Goal: Task Accomplishment & Management: Use online tool/utility

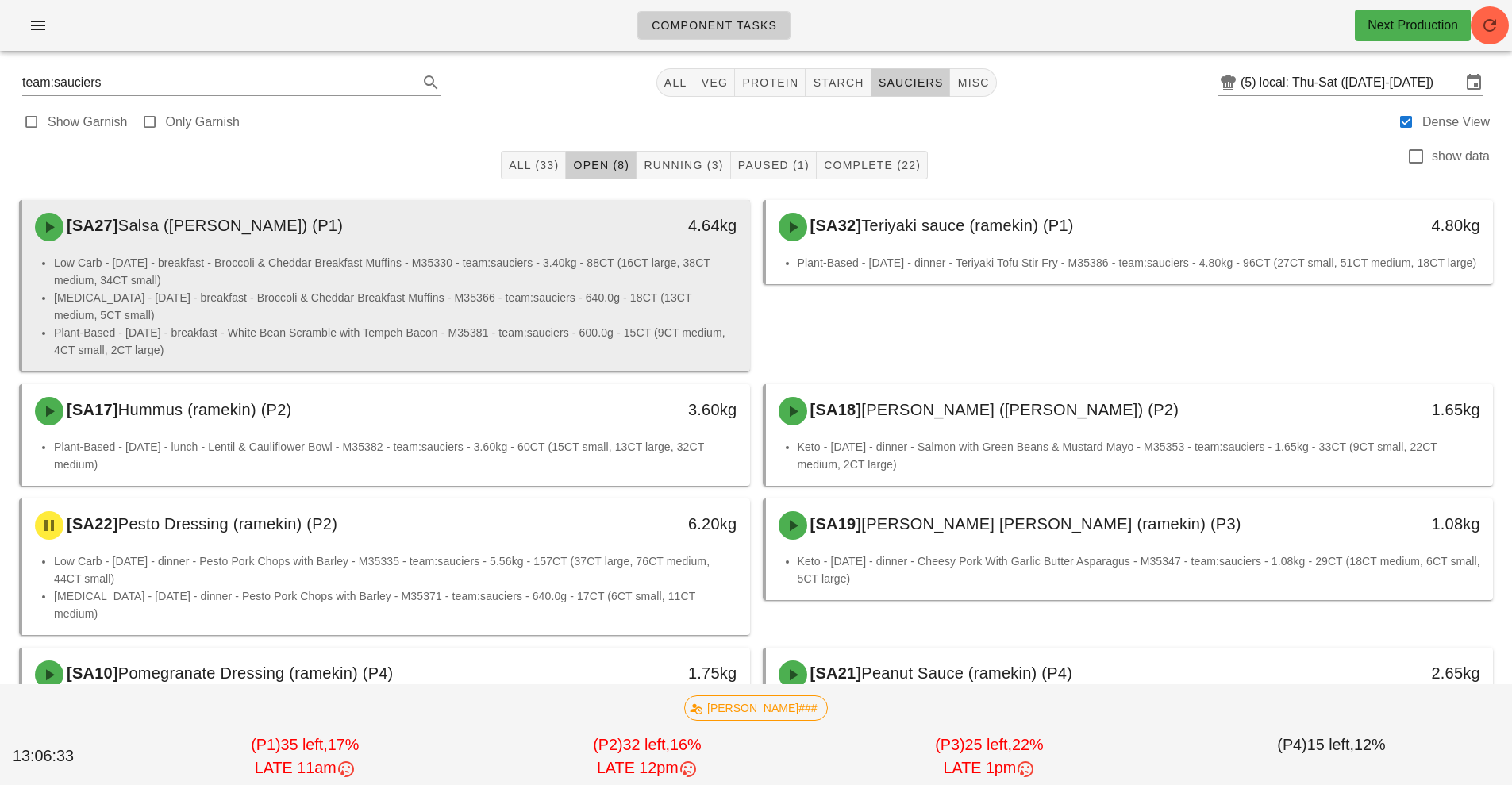
click at [607, 306] on li "[MEDICAL_DATA] - [DATE] - breakfast - Broccoli & Cheddar Breakfast Muffins - M3…" at bounding box center [396, 306] width 684 height 35
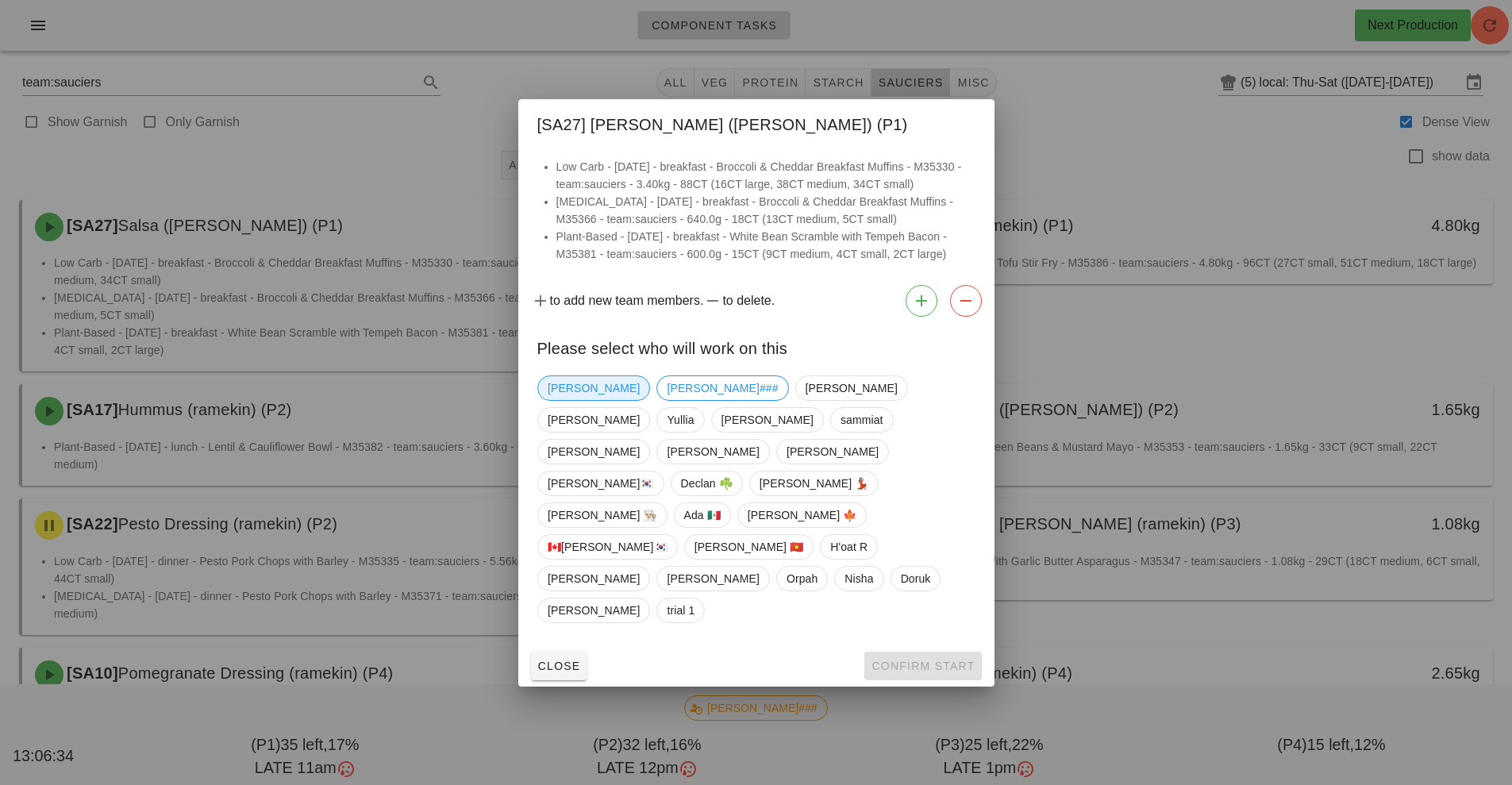
click at [561, 400] on span "[PERSON_NAME]" at bounding box center [594, 388] width 93 height 24
click at [913, 659] on span "Confirm Start" at bounding box center [922, 665] width 104 height 13
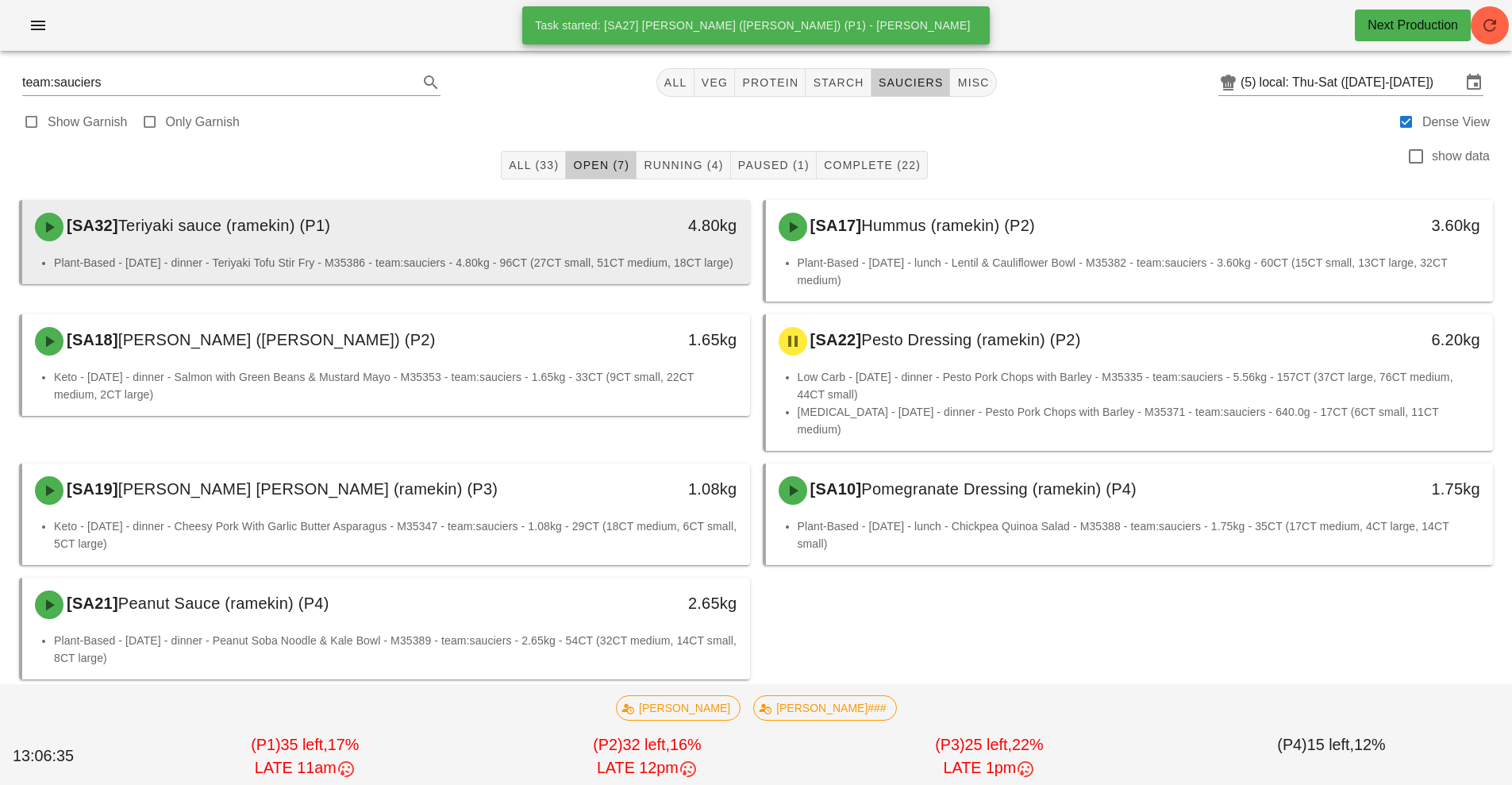
click at [556, 249] on div "[SA32] Teriyaki sauce (ramekin) (P1)" at bounding box center [296, 227] width 541 height 48
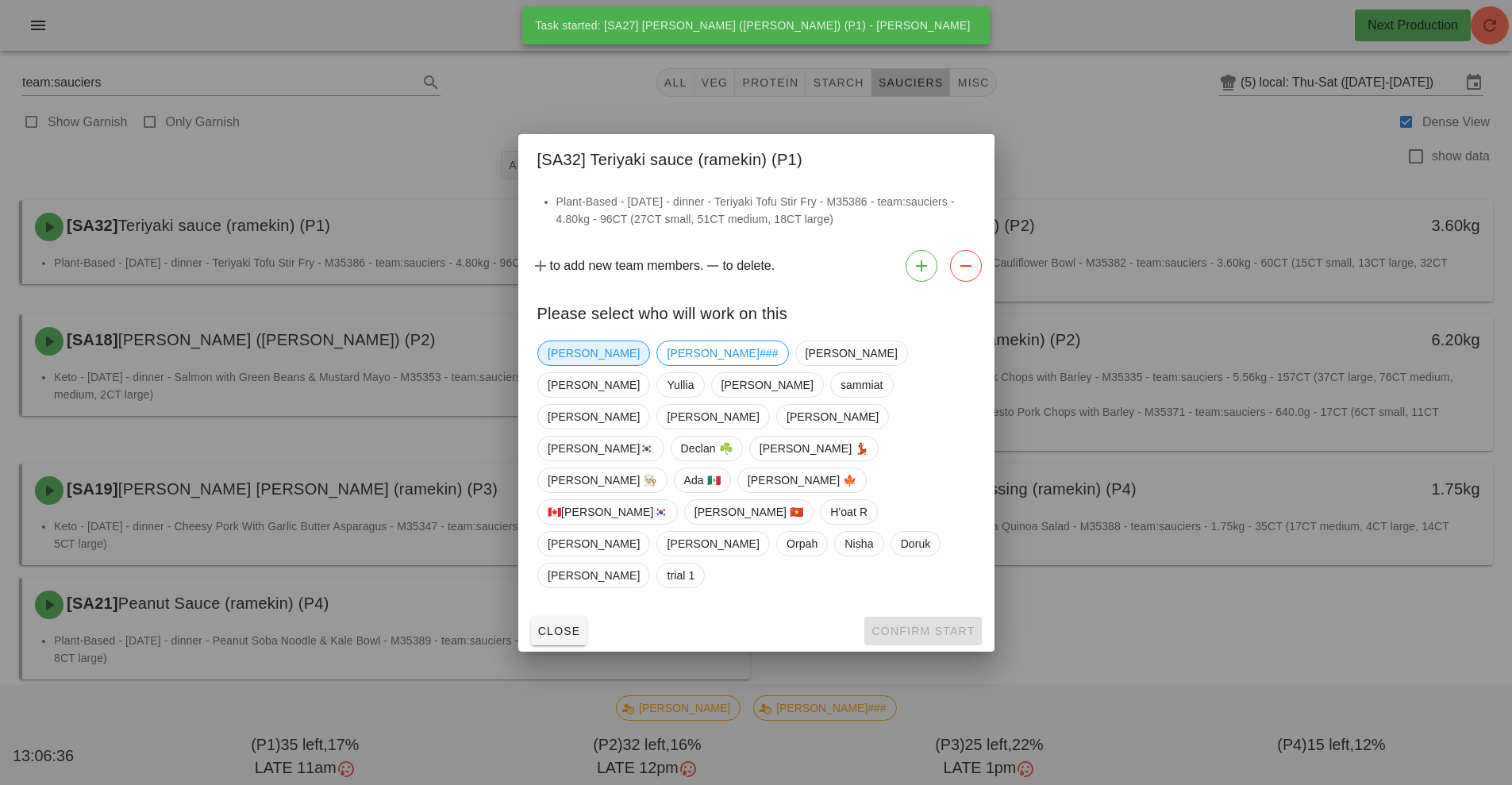
click at [561, 365] on span "[PERSON_NAME]" at bounding box center [594, 353] width 93 height 24
click at [931, 616] on button "Confirm Start" at bounding box center [922, 631] width 117 height 29
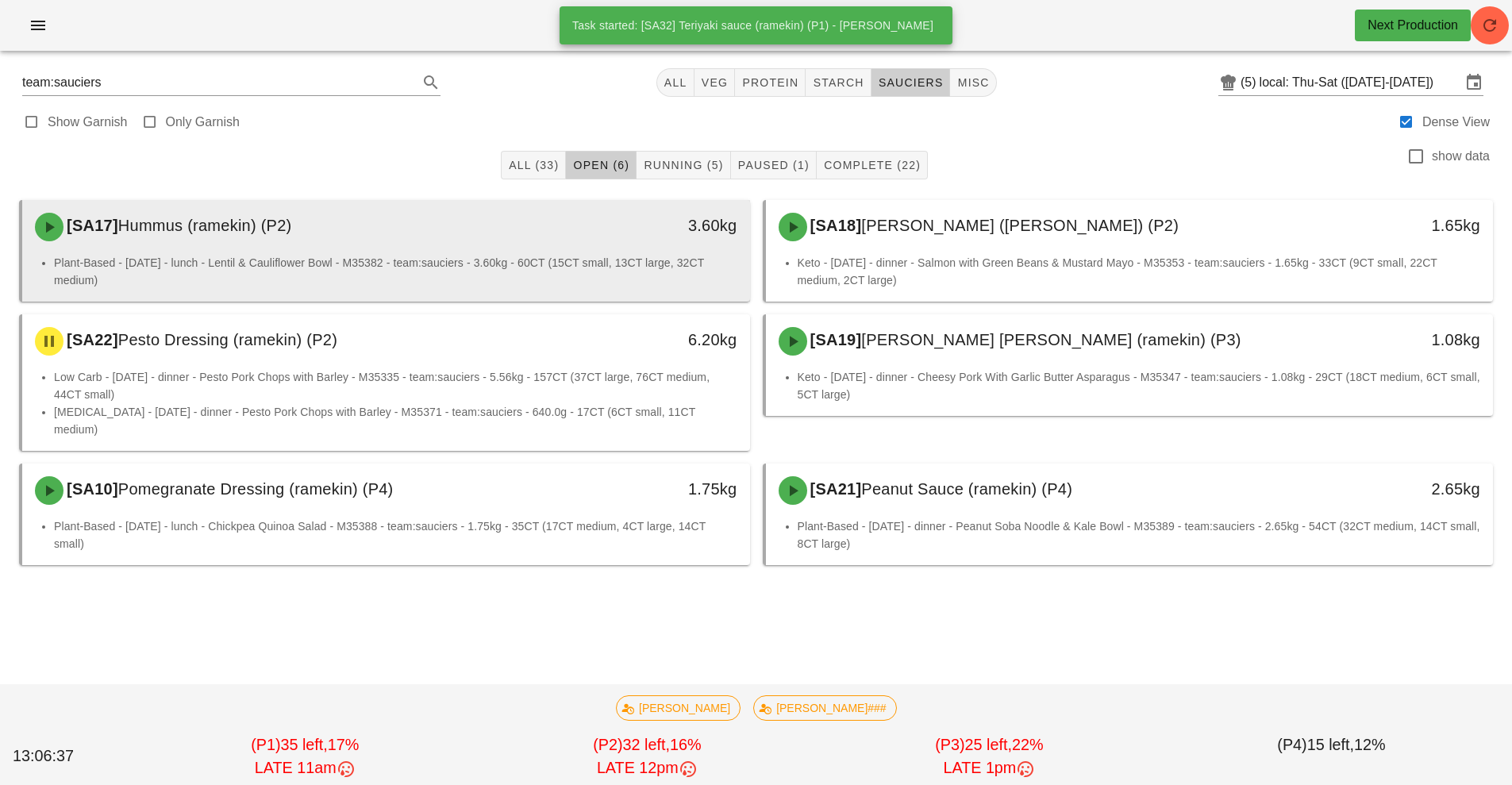
click at [521, 246] on div "[SA17] Hummus (ramekin) (P2)" at bounding box center [296, 227] width 541 height 48
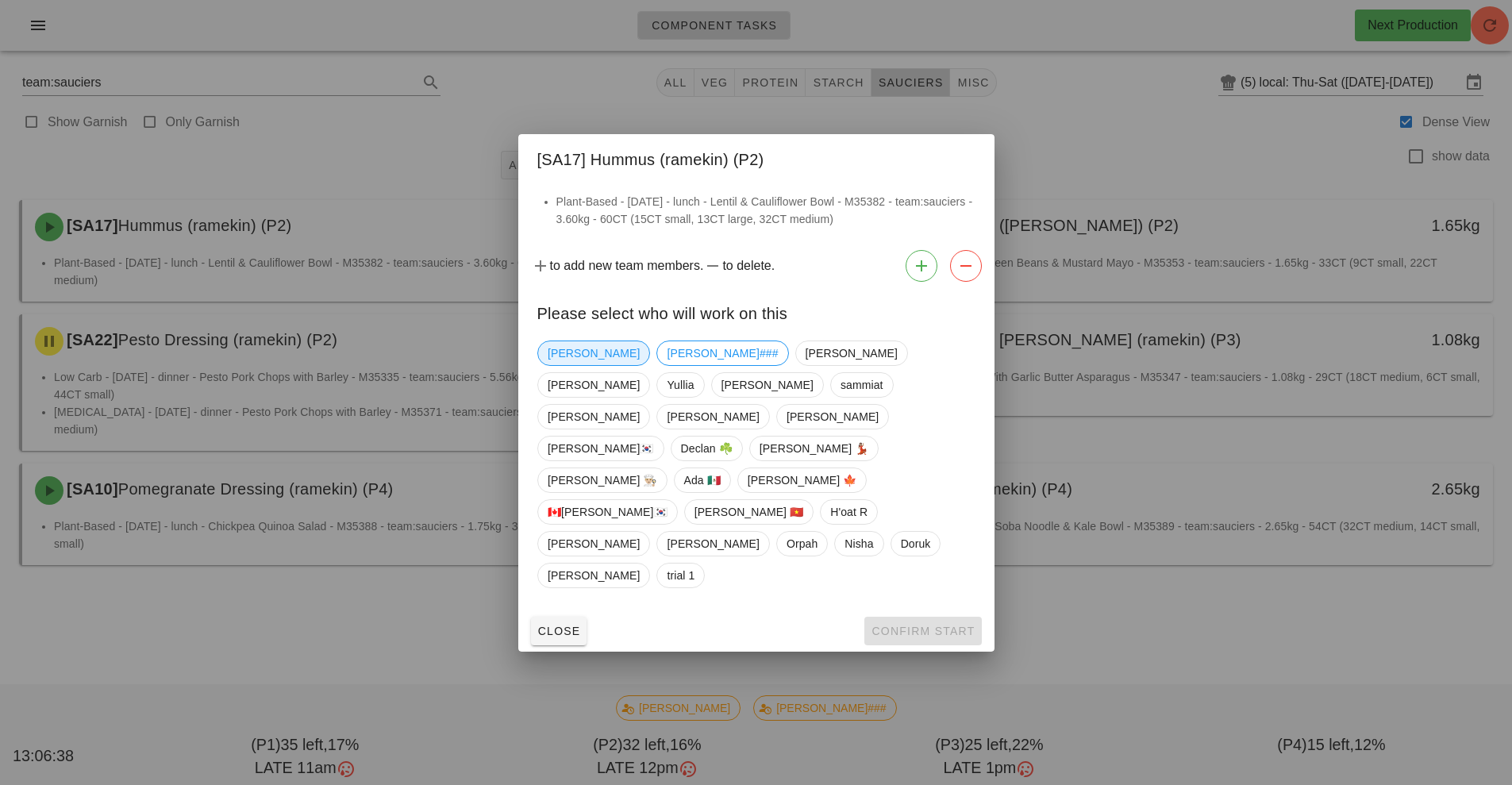
click at [575, 365] on span "[PERSON_NAME]" at bounding box center [594, 353] width 93 height 24
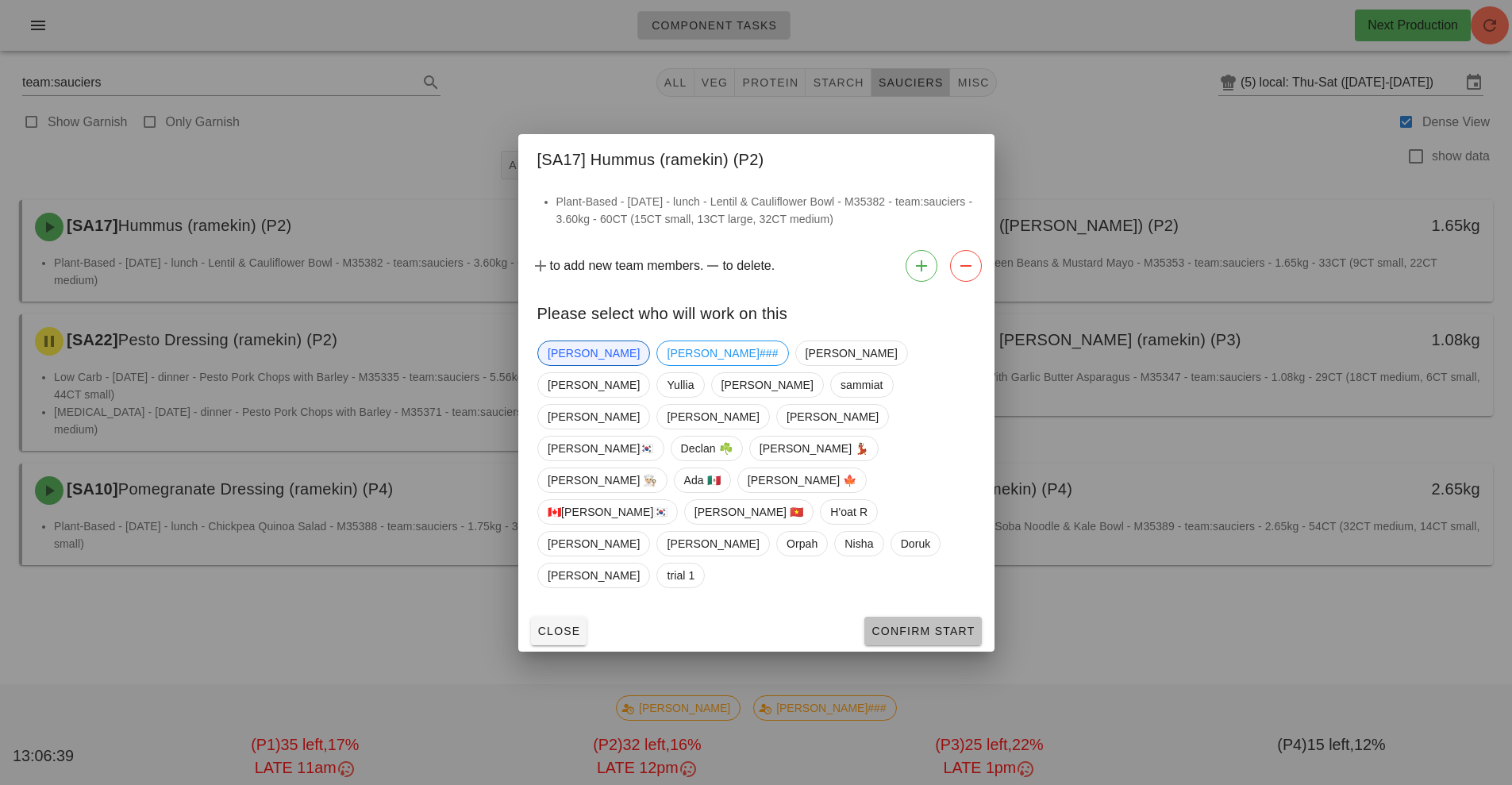
click at [887, 625] on span "Confirm Start" at bounding box center [922, 631] width 104 height 13
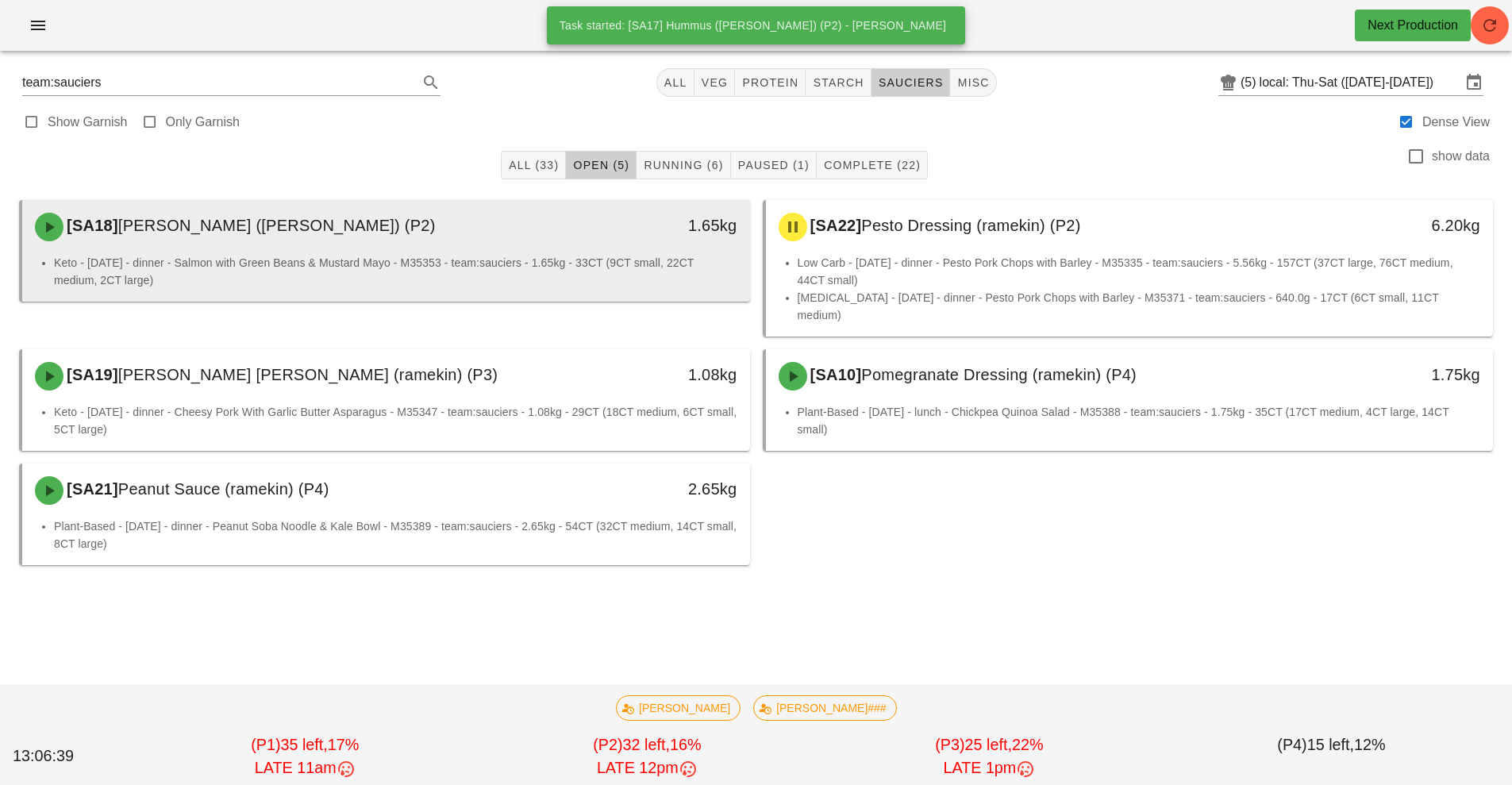
click at [481, 253] on div "[SA18] [PERSON_NAME] ([PERSON_NAME]) (P2) 1.65kg" at bounding box center [386, 228] width 728 height 54
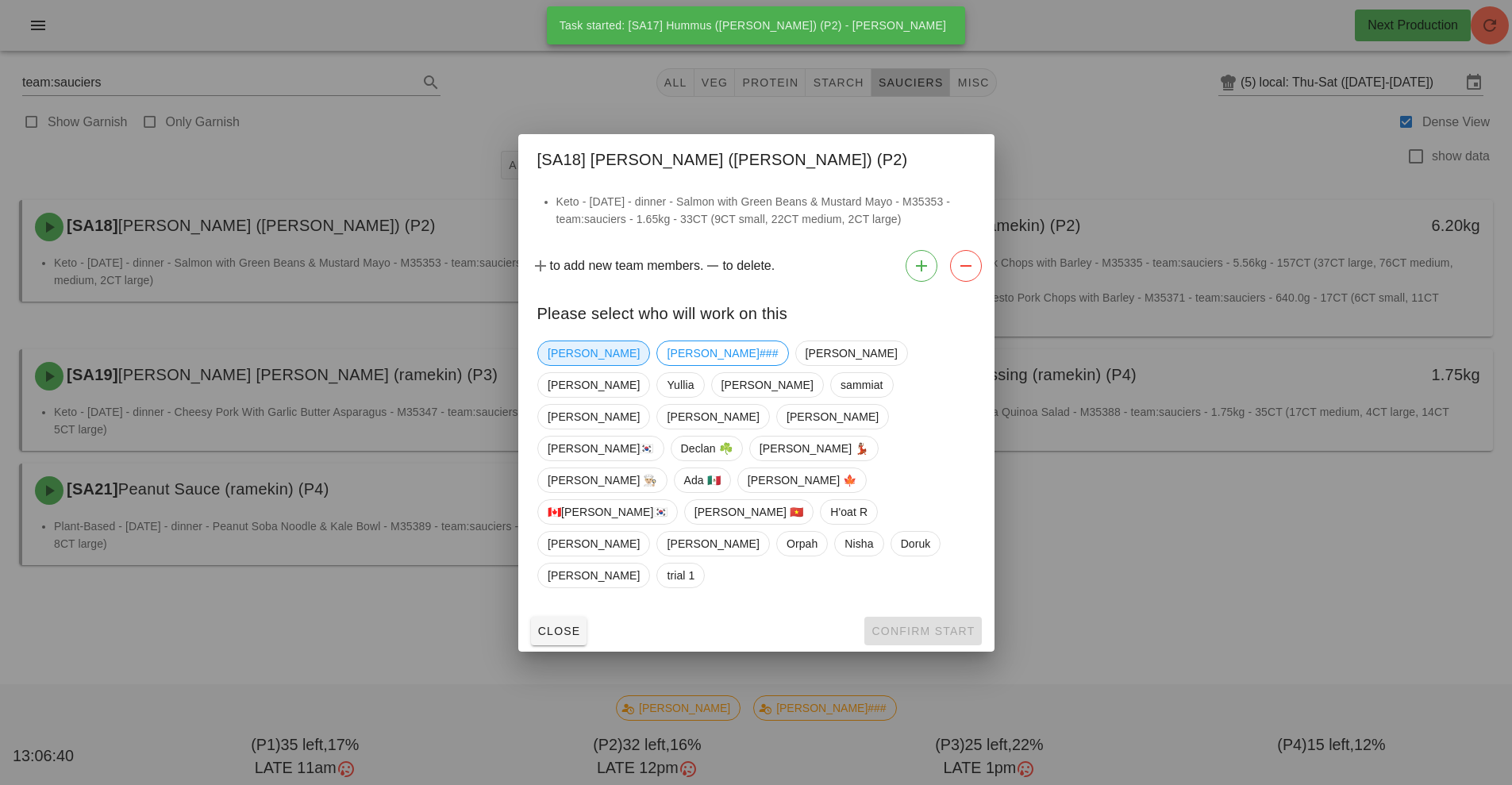
click at [564, 365] on span "[PERSON_NAME]" at bounding box center [594, 353] width 93 height 24
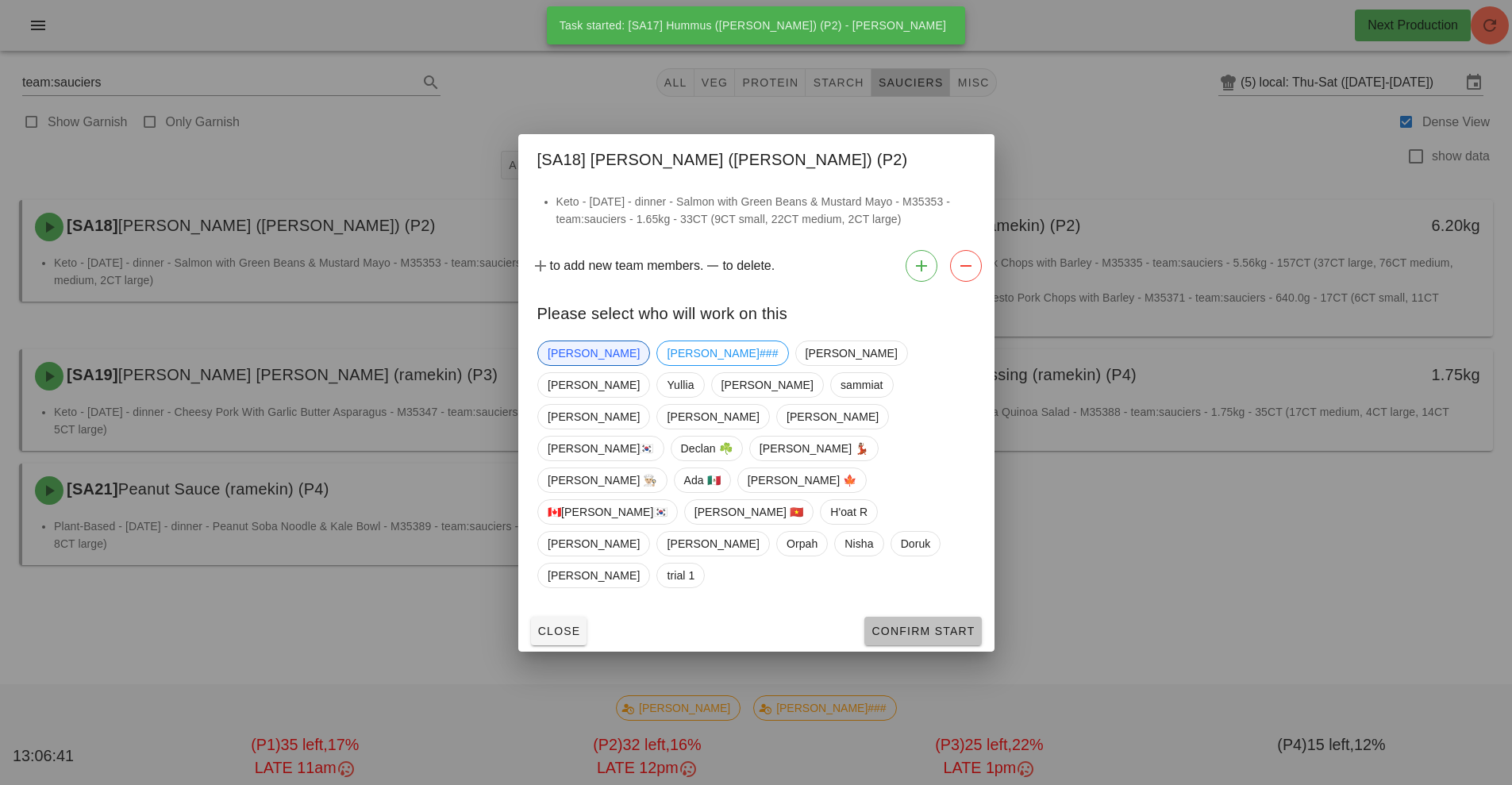
click at [875, 616] on button "Confirm Start" at bounding box center [922, 631] width 117 height 29
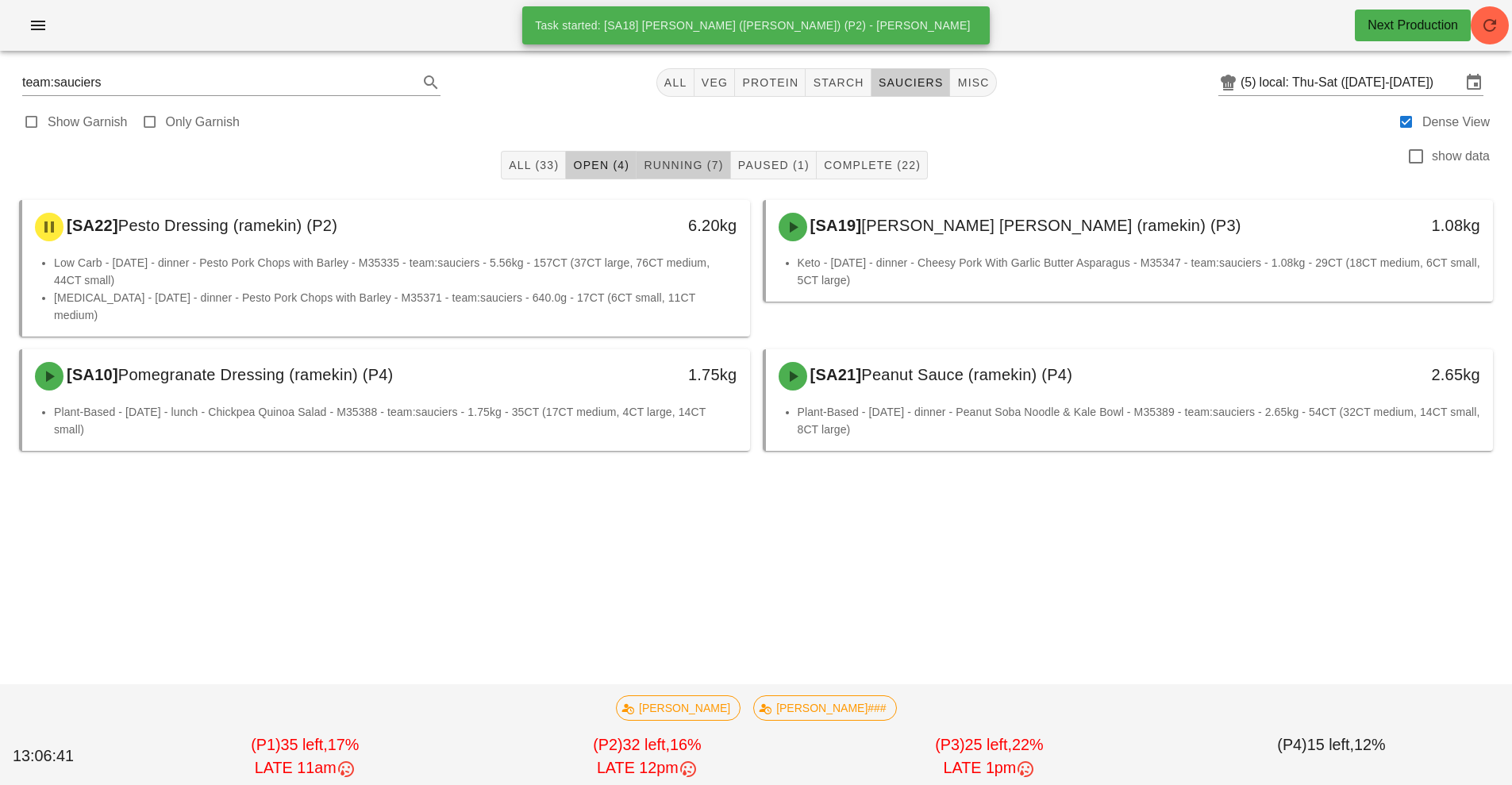
click at [685, 168] on span "Running (7)" at bounding box center [683, 165] width 80 height 13
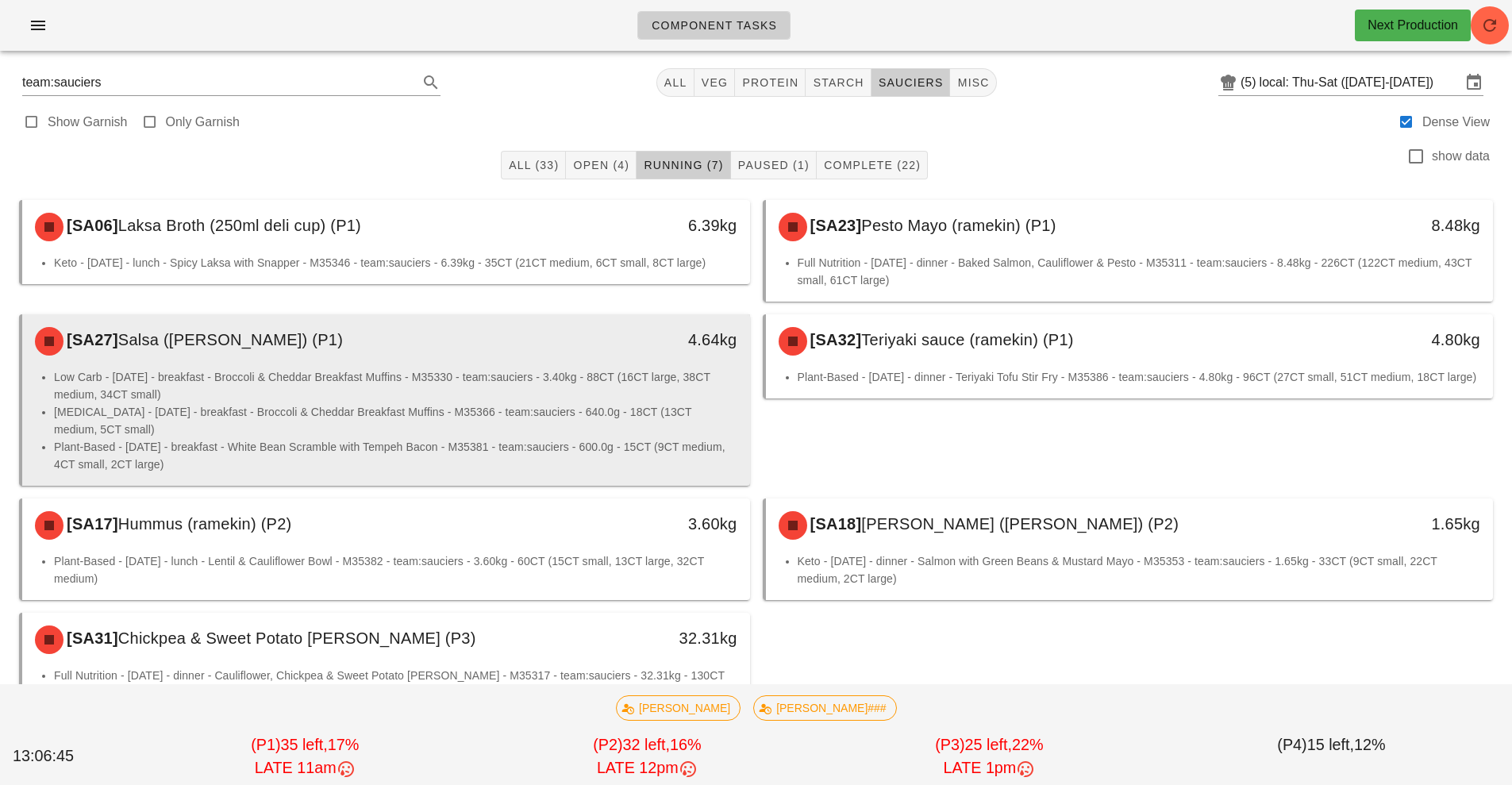
click at [541, 450] on li "Plant-Based - [DATE] - breakfast - White Bean Scramble with Tempeh Bacon - M353…" at bounding box center [396, 455] width 684 height 35
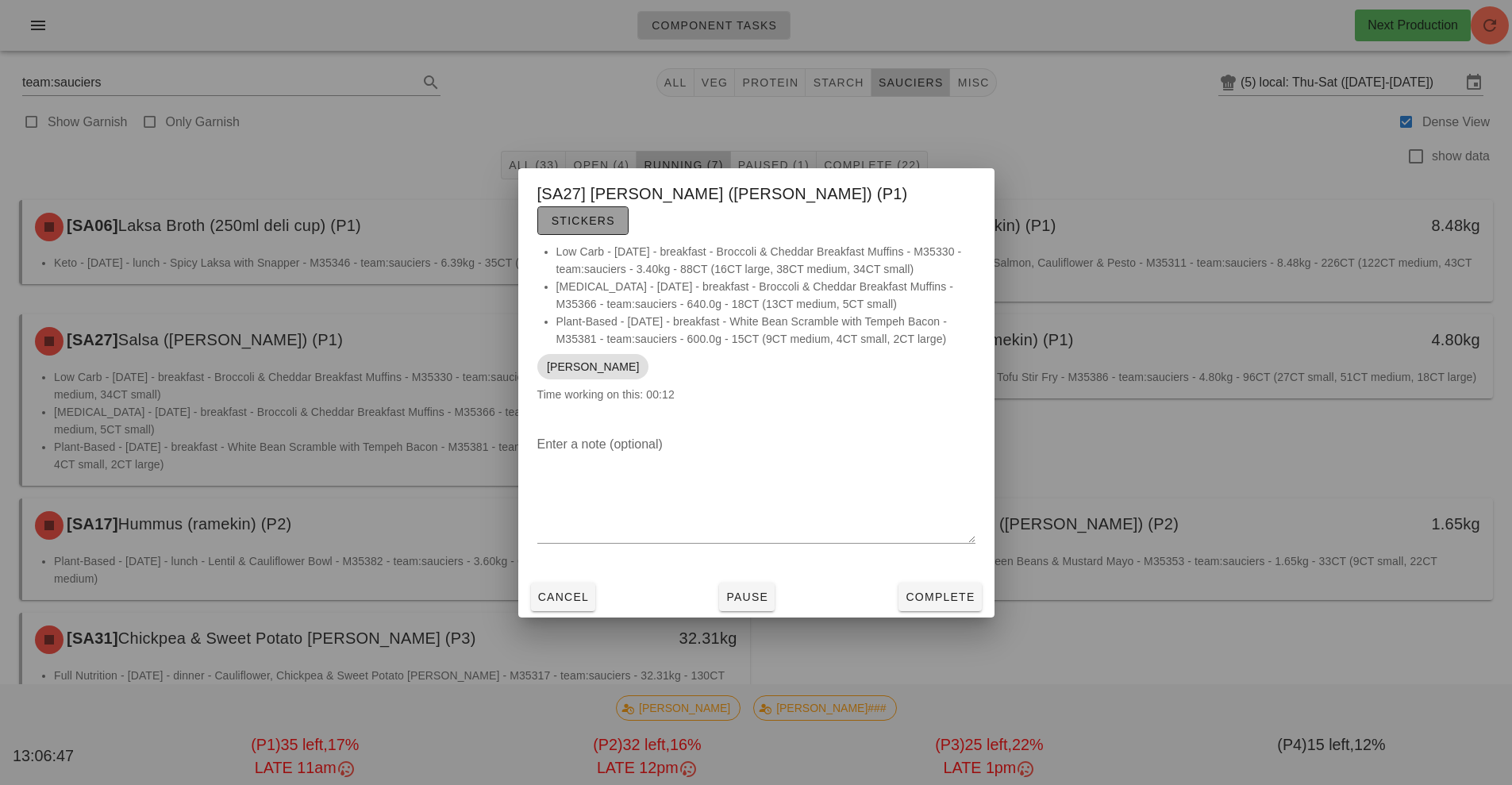
click at [615, 214] on span "Stickers" at bounding box center [582, 220] width 64 height 13
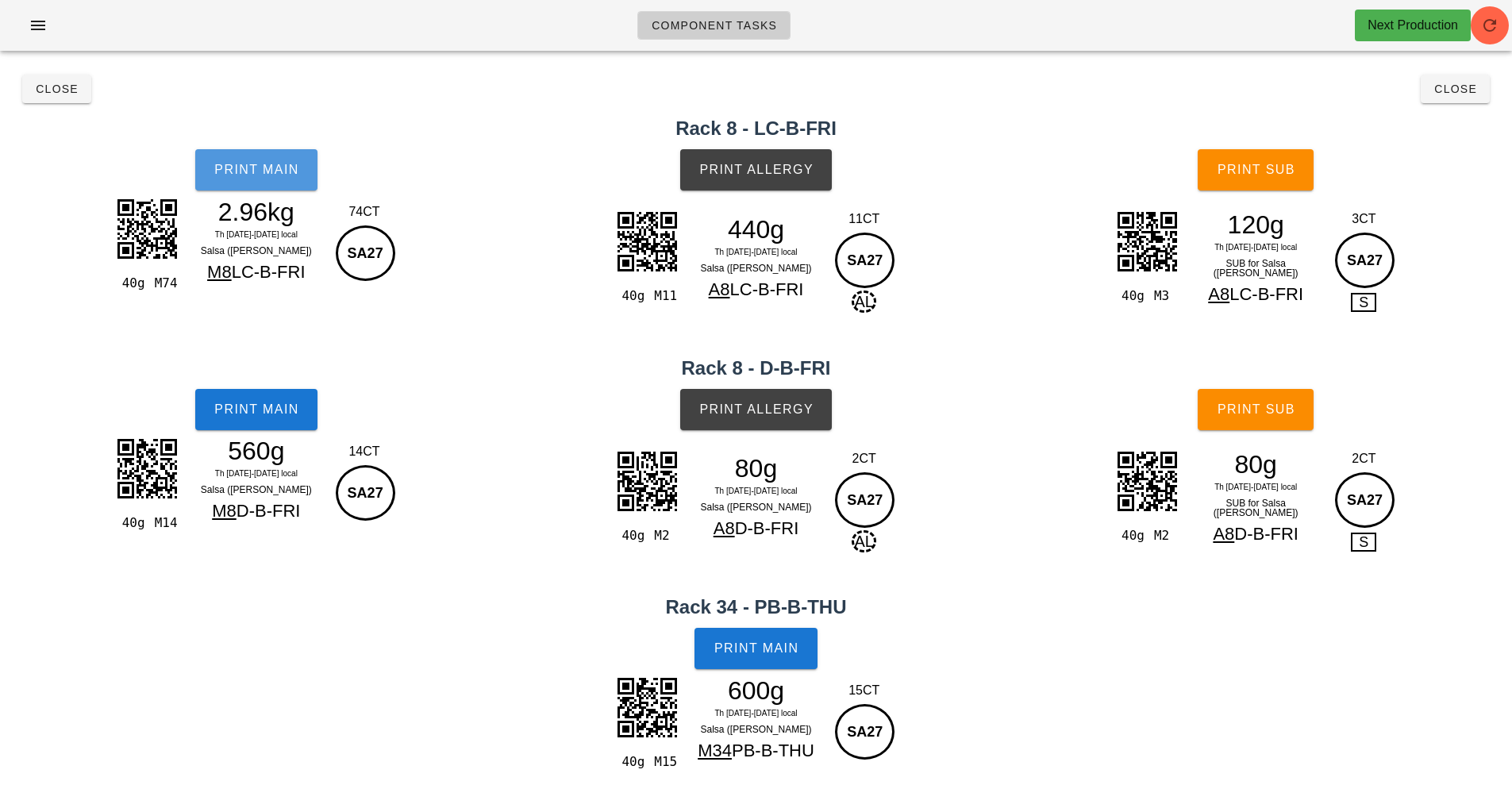
click at [280, 154] on button "Print Main" at bounding box center [256, 170] width 122 height 42
click at [283, 407] on span "Print Main" at bounding box center [256, 410] width 86 height 15
click at [805, 160] on button "Print Allergy" at bounding box center [756, 170] width 151 height 42
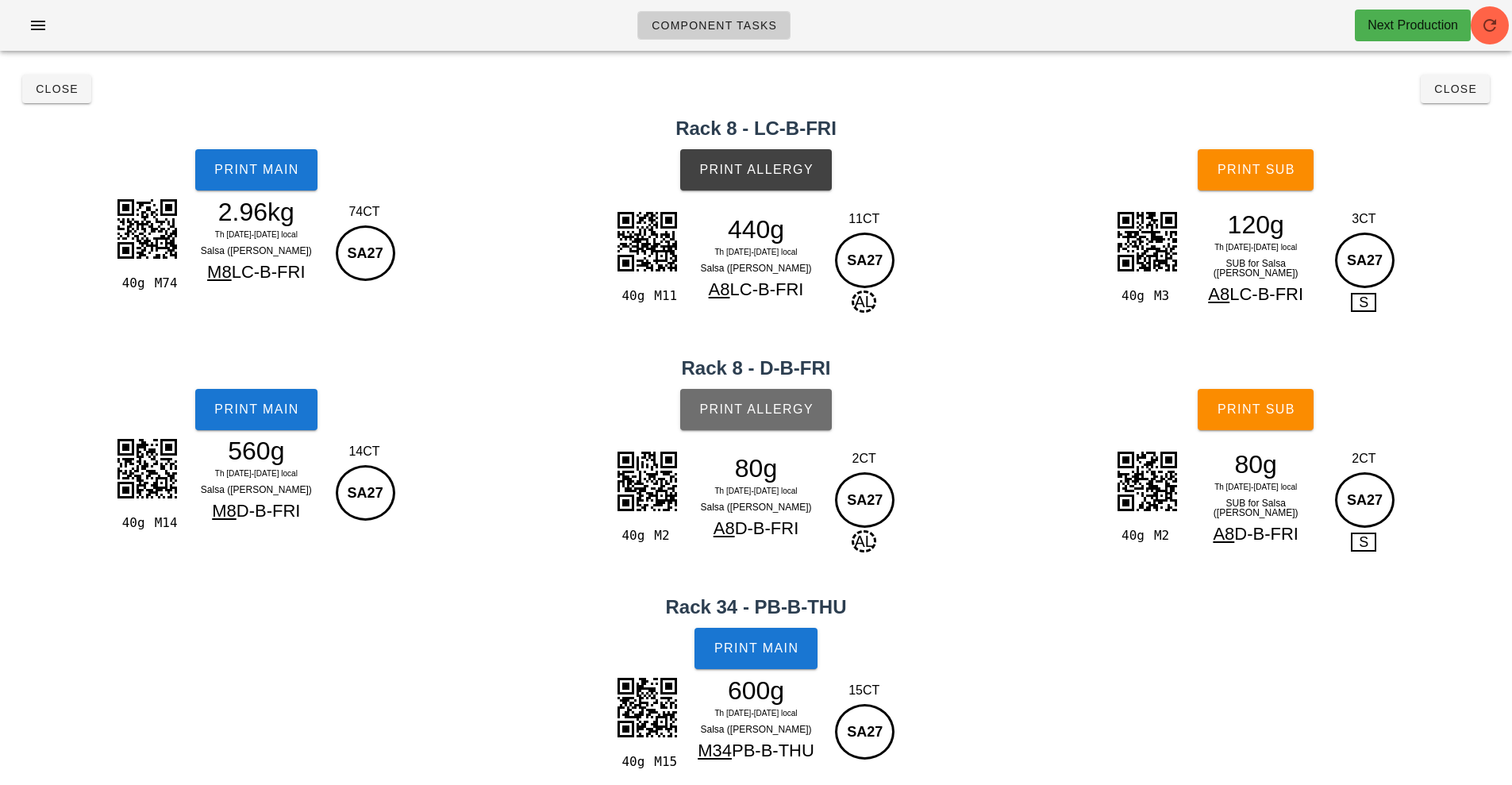
click at [782, 415] on span "Print Allergy" at bounding box center [756, 410] width 115 height 15
click at [769, 636] on button "Print Main" at bounding box center [756, 648] width 122 height 42
click at [1250, 168] on span "Print Sub" at bounding box center [1256, 170] width 79 height 15
click at [1263, 412] on span "Print Sub" at bounding box center [1256, 410] width 79 height 15
click at [62, 93] on span "Close" at bounding box center [57, 89] width 44 height 13
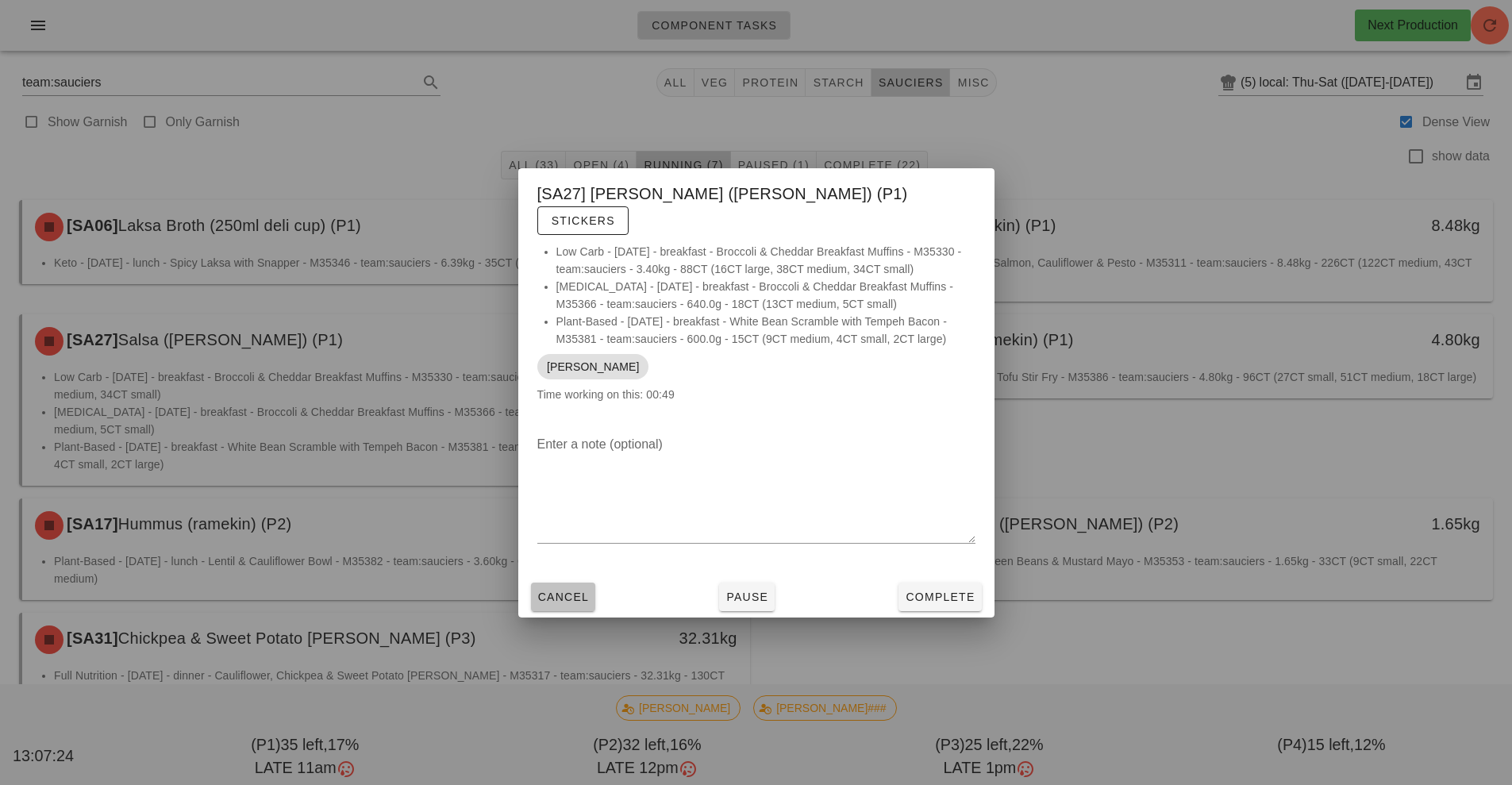
click at [555, 590] on span "Cancel" at bounding box center [564, 596] width 53 height 13
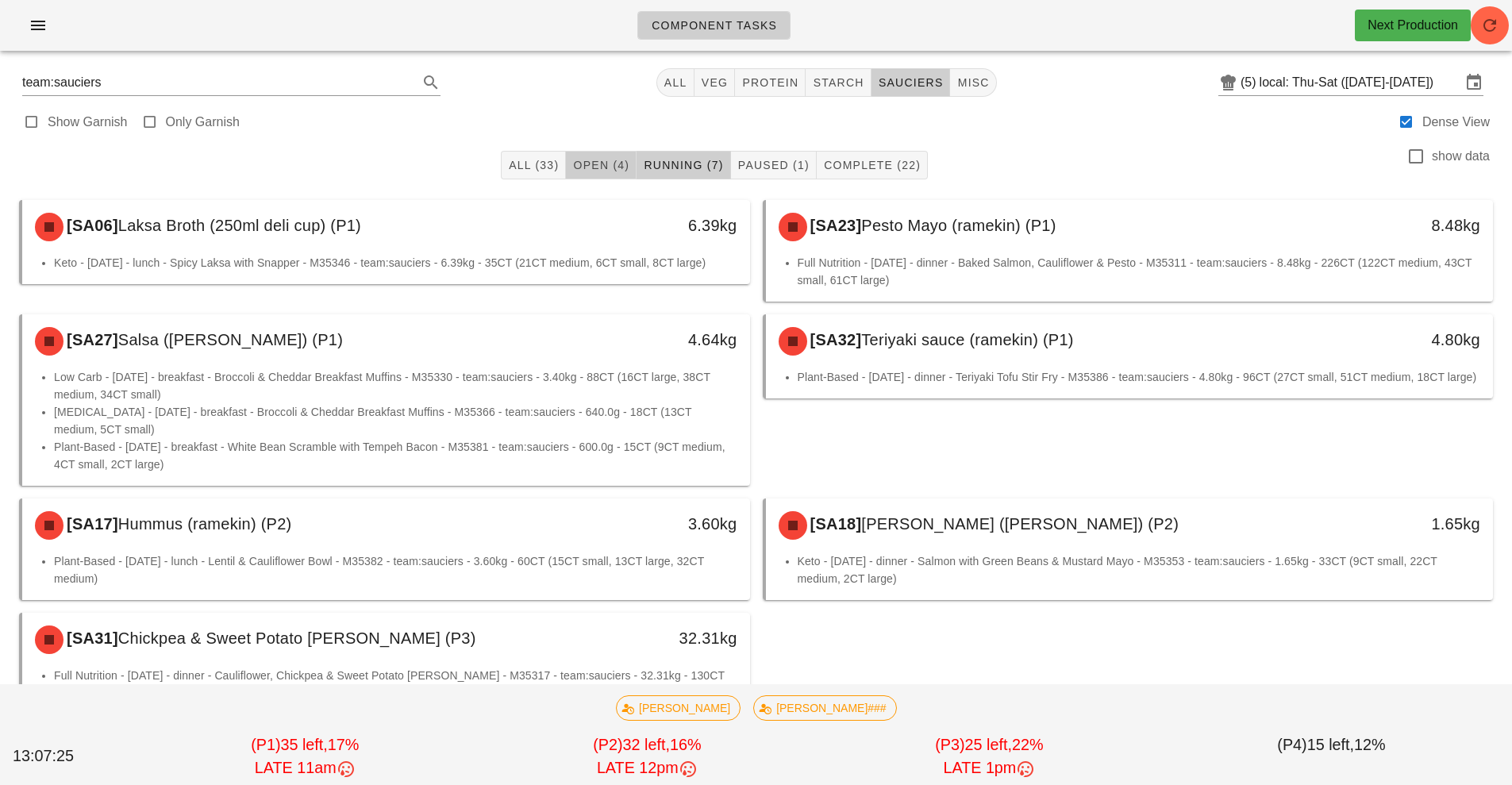
click at [608, 162] on span "Open (4)" at bounding box center [600, 165] width 57 height 13
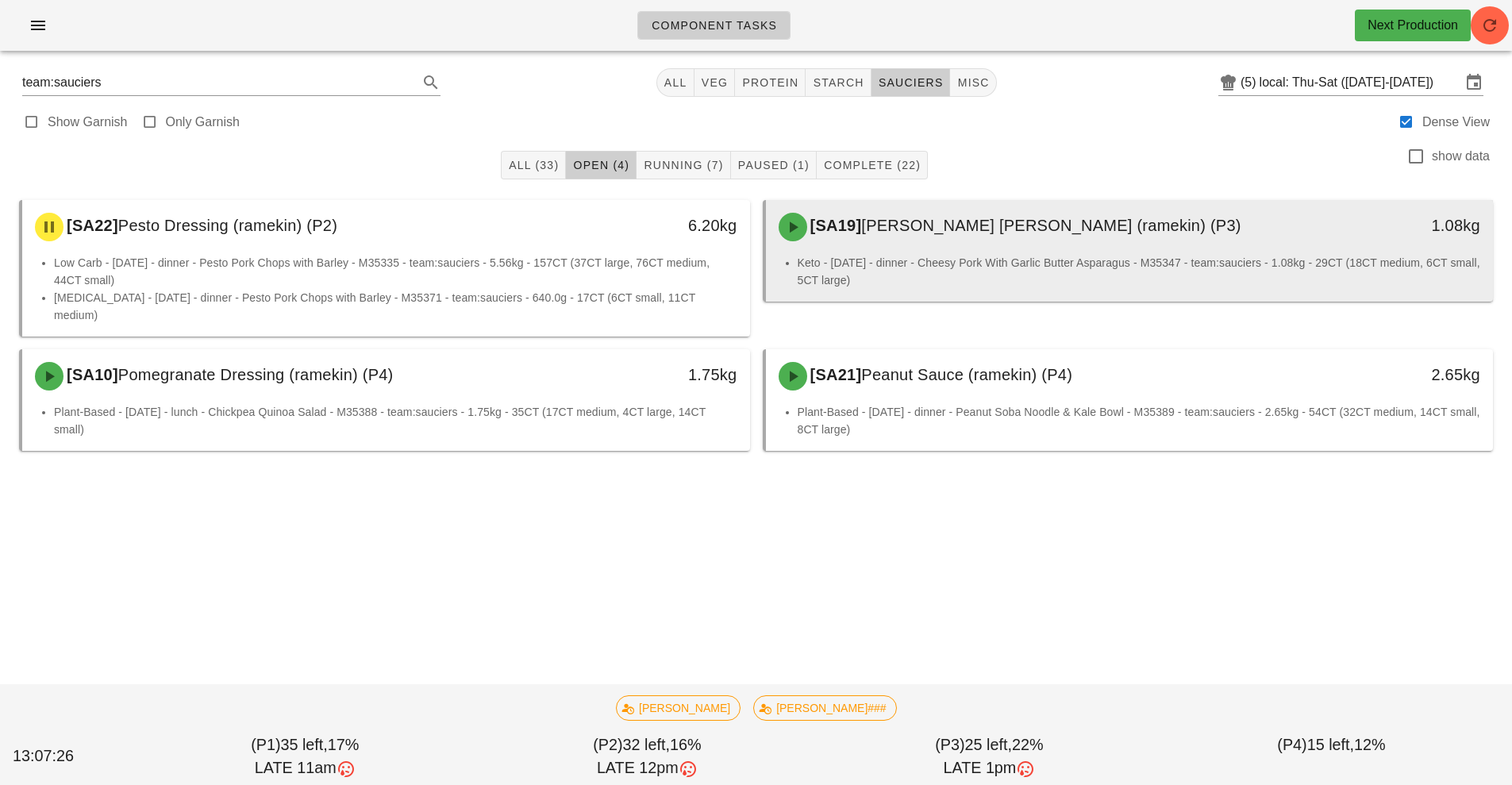
click at [935, 242] on div "[SA19] [PERSON_NAME] [PERSON_NAME] (ramekin) (P3)" at bounding box center [1039, 227] width 541 height 48
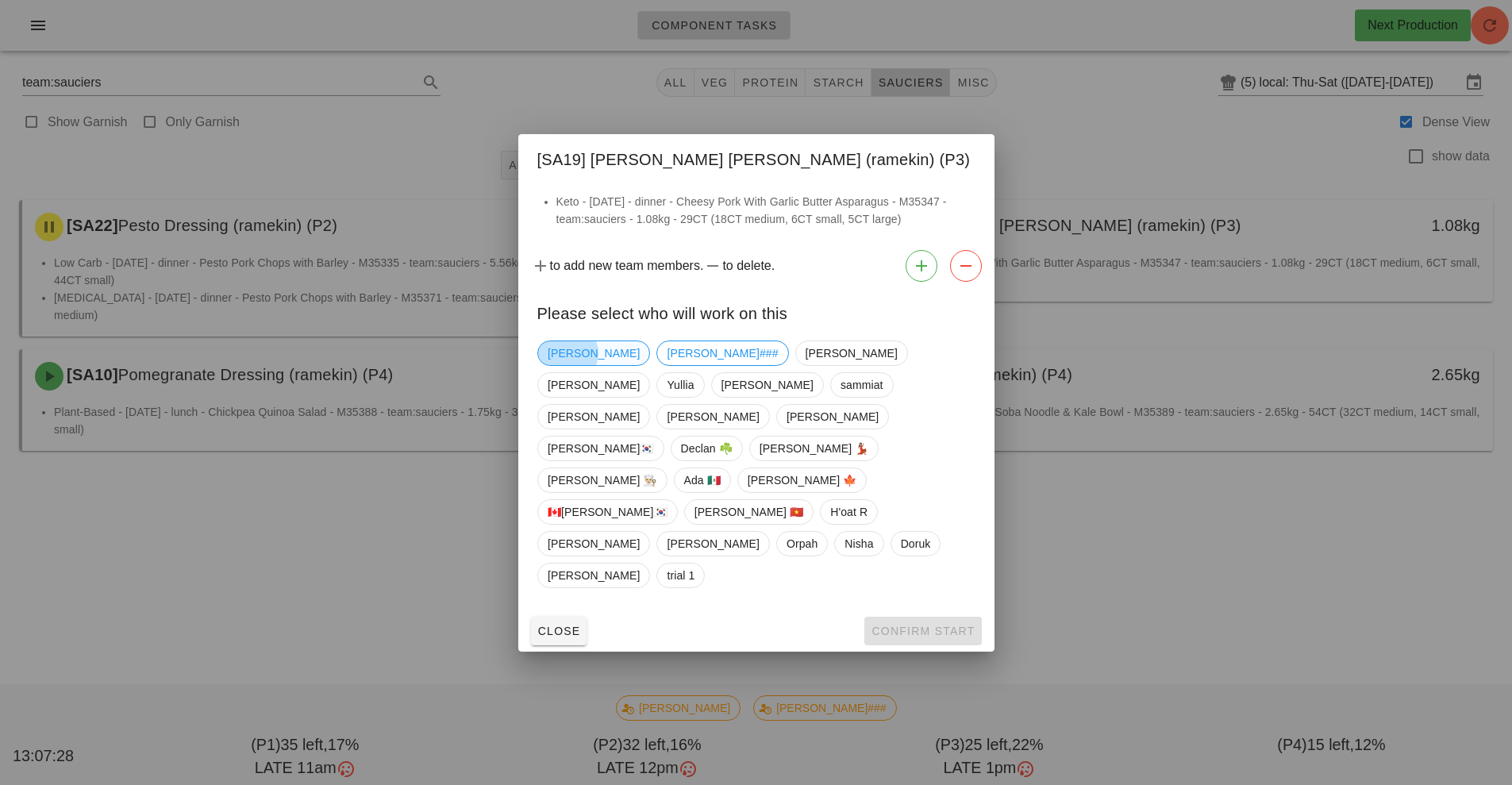
click at [556, 365] on span "[PERSON_NAME]" at bounding box center [594, 353] width 93 height 24
click at [932, 625] on span "Confirm Start" at bounding box center [922, 631] width 104 height 13
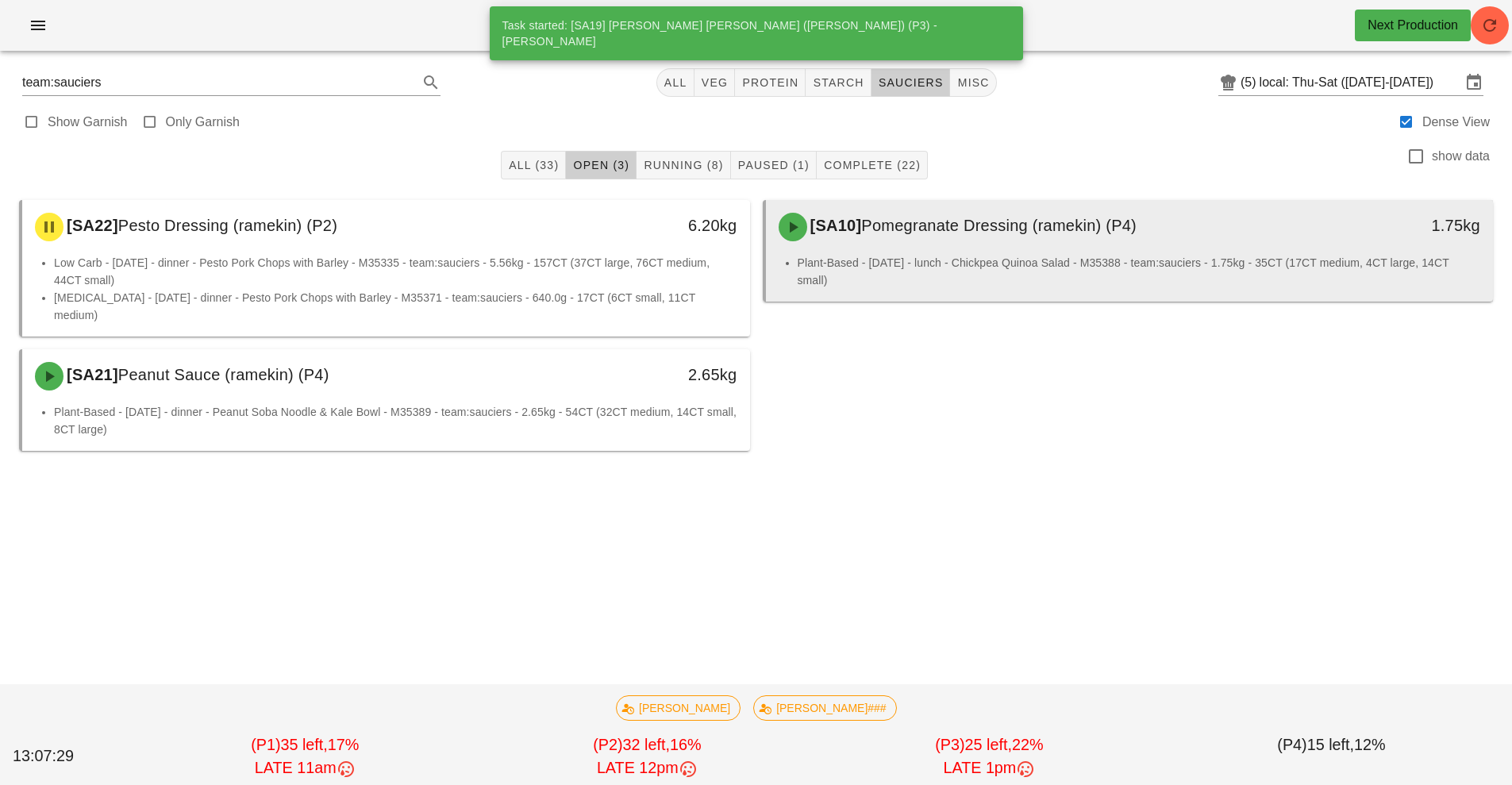
click at [933, 246] on div "[SA10] Pomegranate Dressing (ramekin) (P4)" at bounding box center [1039, 227] width 541 height 48
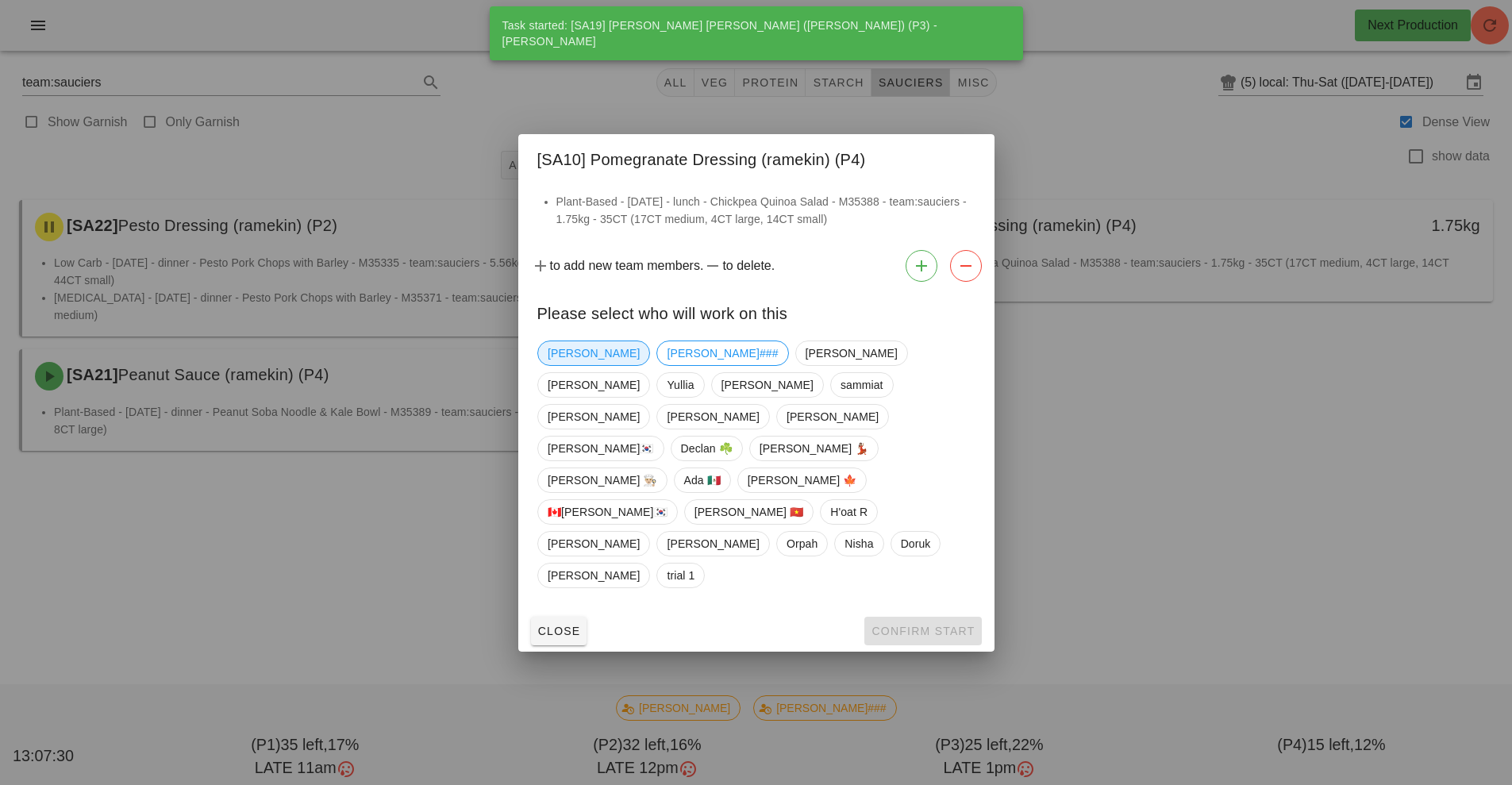
click at [572, 365] on span "[PERSON_NAME]" at bounding box center [594, 353] width 93 height 24
click at [949, 625] on span "Confirm Start" at bounding box center [922, 631] width 104 height 13
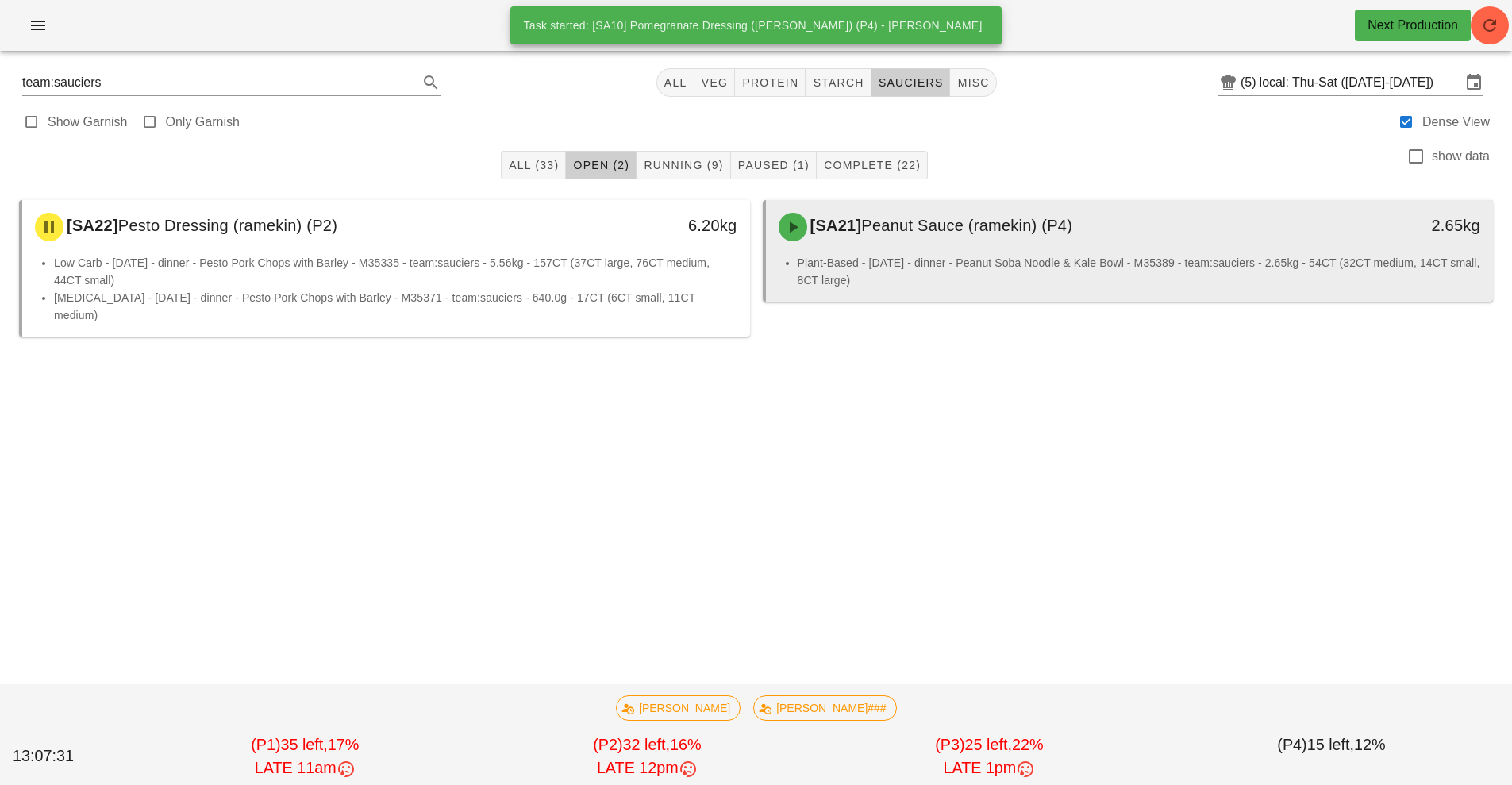
click at [931, 249] on div "[SA21] Peanut Sauce (ramekin) (P4)" at bounding box center [1039, 227] width 541 height 48
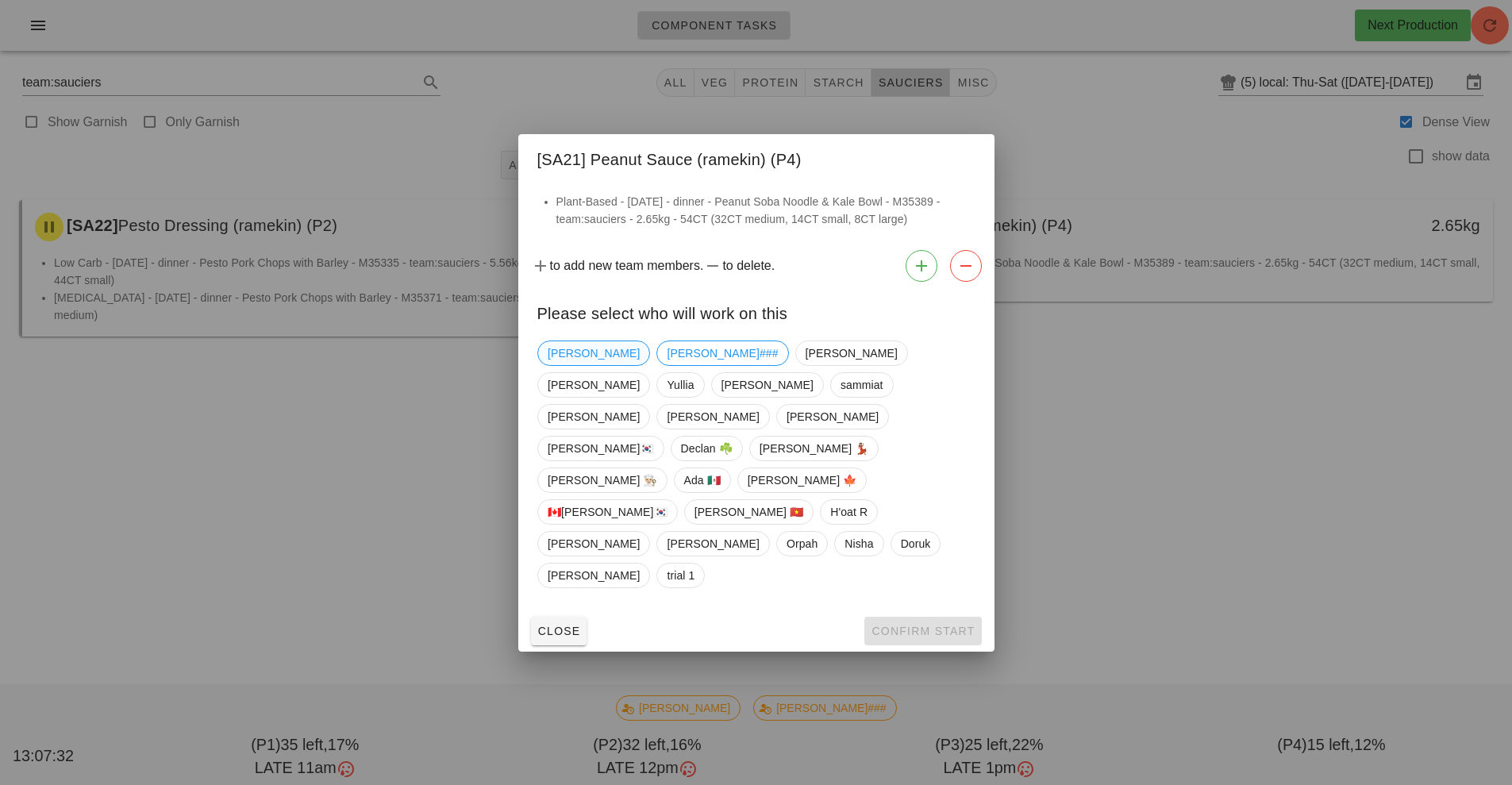
click at [566, 365] on span "[PERSON_NAME]" at bounding box center [594, 353] width 93 height 24
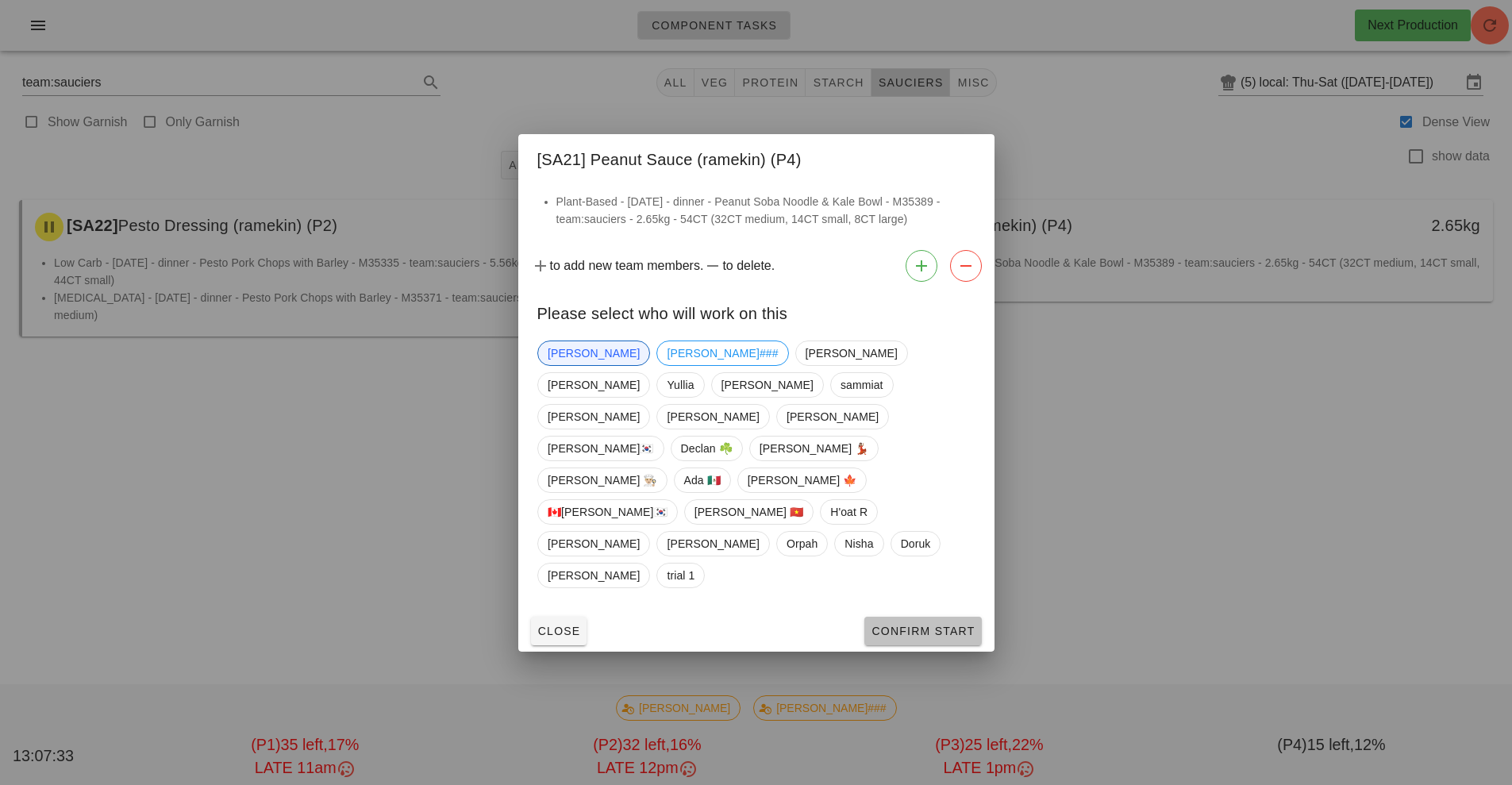
click at [944, 625] on span "Confirm Start" at bounding box center [922, 631] width 104 height 13
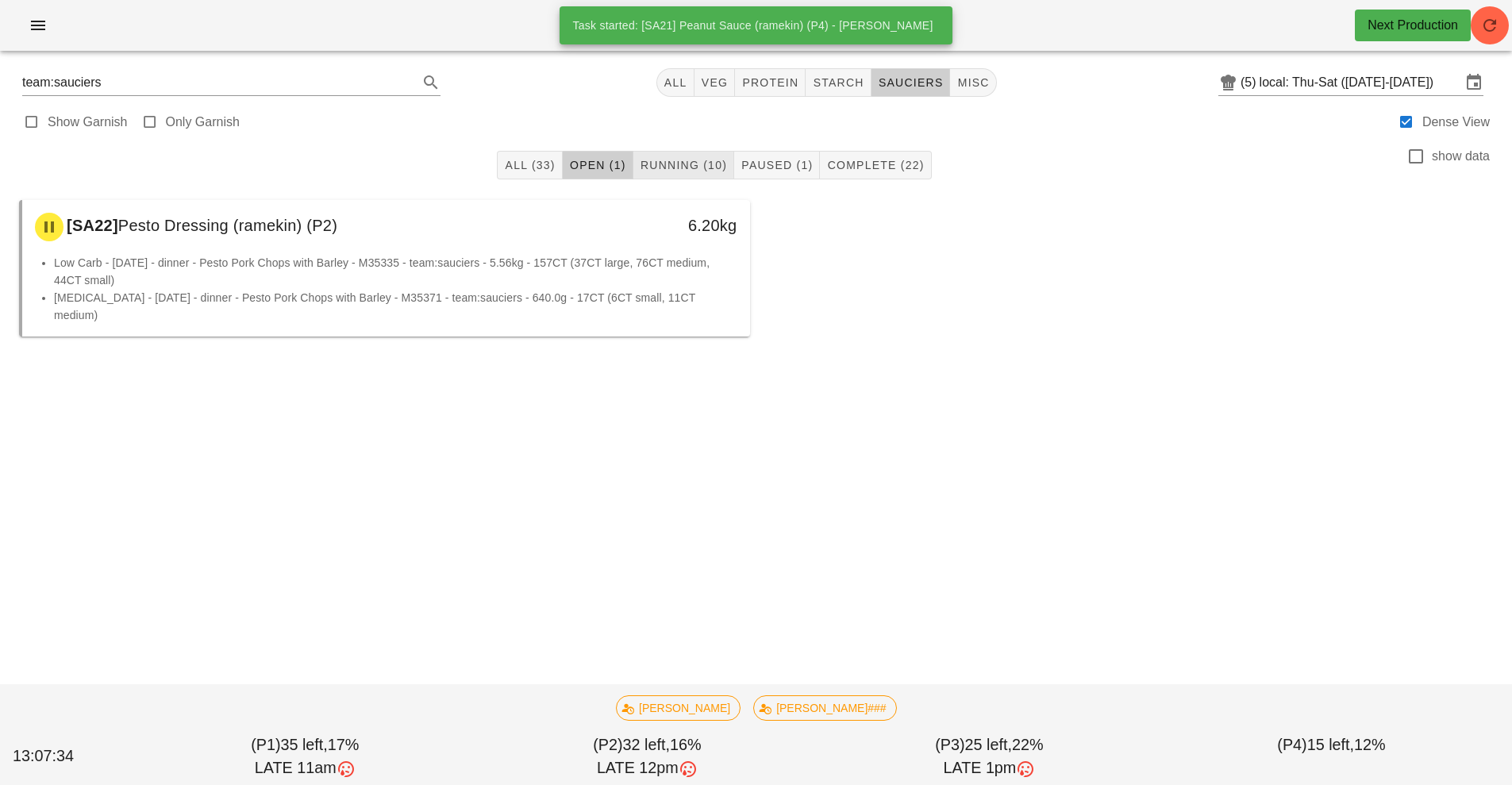
click at [686, 175] on button "Running (10)" at bounding box center [683, 165] width 101 height 29
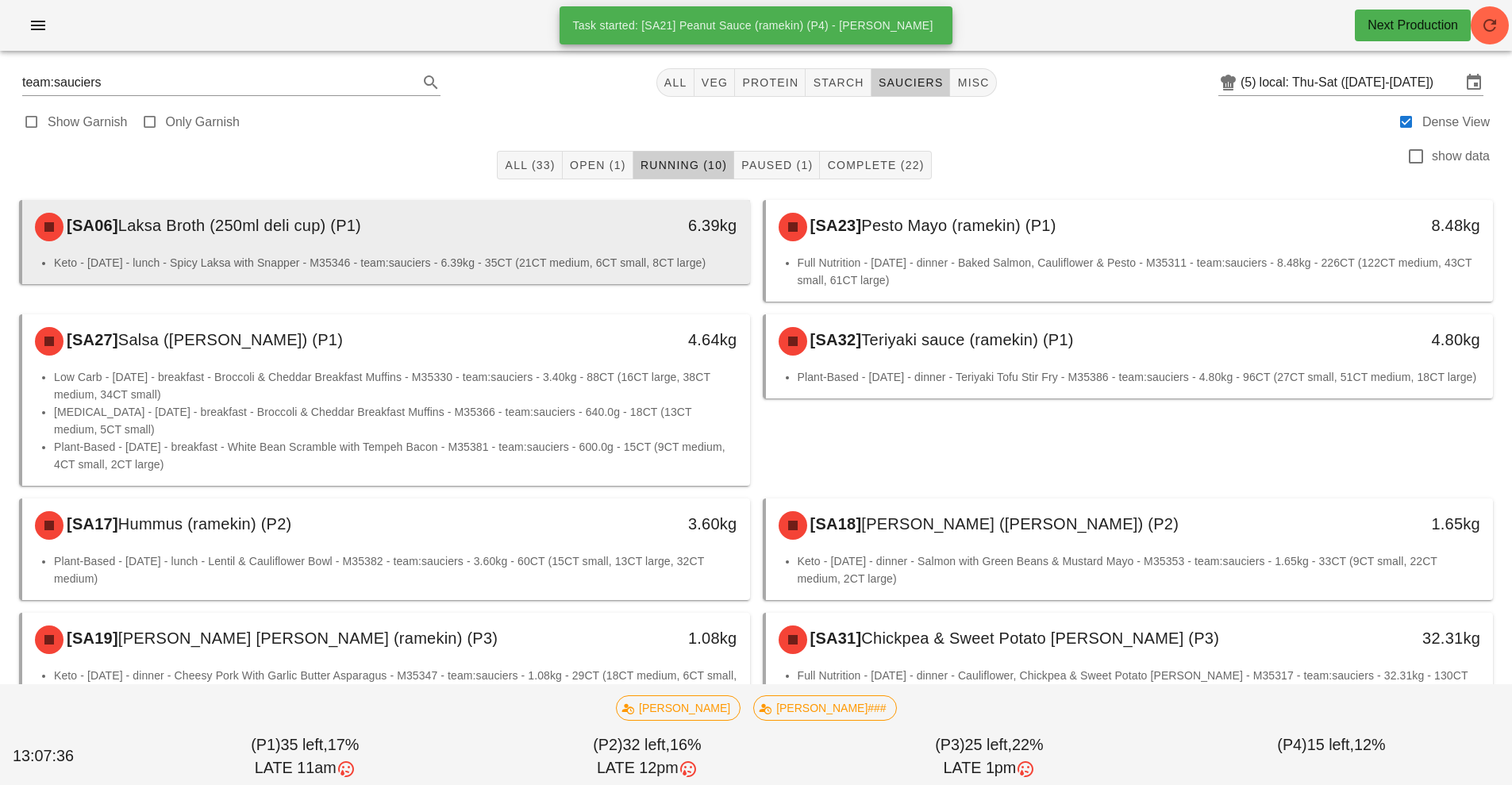
click at [541, 263] on li "Keto - [DATE] - lunch - Spicy Laksa with Snapper - M35346 - team:sauciers - 6.3…" at bounding box center [396, 262] width 684 height 17
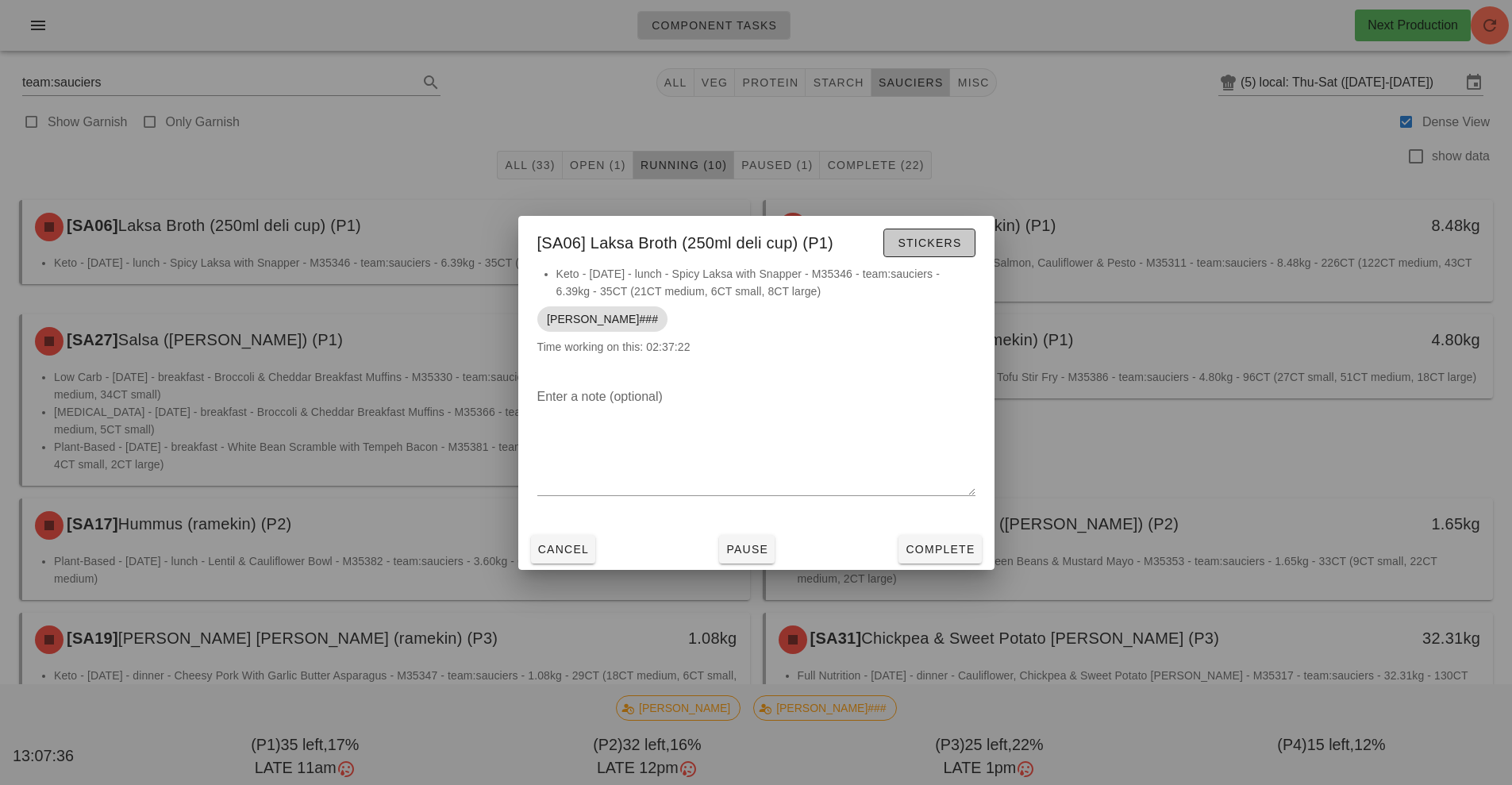
click at [919, 244] on span "Stickers" at bounding box center [929, 243] width 64 height 13
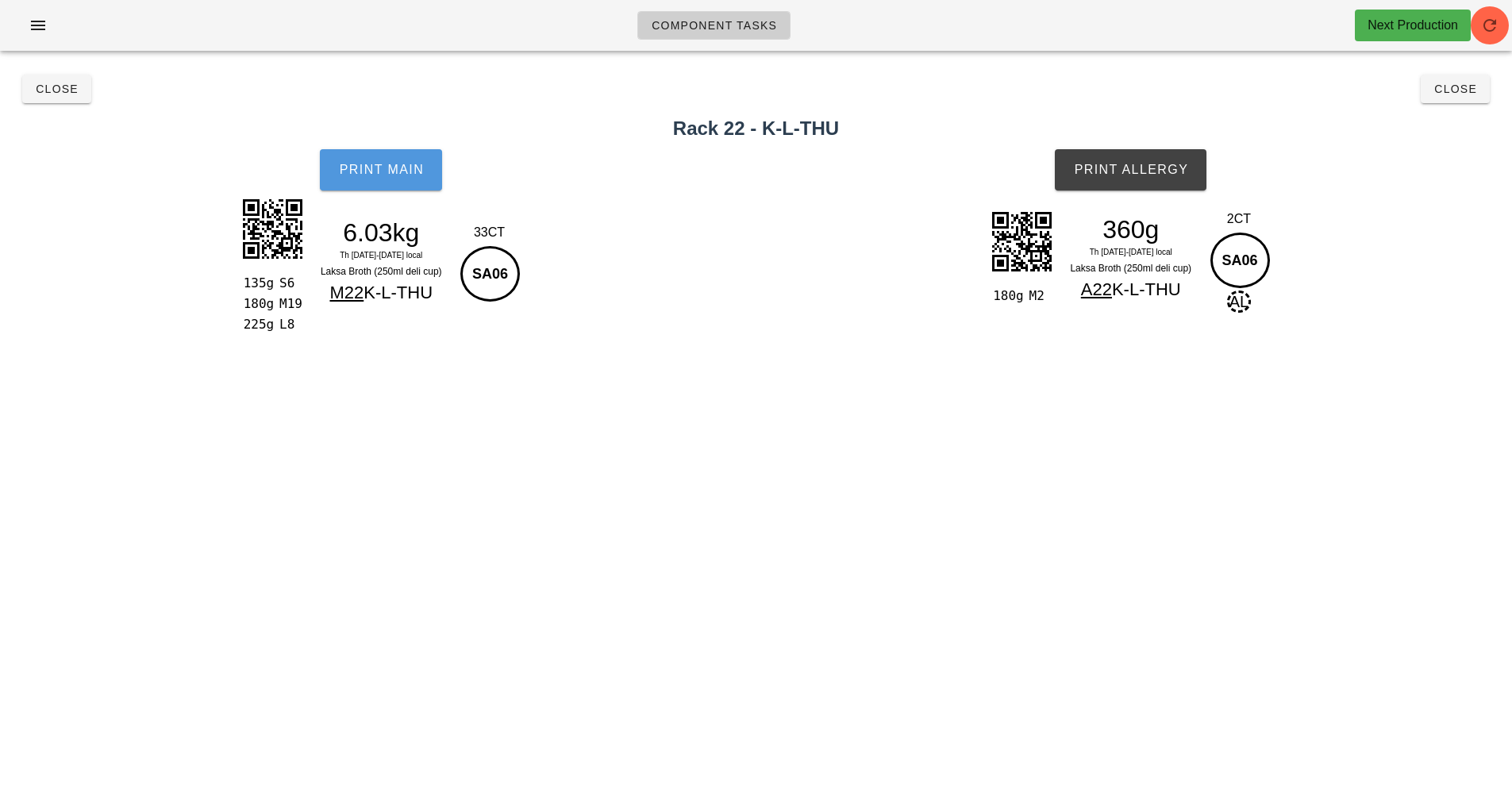
click at [388, 172] on span "Print Main" at bounding box center [381, 170] width 86 height 15
click at [1080, 168] on span "Print Allergy" at bounding box center [1130, 170] width 115 height 15
click at [44, 90] on span "Close" at bounding box center [57, 89] width 44 height 13
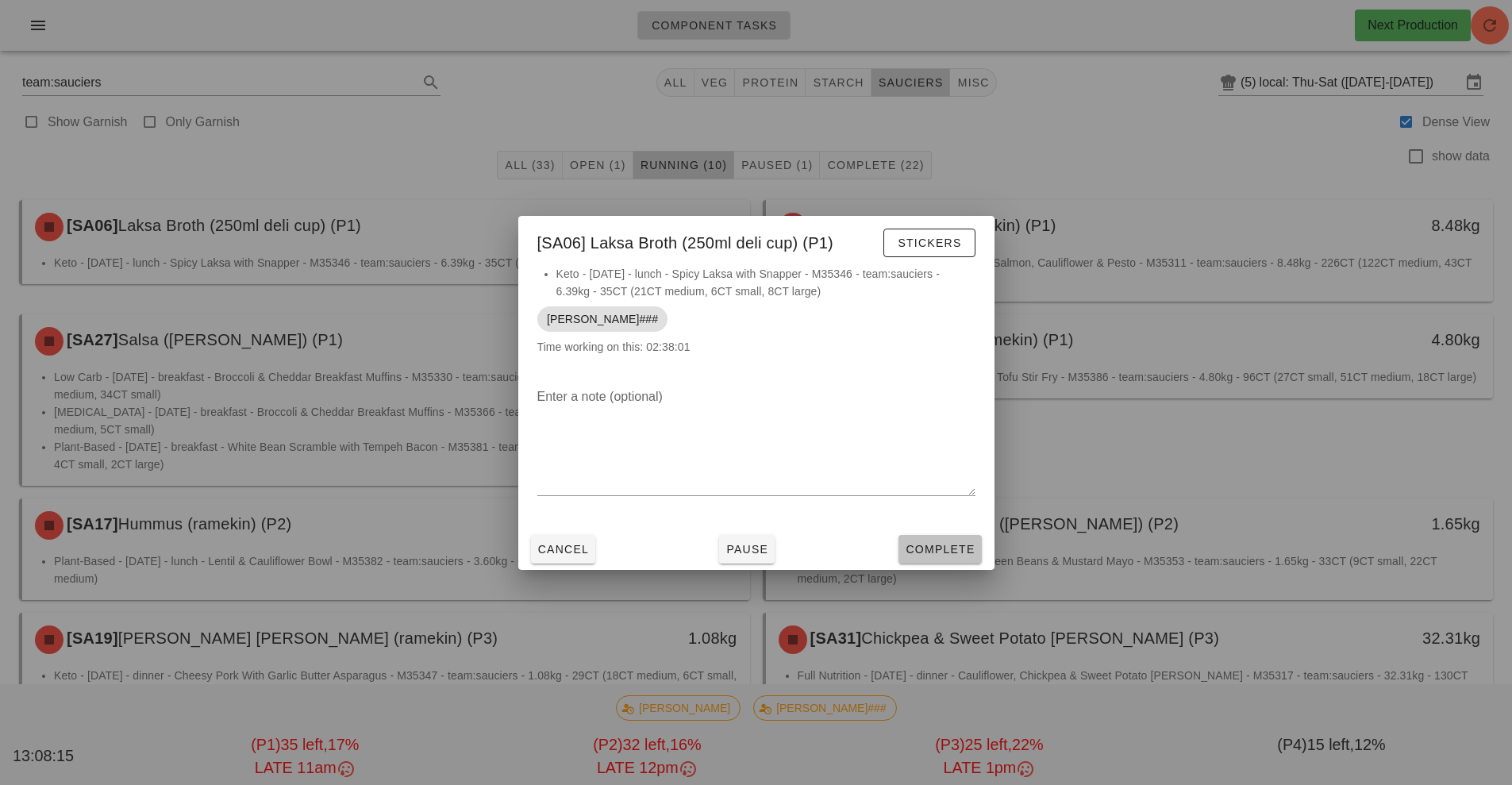
click at [924, 550] on span "Complete" at bounding box center [940, 549] width 70 height 13
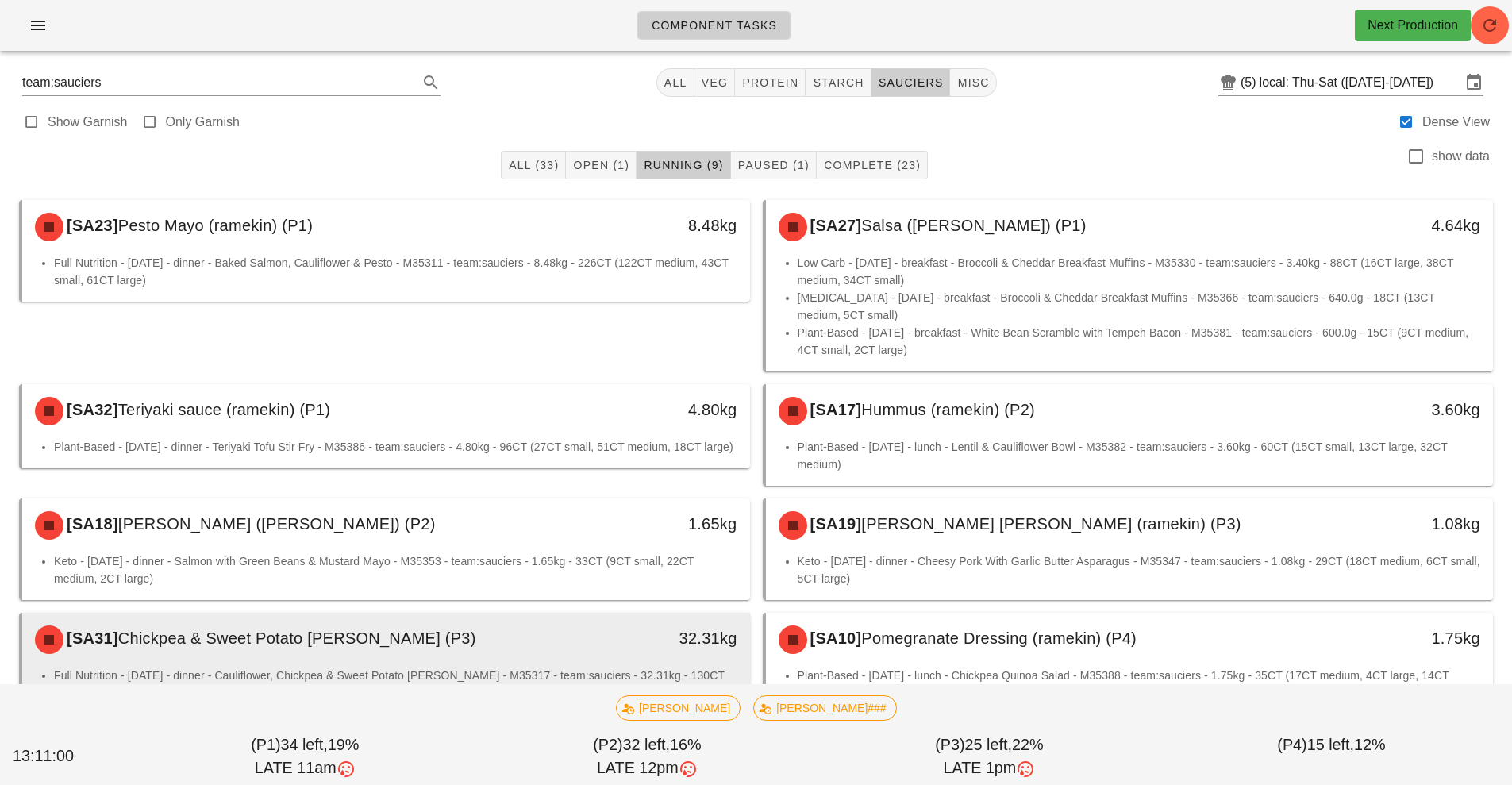
click at [629, 654] on div "32.31kg" at bounding box center [656, 639] width 180 height 48
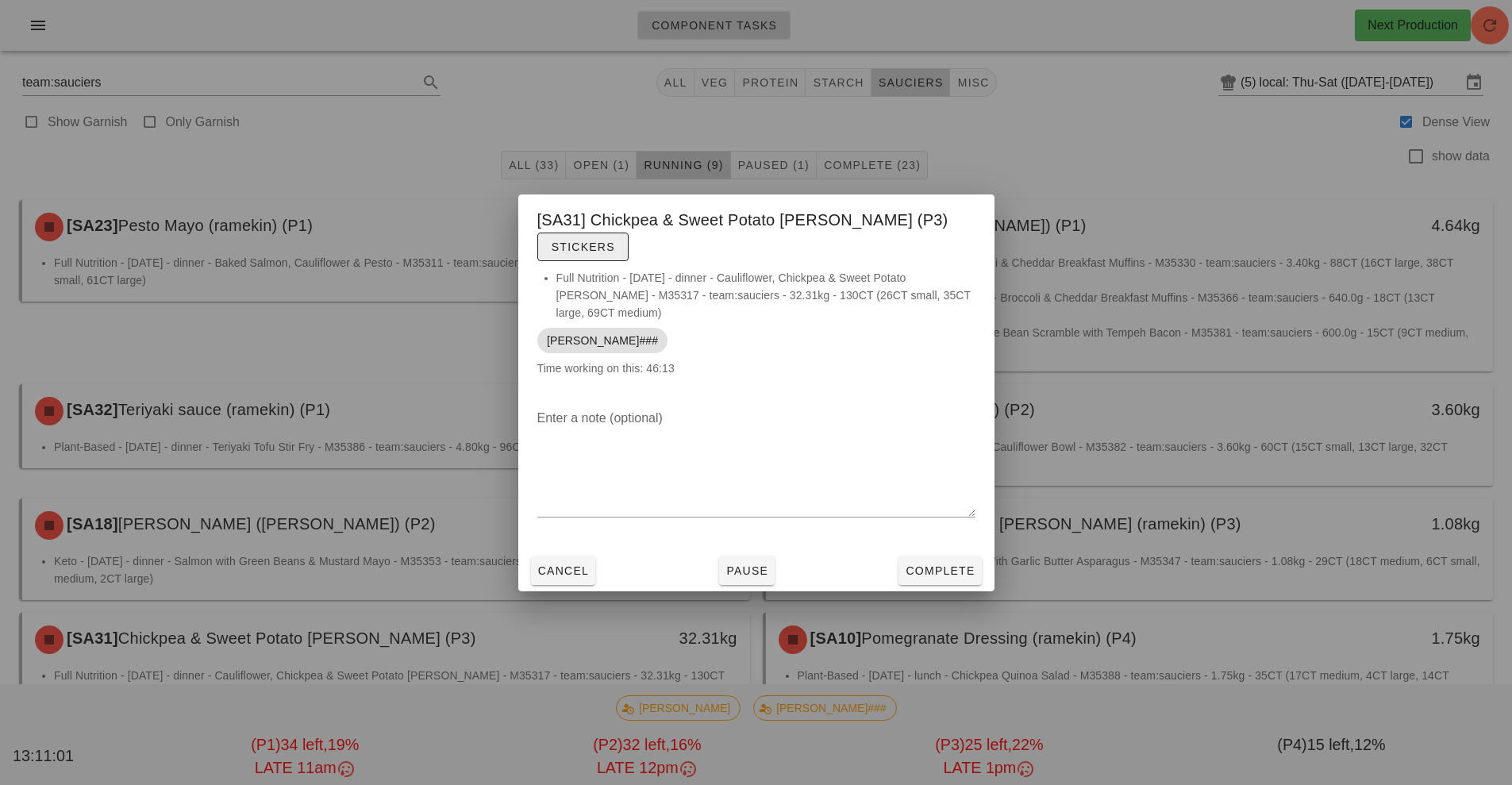
click at [615, 240] on span "Stickers" at bounding box center [582, 247] width 64 height 13
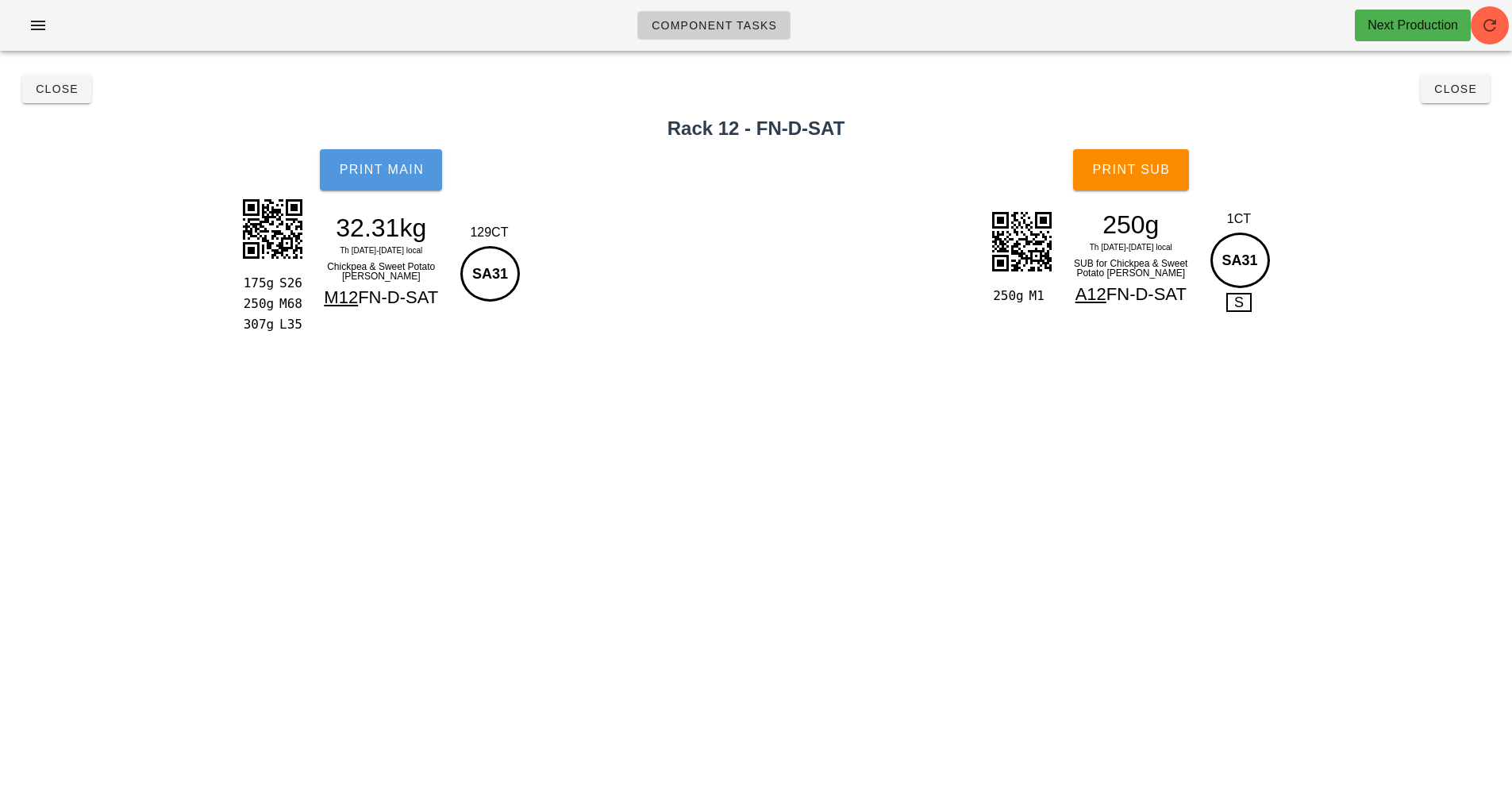
click at [394, 168] on span "Print Main" at bounding box center [381, 170] width 86 height 15
click at [389, 187] on button "Print Main" at bounding box center [381, 170] width 122 height 42
click at [405, 185] on button "Print Main" at bounding box center [381, 170] width 122 height 42
click at [1133, 178] on button "Print Sub" at bounding box center [1131, 170] width 116 height 42
click at [63, 101] on button "Close" at bounding box center [57, 89] width 69 height 29
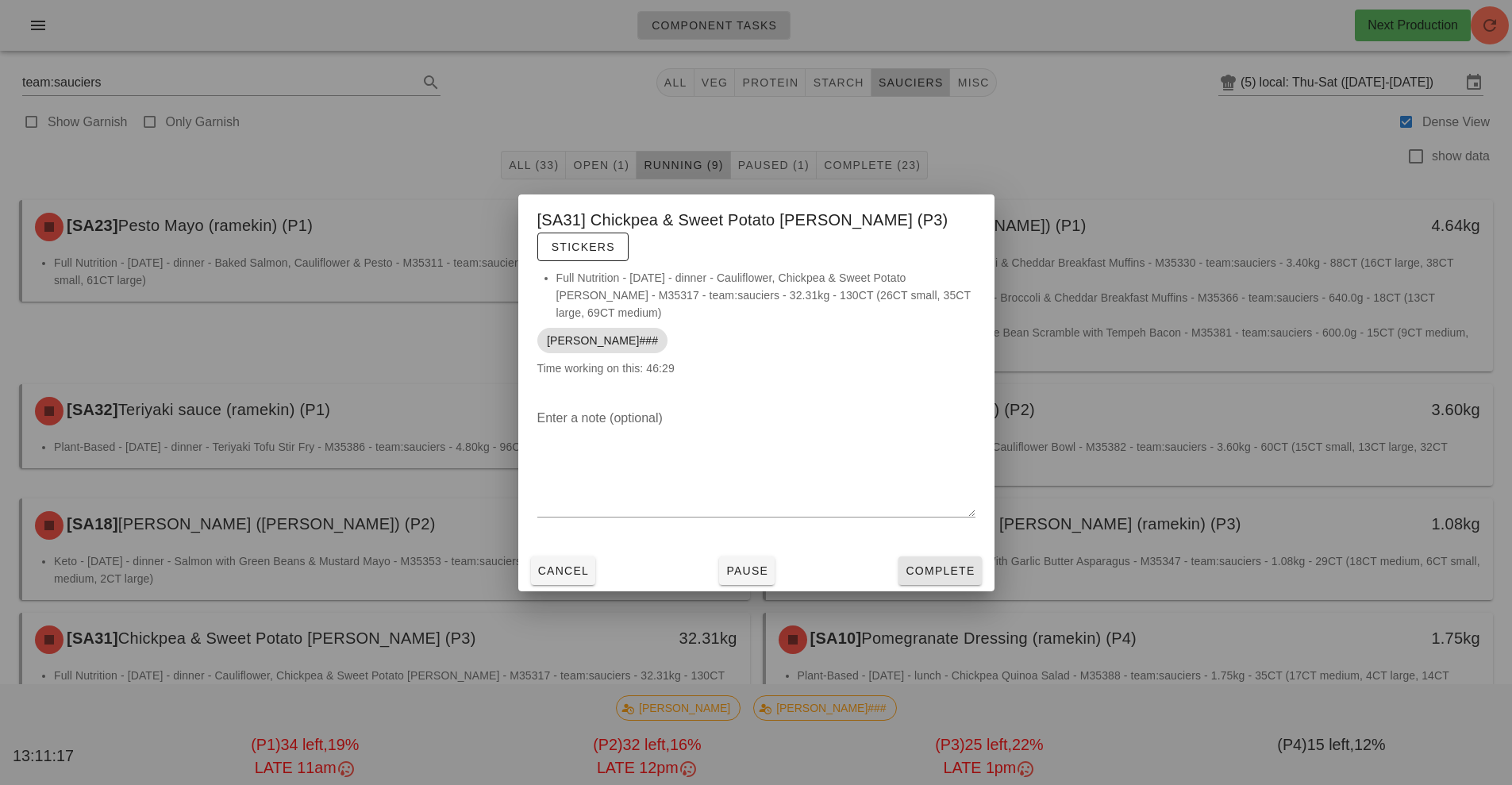
click at [952, 564] on span "Complete" at bounding box center [940, 570] width 70 height 13
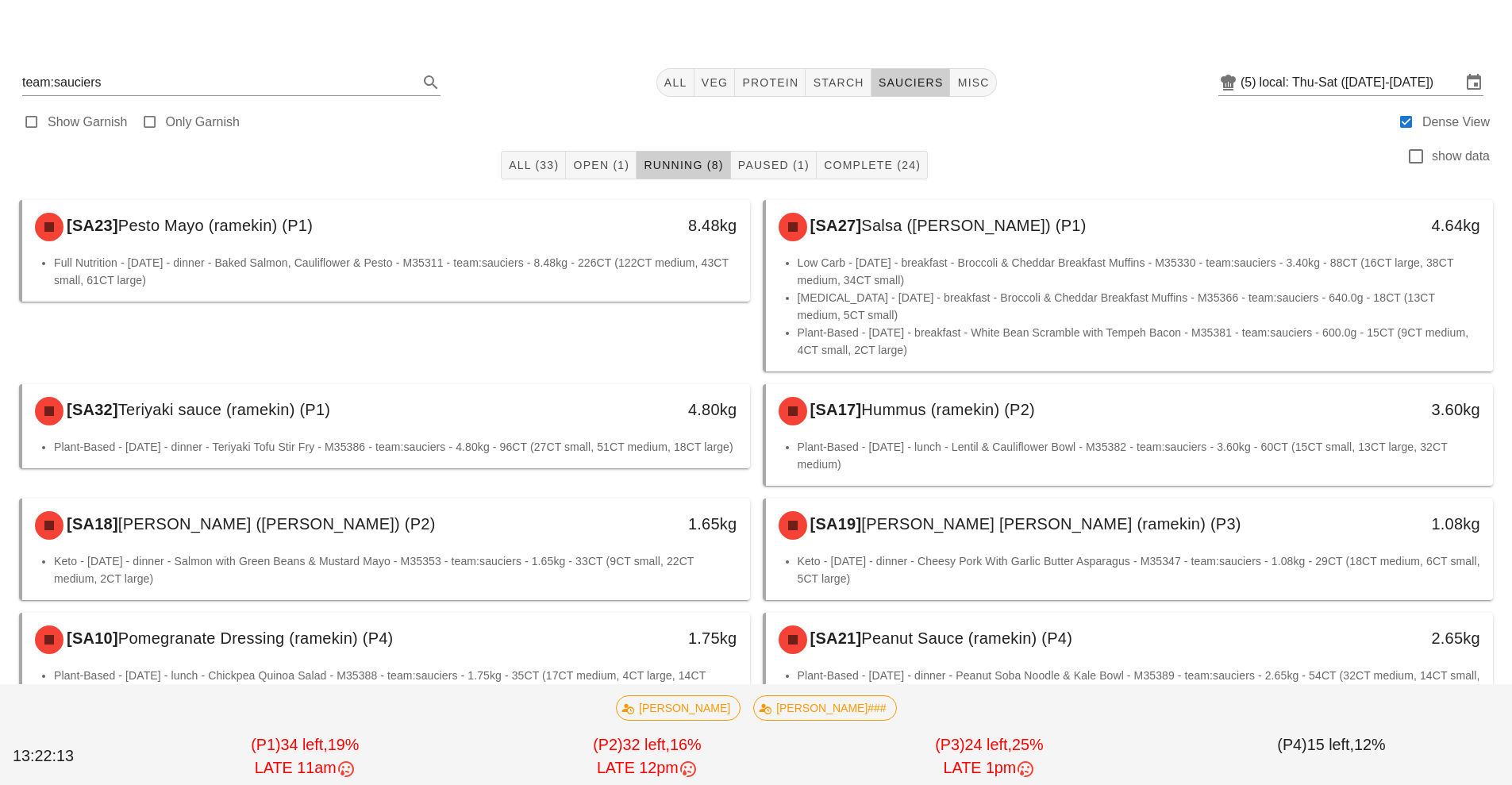
scroll to position [44, 0]
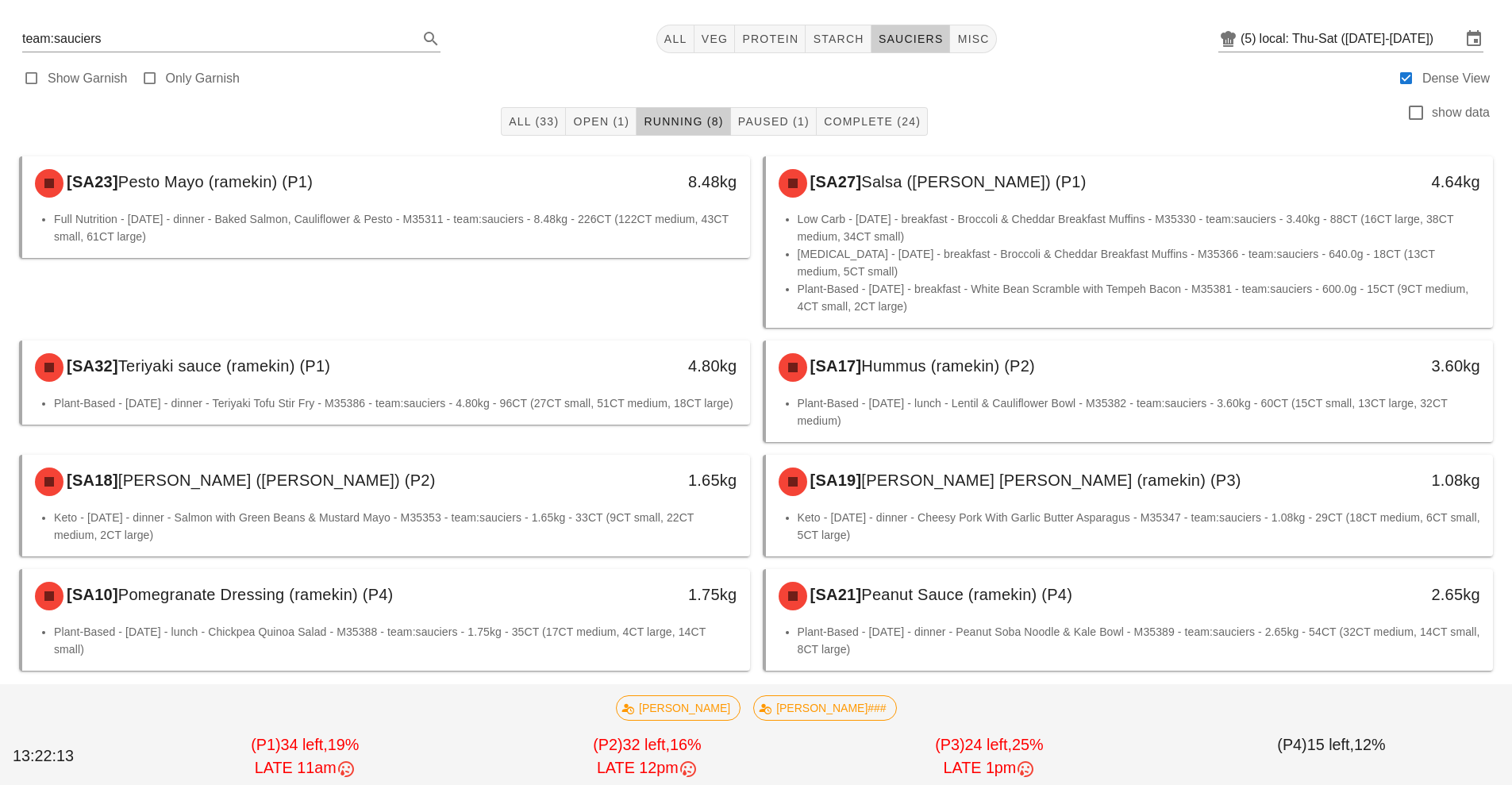
click at [991, 644] on li "Plant-Based - [DATE] - dinner - Peanut Soba Noodle & Kale Bowl - M35389 - team:…" at bounding box center [1140, 640] width 684 height 35
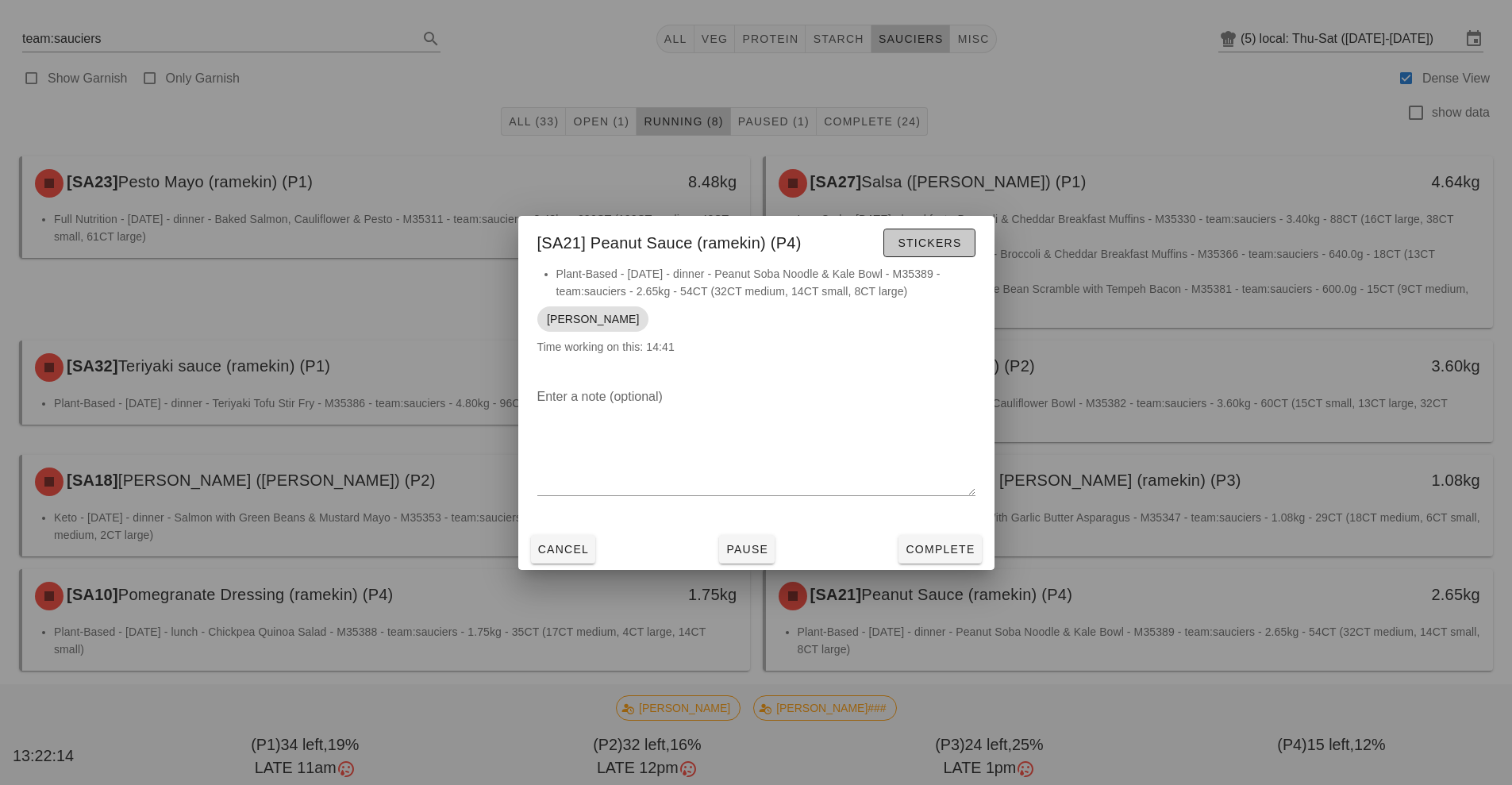
click at [941, 241] on span "Stickers" at bounding box center [929, 243] width 64 height 13
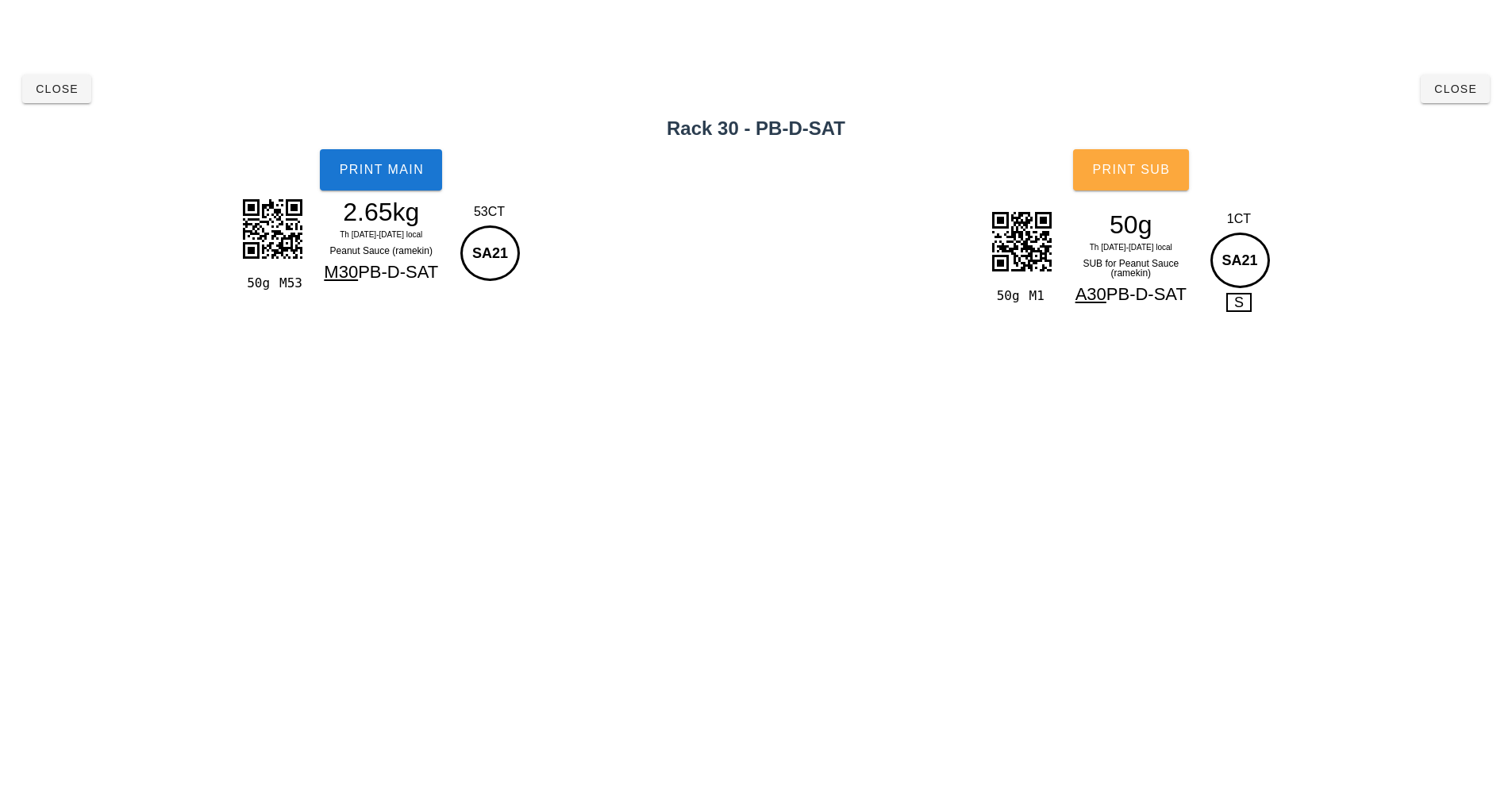
click at [1124, 166] on span "Print Sub" at bounding box center [1130, 170] width 79 height 15
click at [380, 181] on button "Print Main" at bounding box center [381, 170] width 122 height 42
click at [1459, 99] on button "Close" at bounding box center [1456, 89] width 69 height 29
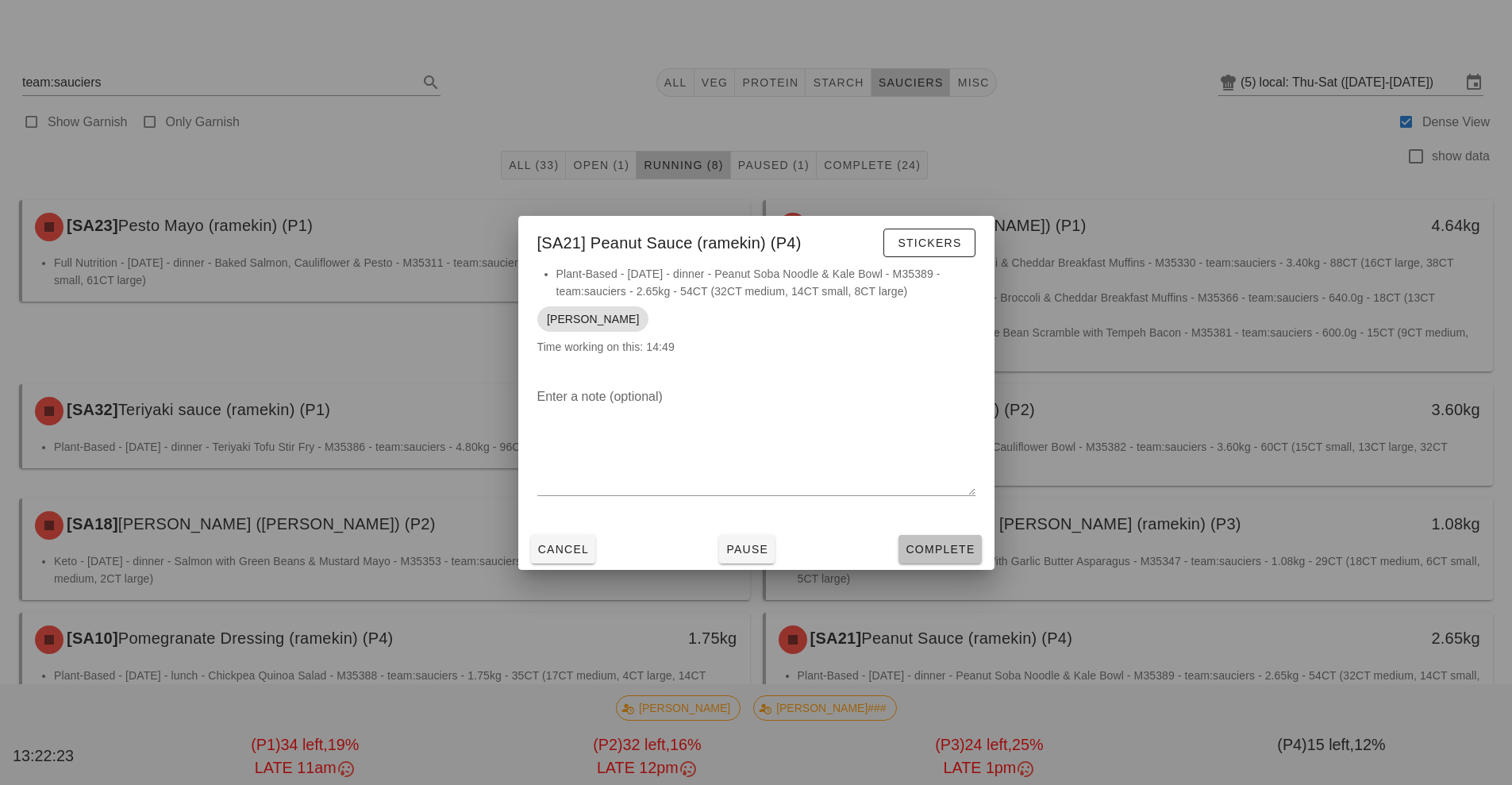
click at [934, 558] on button "Complete" at bounding box center [940, 549] width 83 height 29
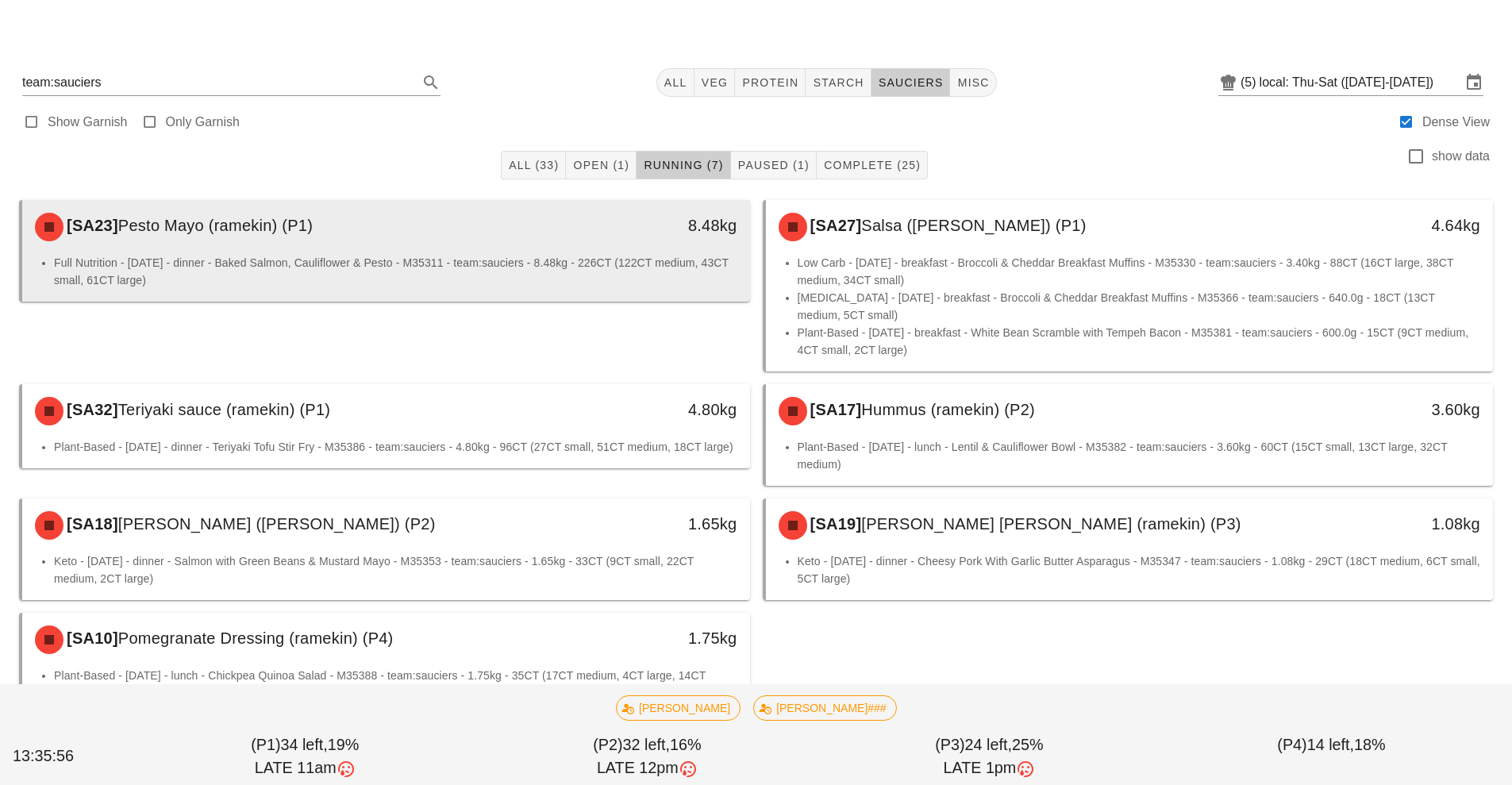
click at [537, 245] on div "[SA23] Pesto Mayo (ramekin) (P1)" at bounding box center [296, 227] width 541 height 48
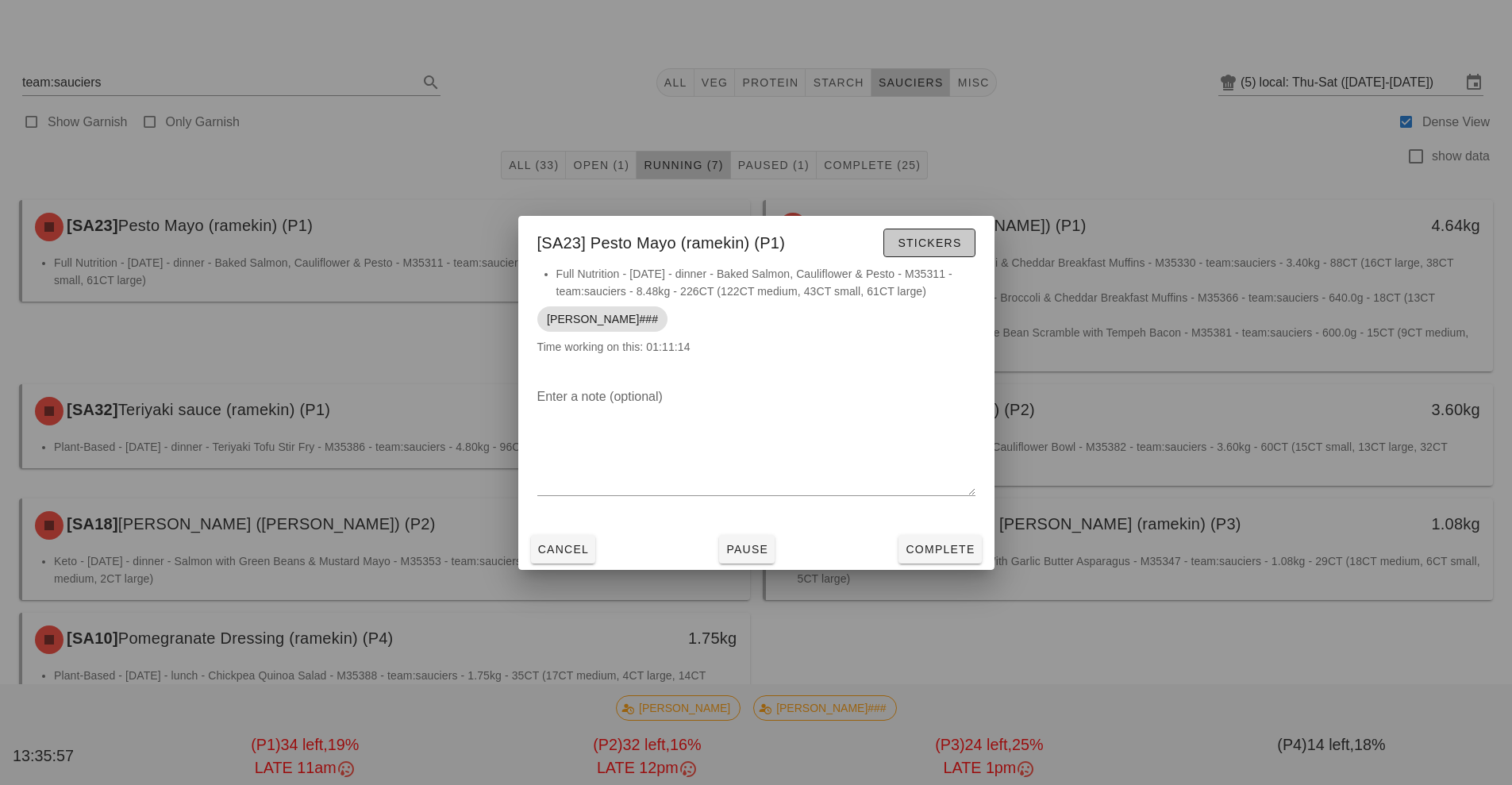
click at [928, 253] on button "Stickers" at bounding box center [929, 243] width 92 height 29
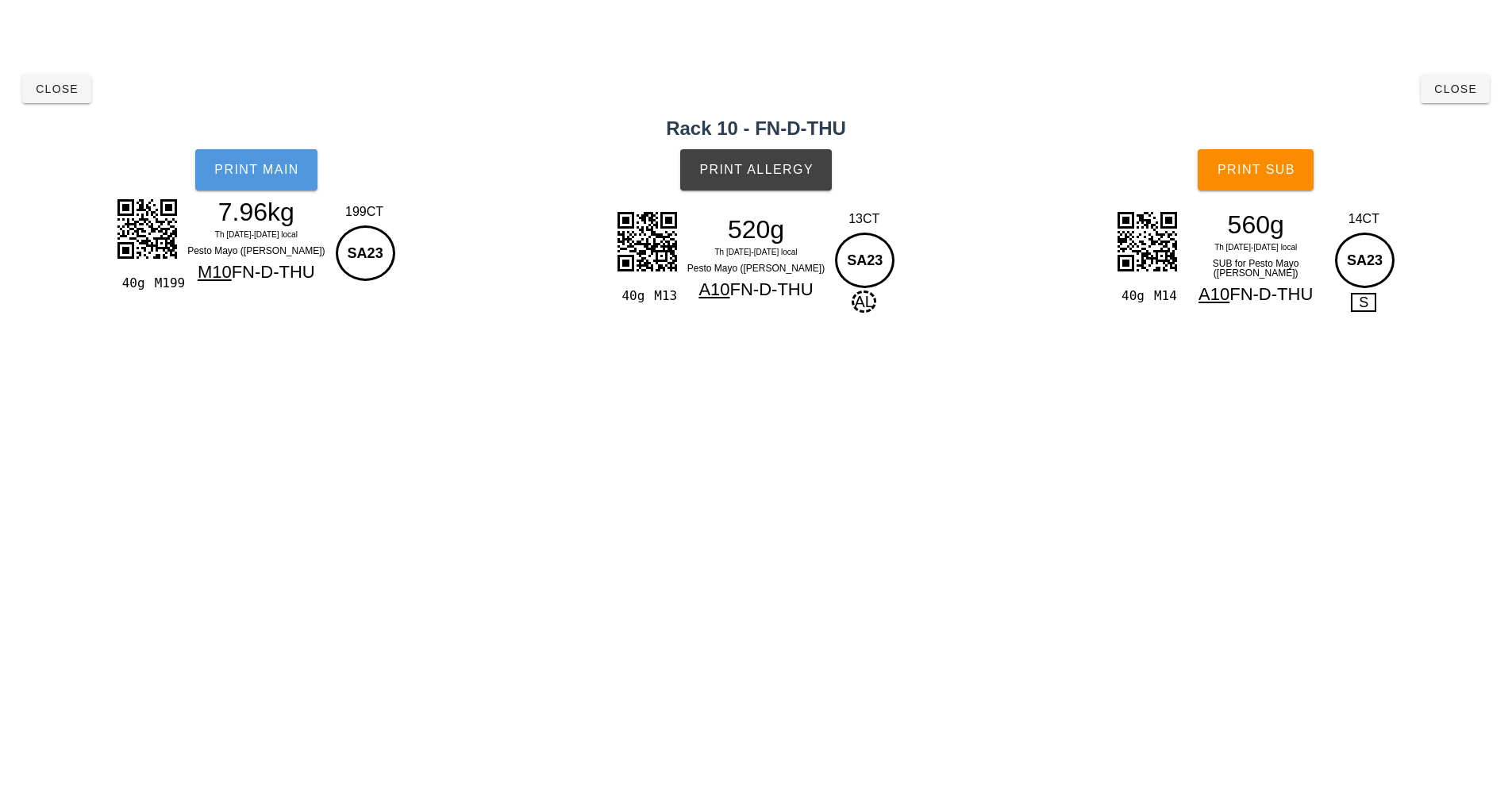
click at [264, 187] on button "Print Main" at bounding box center [256, 170] width 122 height 42
click at [744, 170] on span "Print Allergy" at bounding box center [756, 170] width 115 height 15
click at [1269, 158] on button "Print Sub" at bounding box center [1256, 170] width 116 height 42
click at [60, 97] on button "Close" at bounding box center [57, 89] width 69 height 29
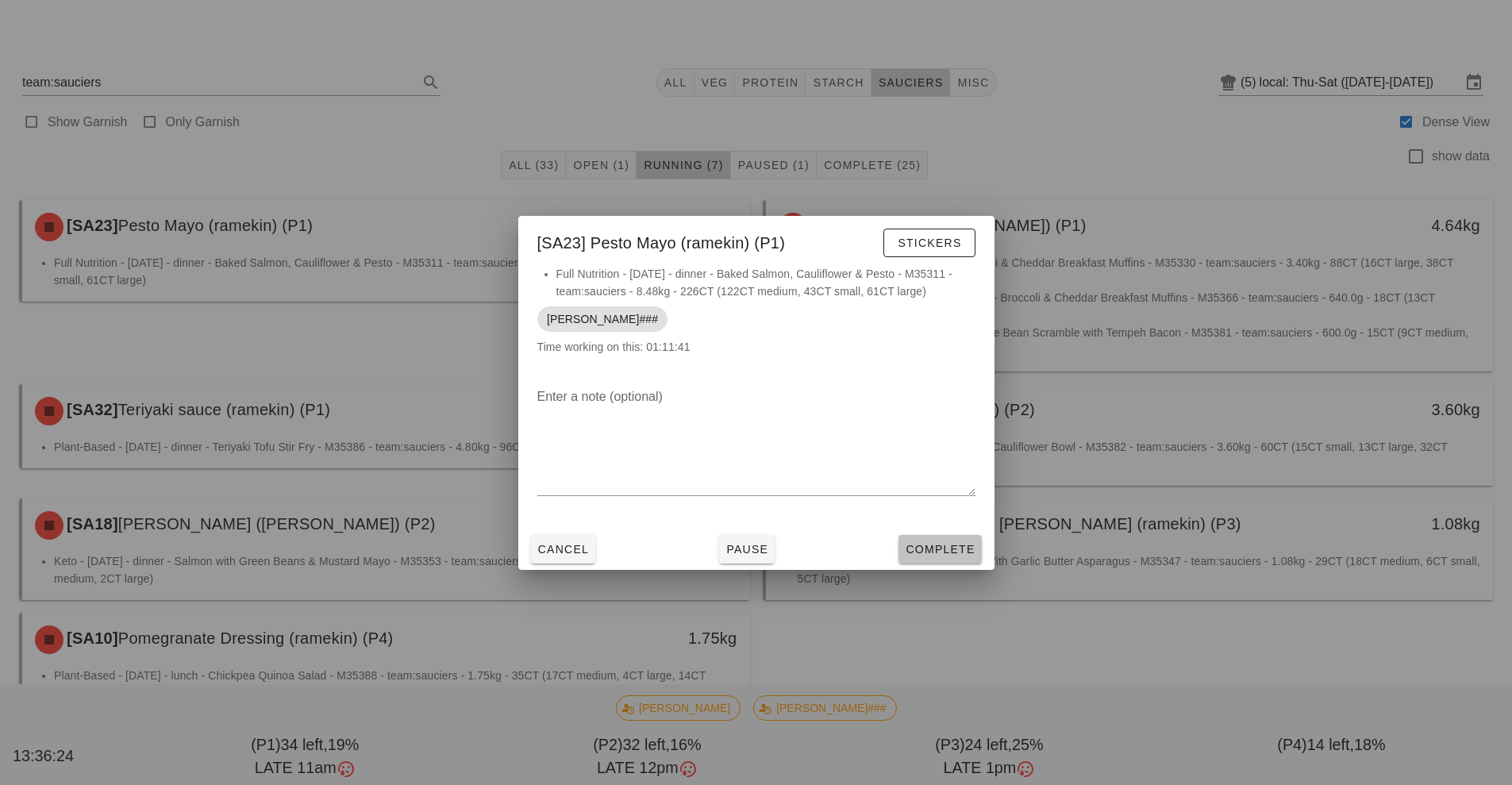
click at [941, 550] on span "Complete" at bounding box center [940, 549] width 70 height 13
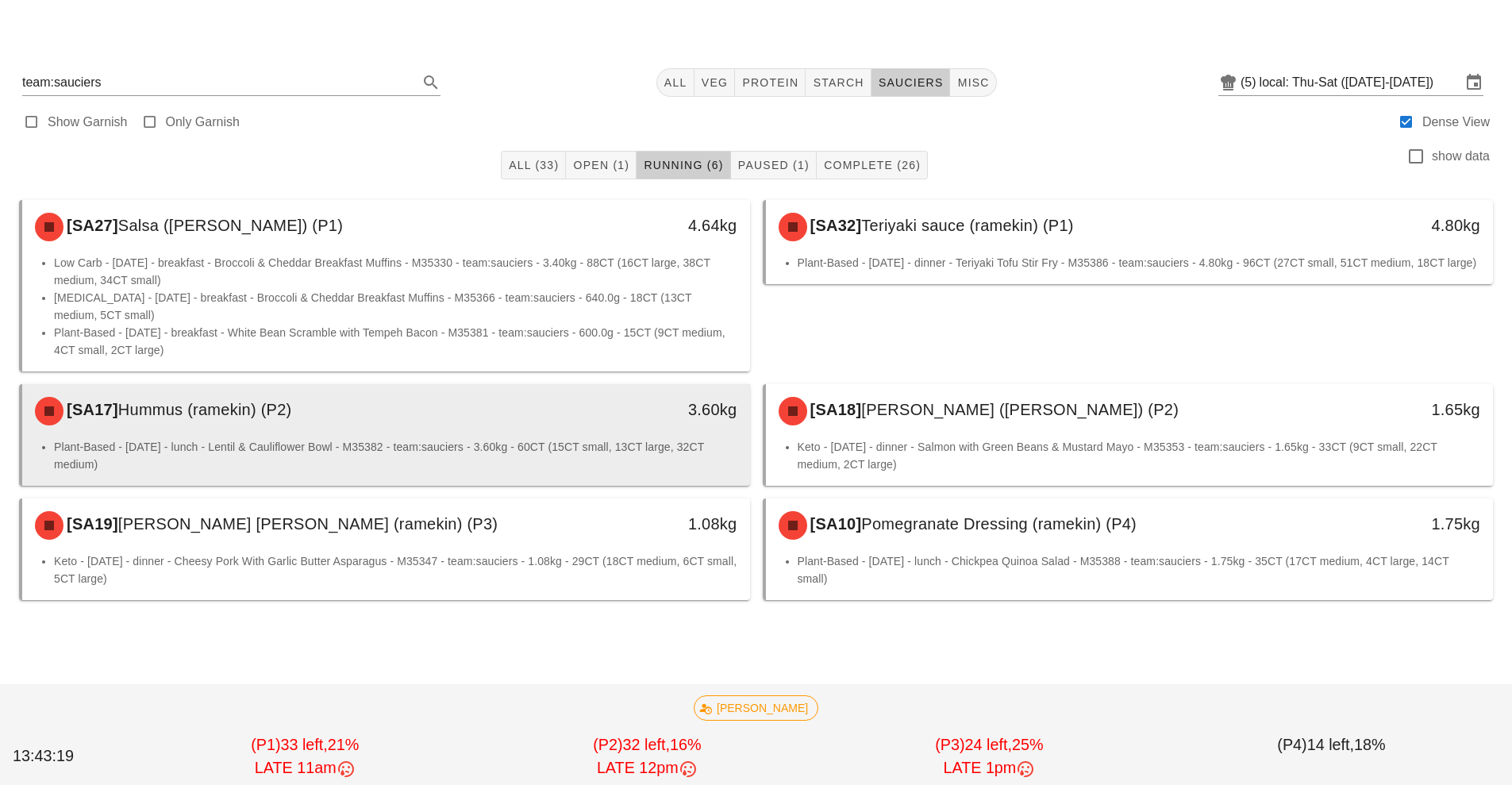
click at [268, 438] on li "Plant-Based - [DATE] - lunch - Lentil & Cauliflower Bowl - M35382 - team:saucie…" at bounding box center [396, 455] width 684 height 35
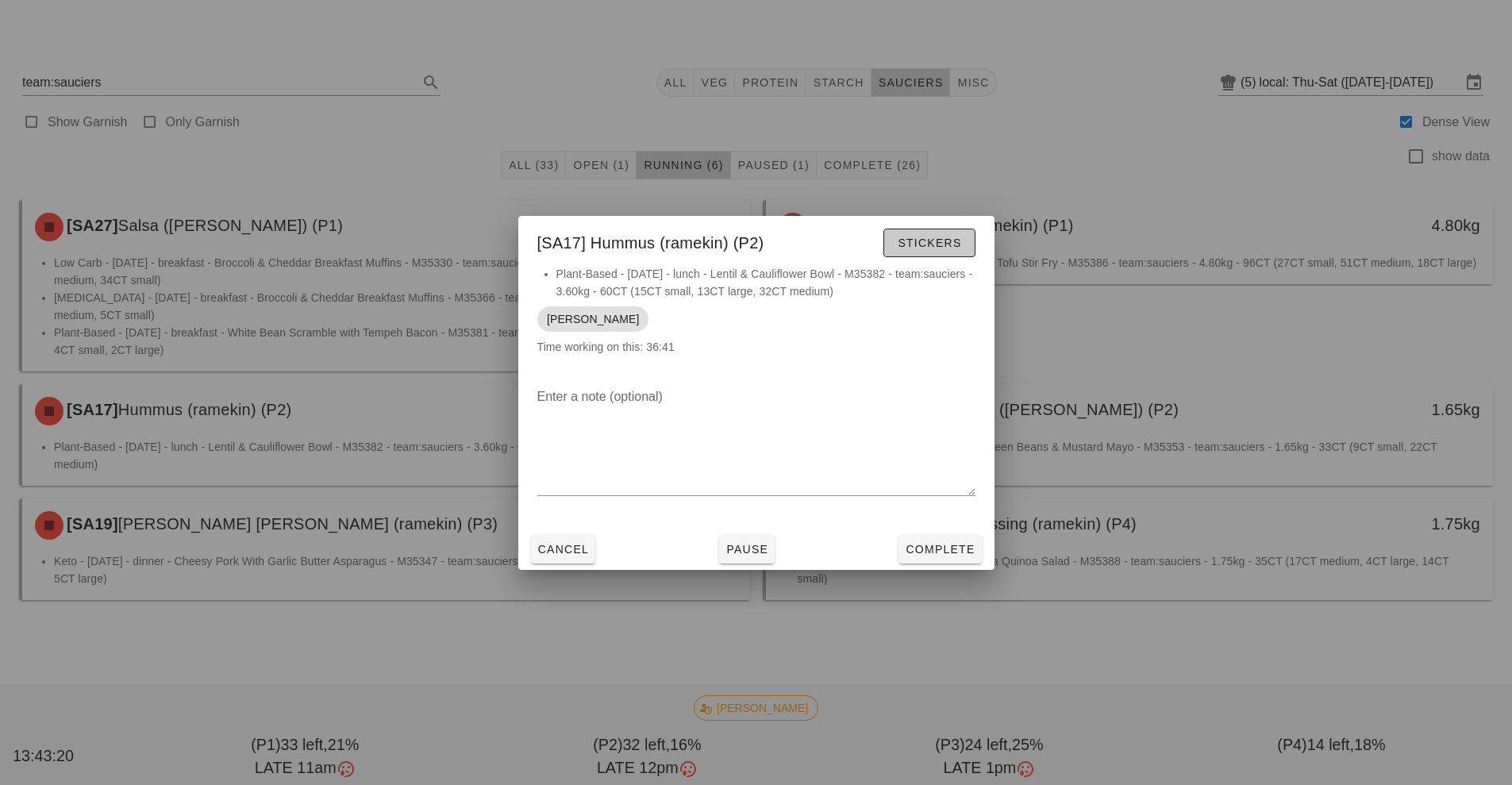
click at [931, 256] on button "Stickers" at bounding box center [929, 243] width 92 height 29
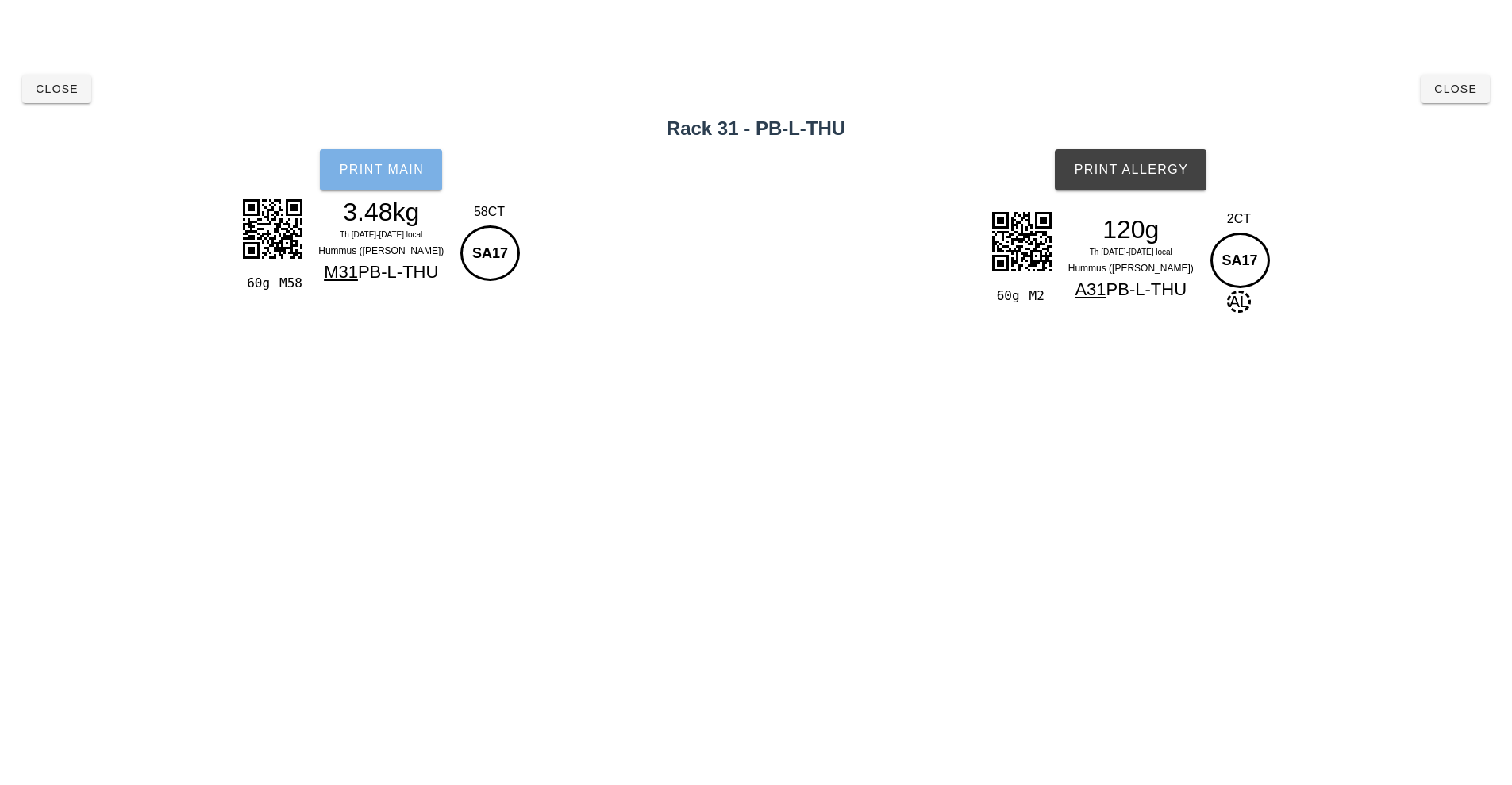
click at [395, 179] on button "Print Main" at bounding box center [381, 170] width 122 height 42
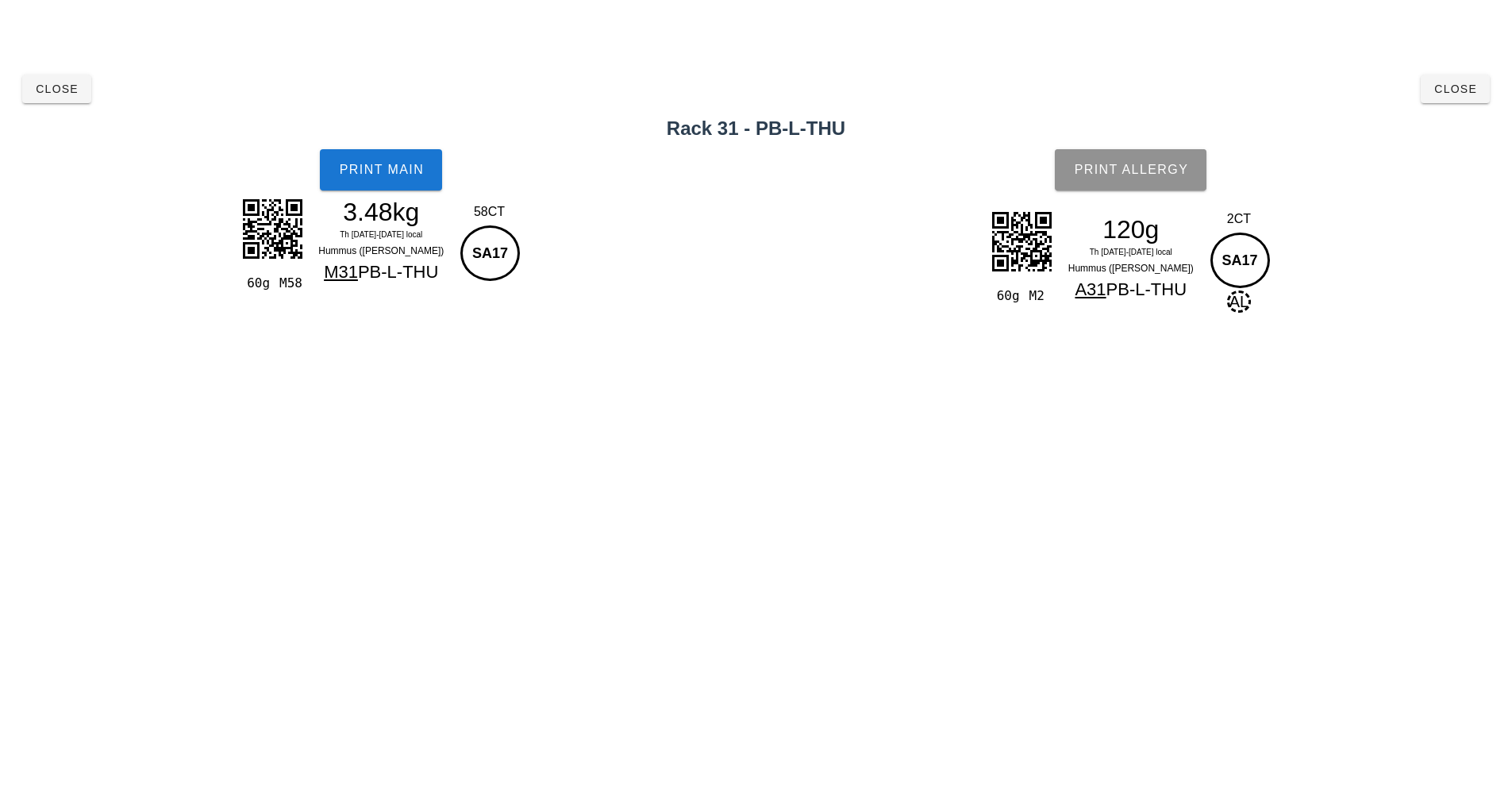
click at [1093, 177] on button "Print Allergy" at bounding box center [1130, 170] width 151 height 42
click at [1448, 91] on span "Close" at bounding box center [1456, 89] width 44 height 13
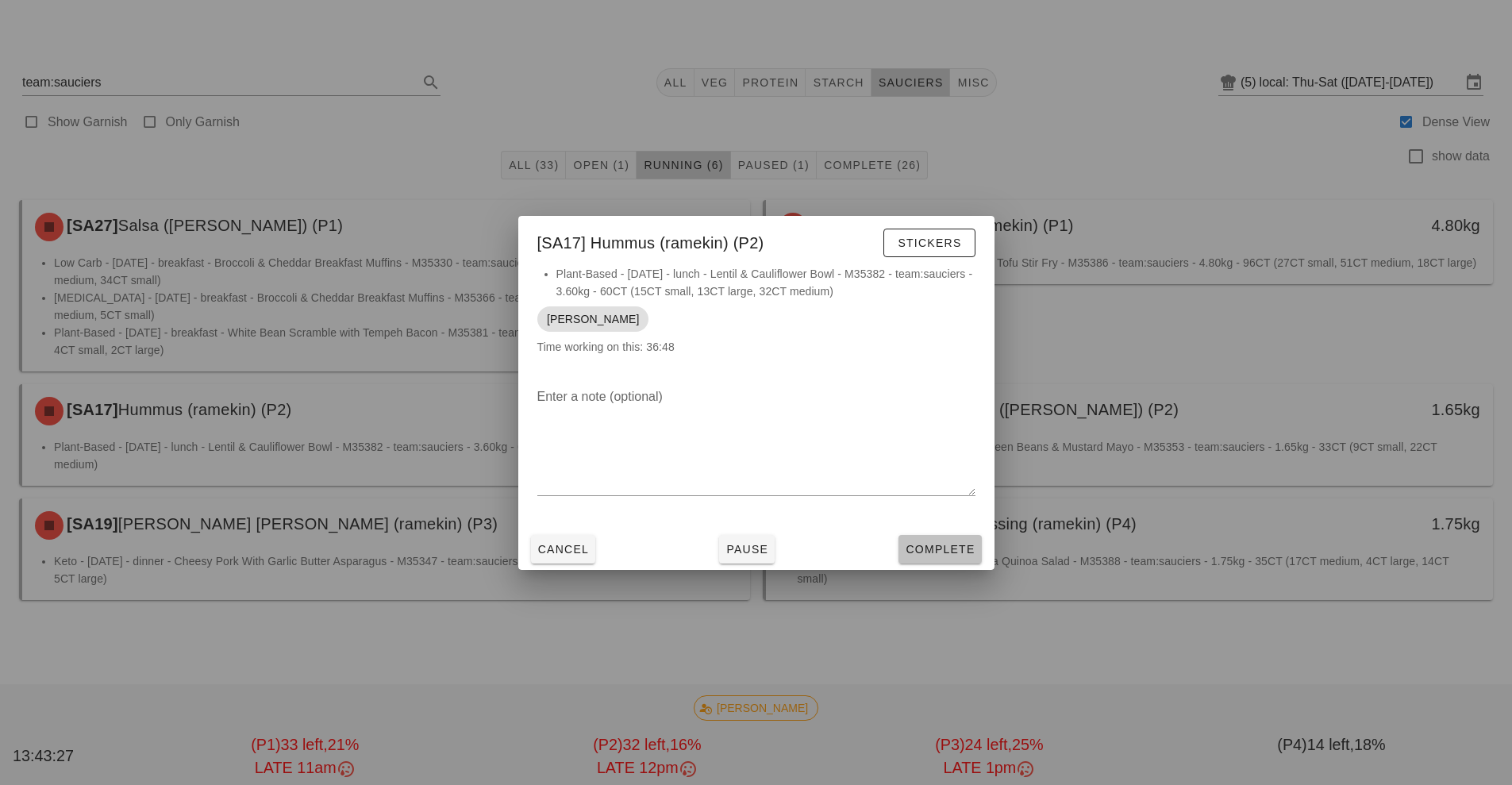
click at [958, 550] on span "Complete" at bounding box center [940, 549] width 70 height 13
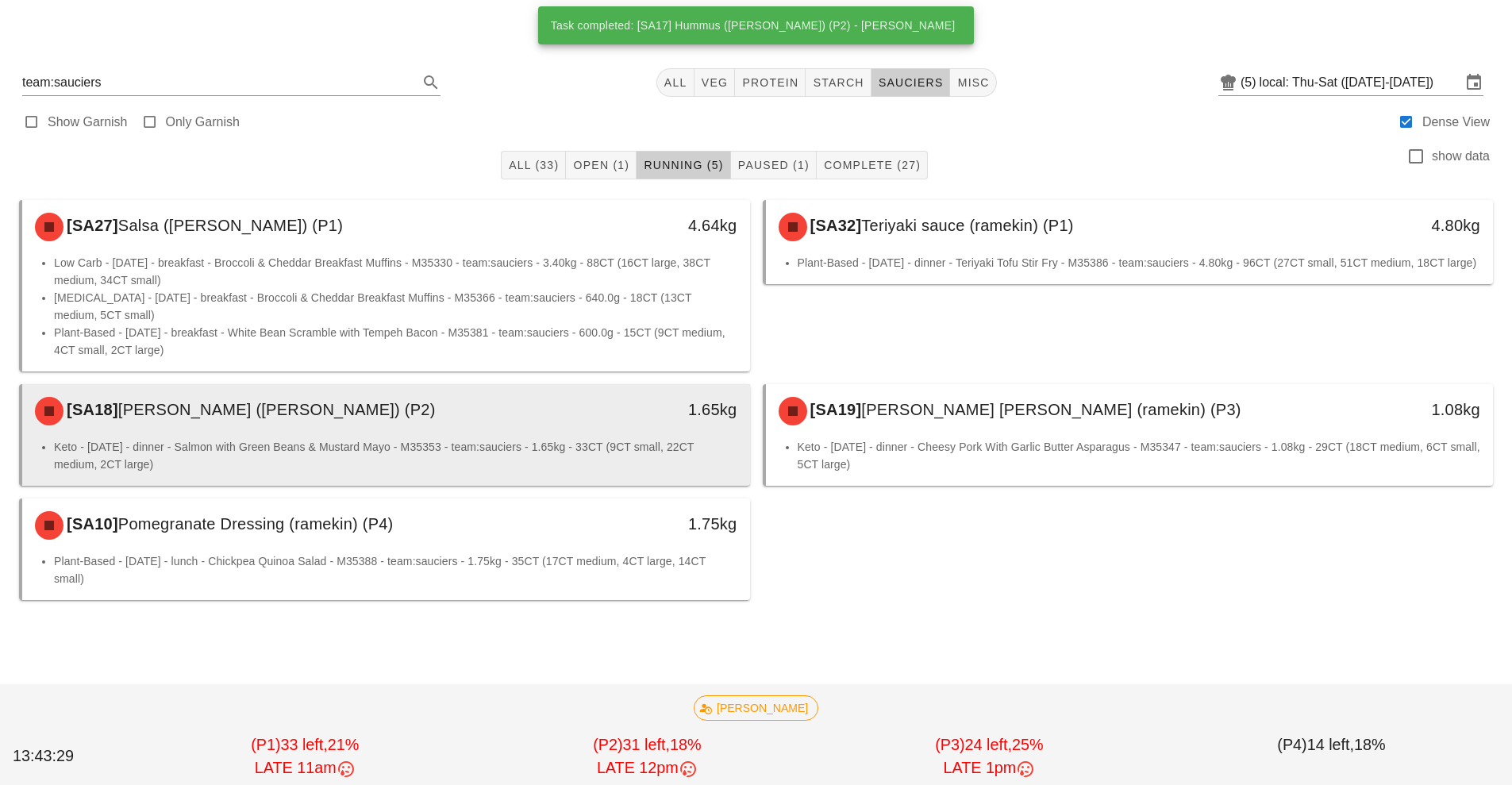
click at [220, 420] on div "[SA18] [PERSON_NAME] ([PERSON_NAME]) (P2)" at bounding box center [296, 411] width 541 height 48
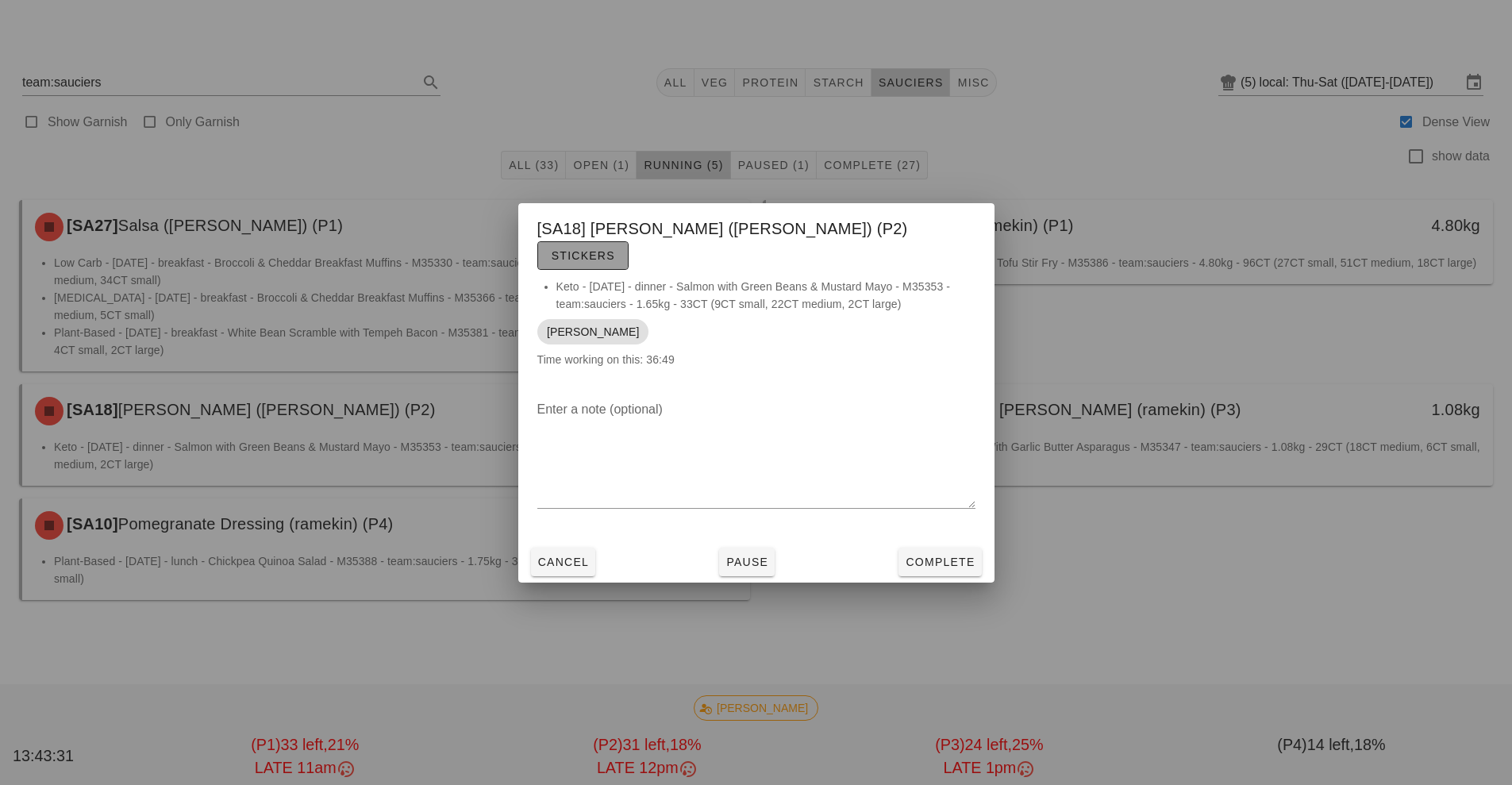
click at [615, 249] on span "Stickers" at bounding box center [582, 256] width 64 height 13
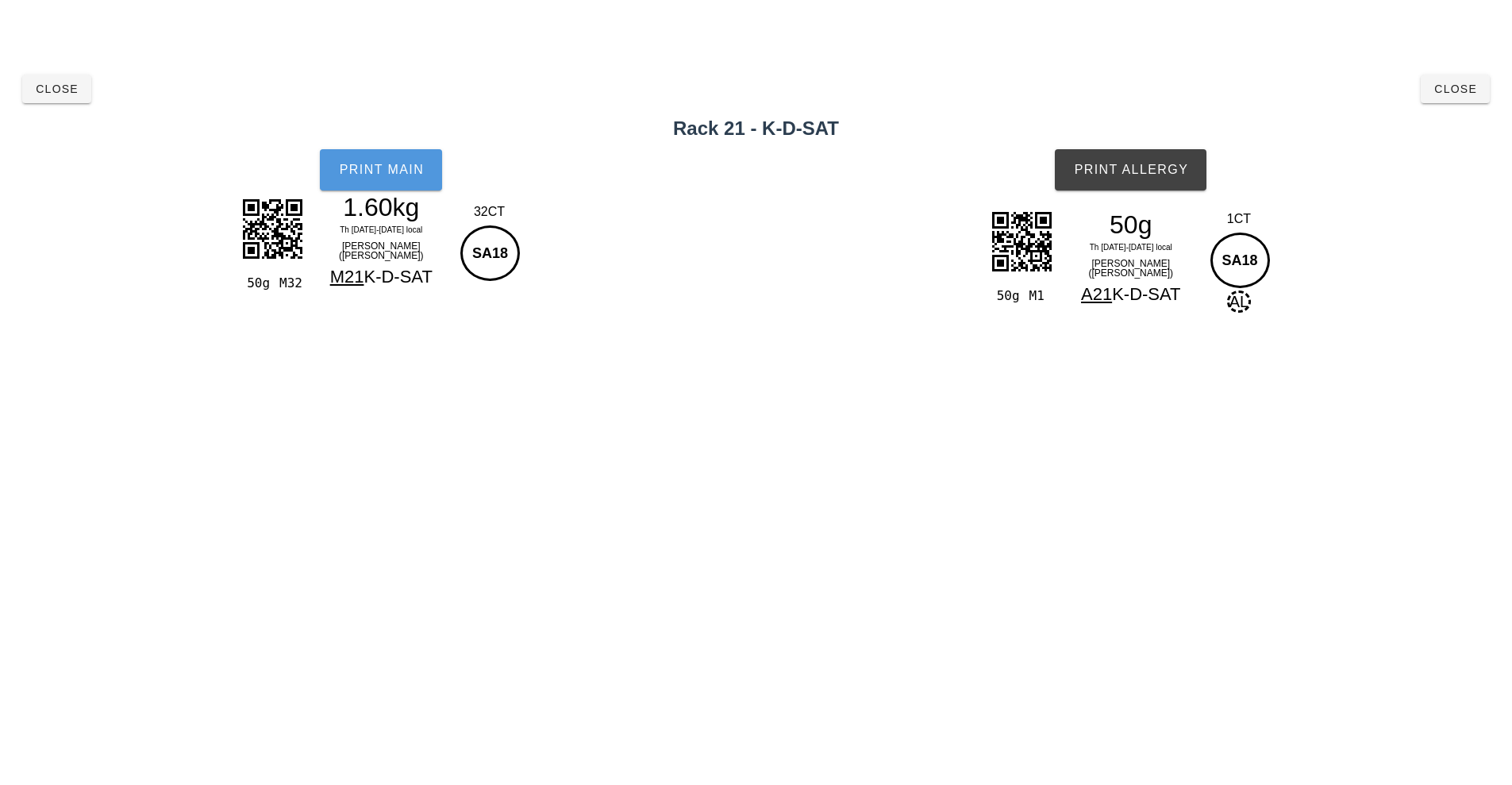
click at [404, 175] on span "Print Main" at bounding box center [381, 170] width 86 height 15
click at [1138, 172] on span "Print Allergy" at bounding box center [1130, 170] width 115 height 15
click at [1470, 92] on span "Close" at bounding box center [1456, 89] width 44 height 13
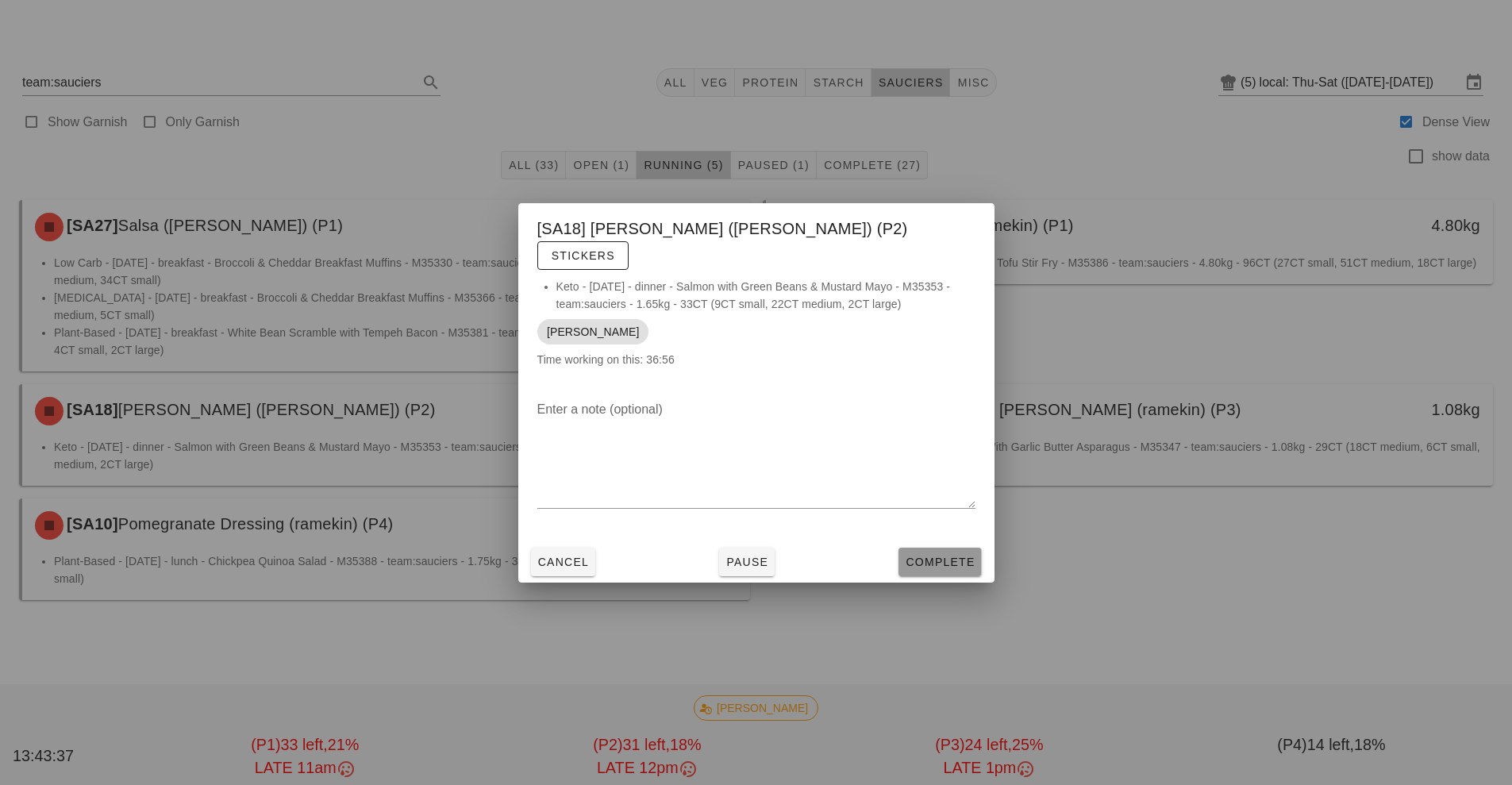
click at [968, 560] on button "Complete" at bounding box center [940, 562] width 83 height 29
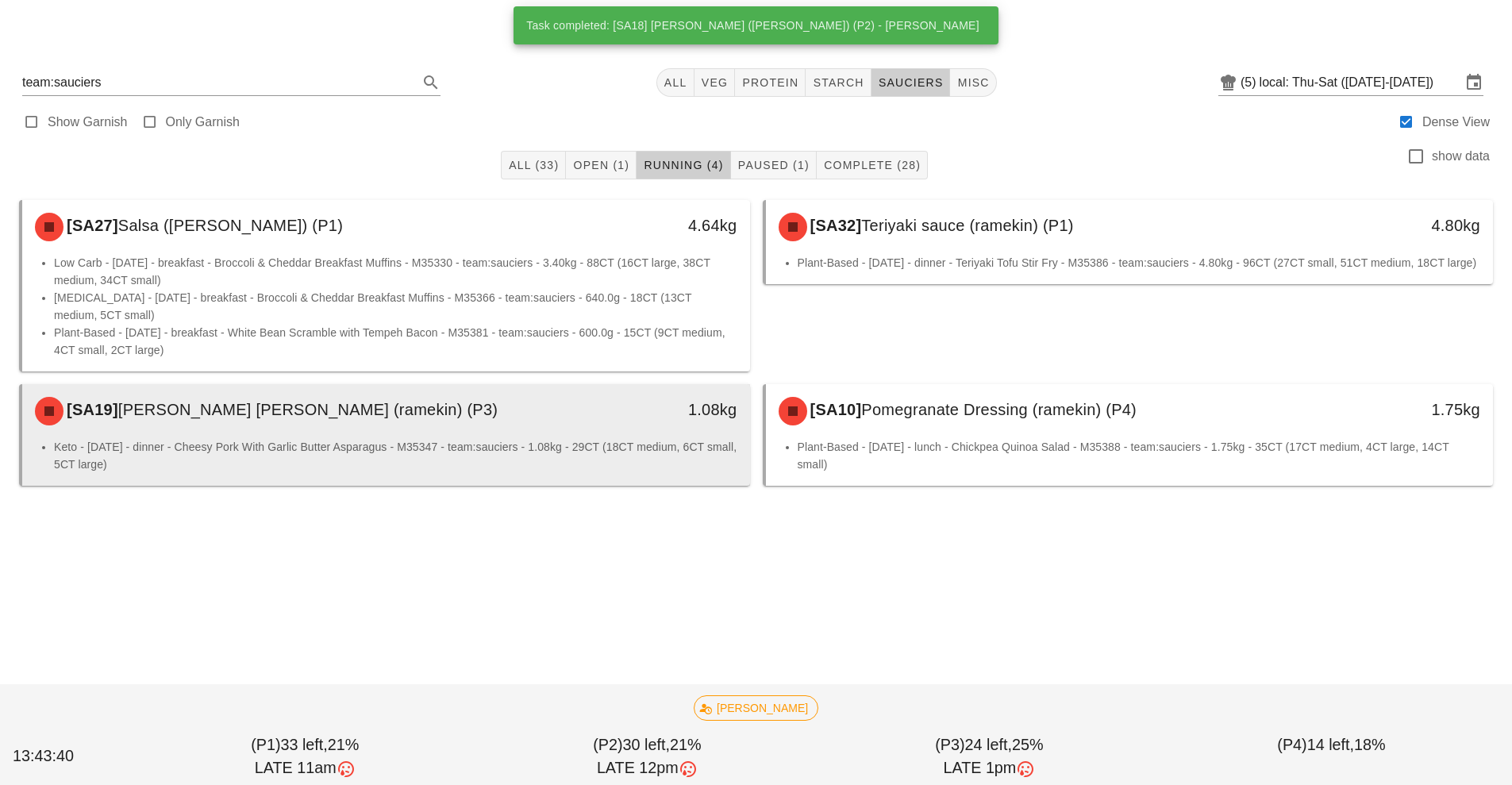
click at [249, 464] on li "Keto - [DATE] - dinner - Cheesy Pork With Garlic Butter Asparagus - M35347 - te…" at bounding box center [396, 455] width 684 height 35
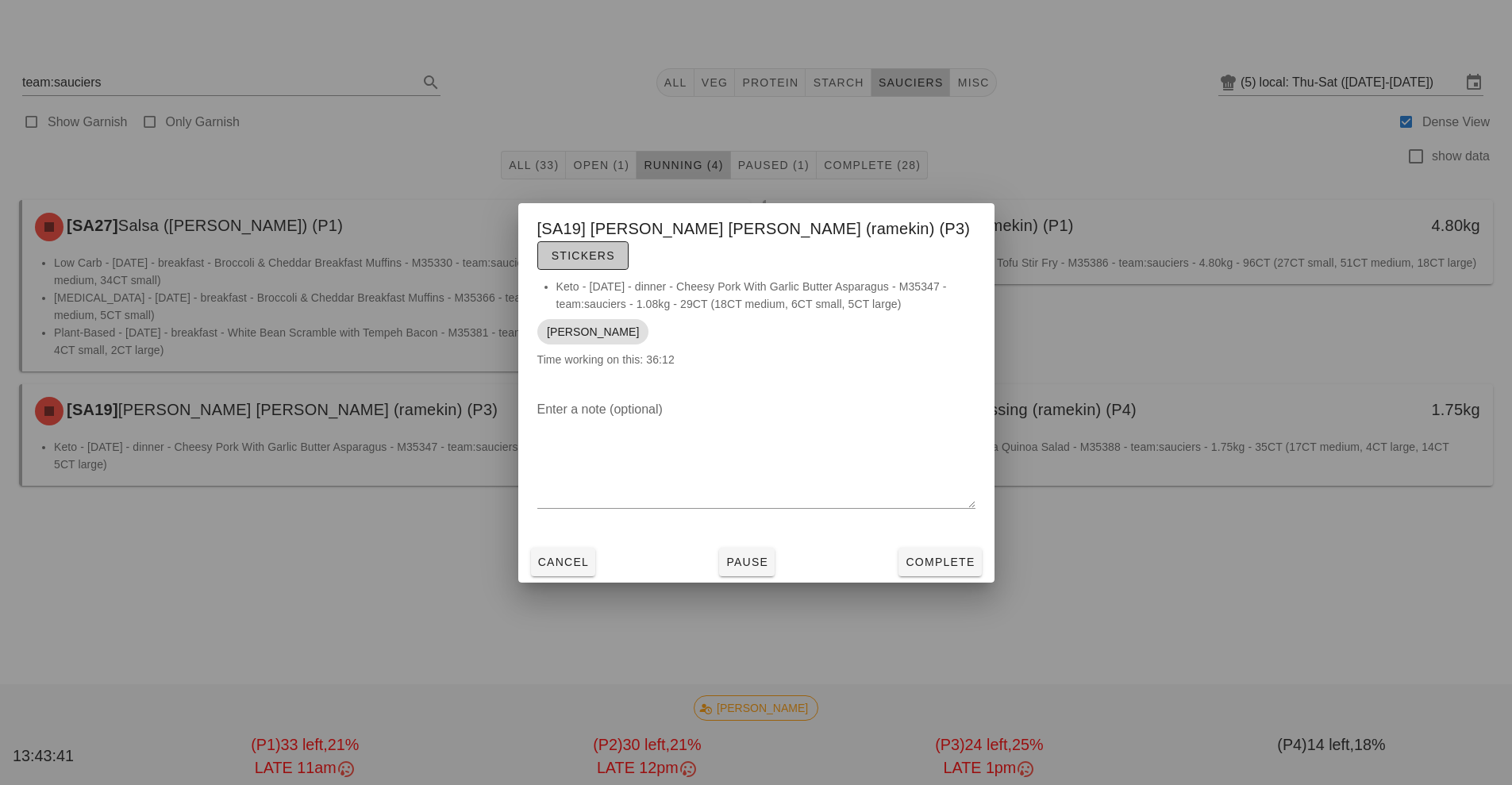
click at [629, 241] on button "Stickers" at bounding box center [583, 256] width 92 height 29
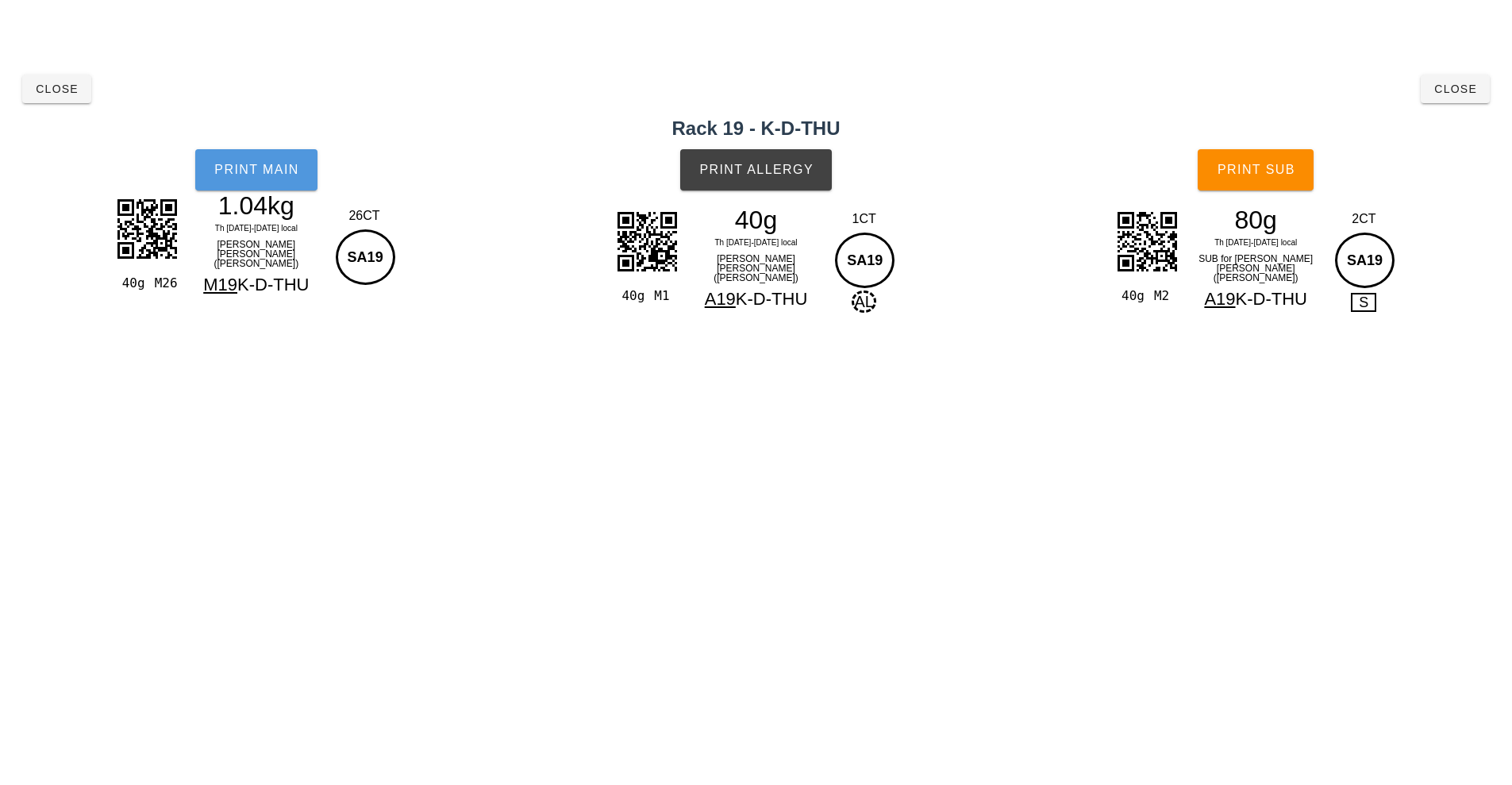
click at [254, 151] on button "Print Main" at bounding box center [256, 170] width 122 height 42
click at [742, 171] on span "Print Allergy" at bounding box center [756, 170] width 115 height 15
click at [1262, 173] on span "Print Sub" at bounding box center [1256, 170] width 79 height 15
click at [1422, 81] on button "Close" at bounding box center [1456, 89] width 69 height 29
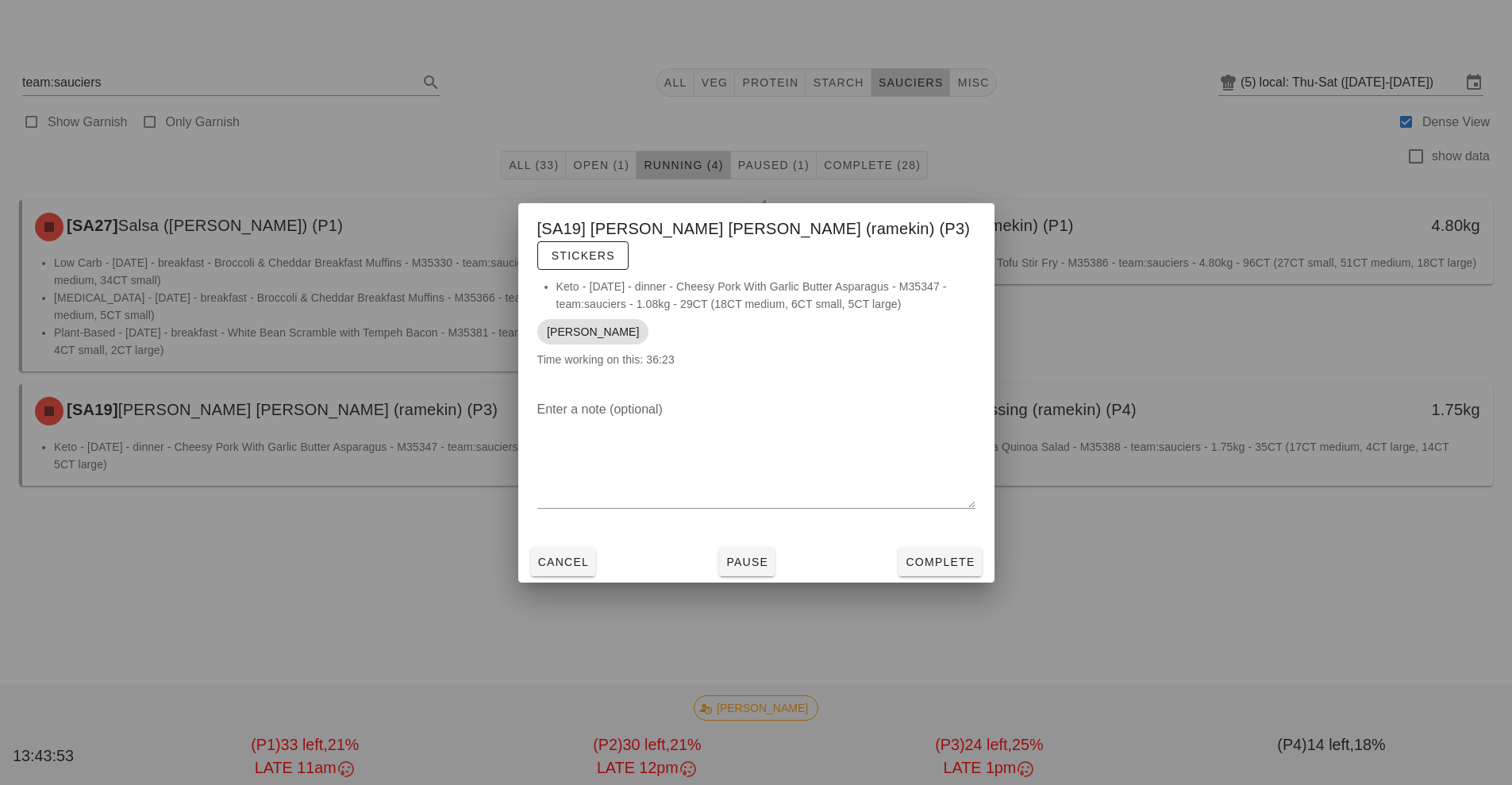
click at [958, 586] on div at bounding box center [756, 392] width 1512 height 785
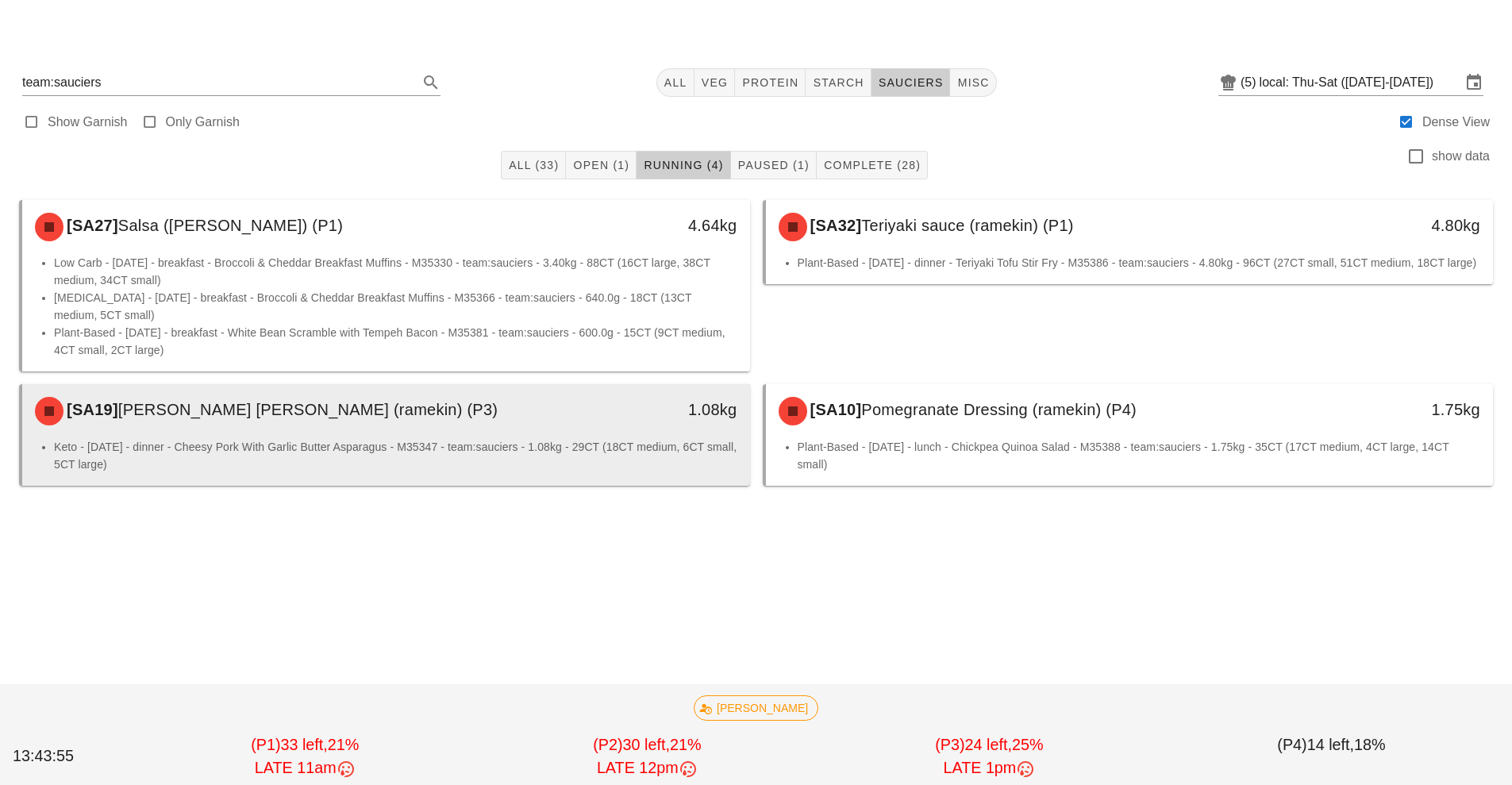
click at [428, 431] on div "[SA19] [PERSON_NAME] [PERSON_NAME] (ramekin) (P3)" at bounding box center [296, 411] width 541 height 48
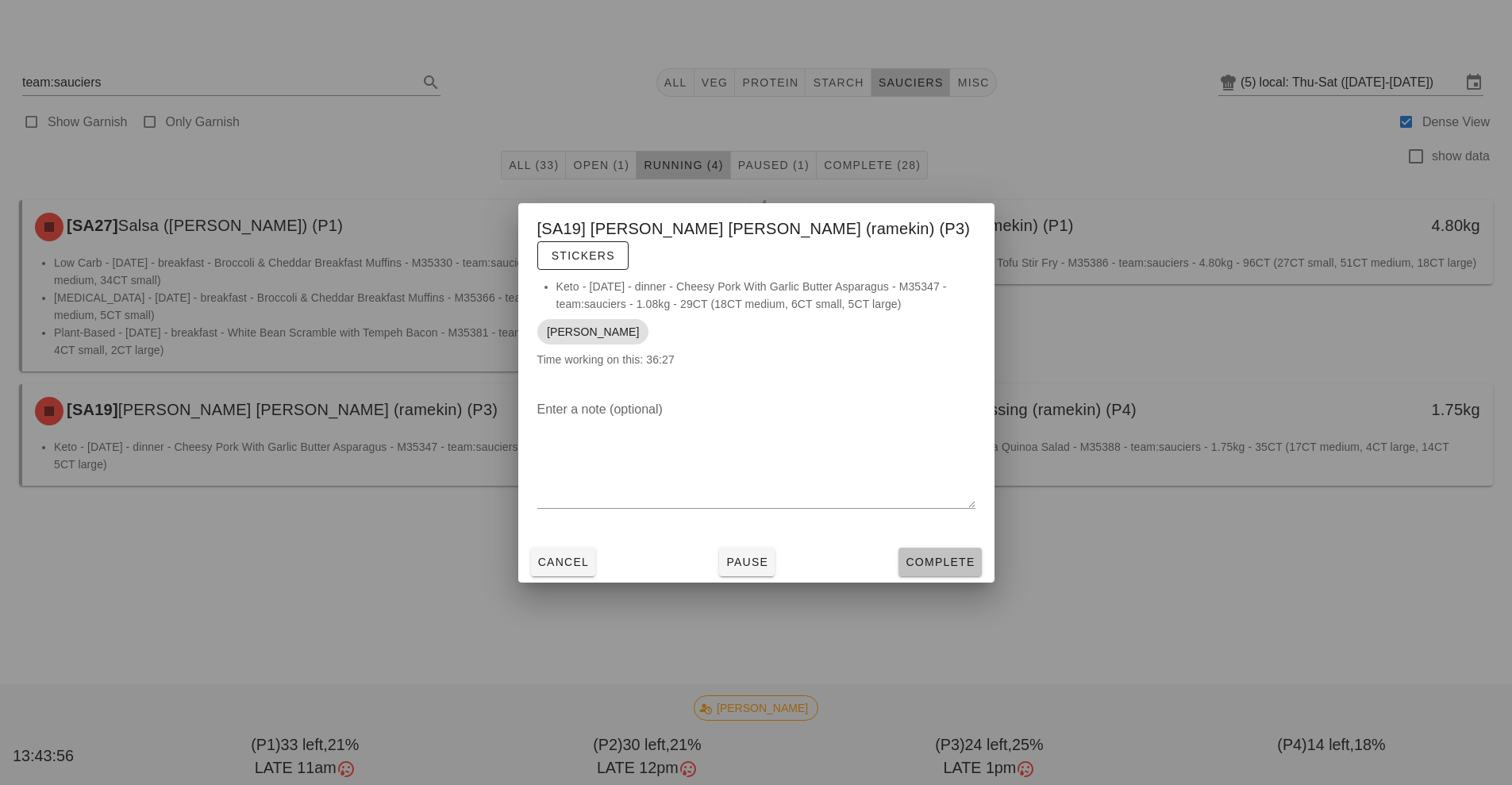
click at [917, 556] on span "Complete" at bounding box center [940, 562] width 70 height 13
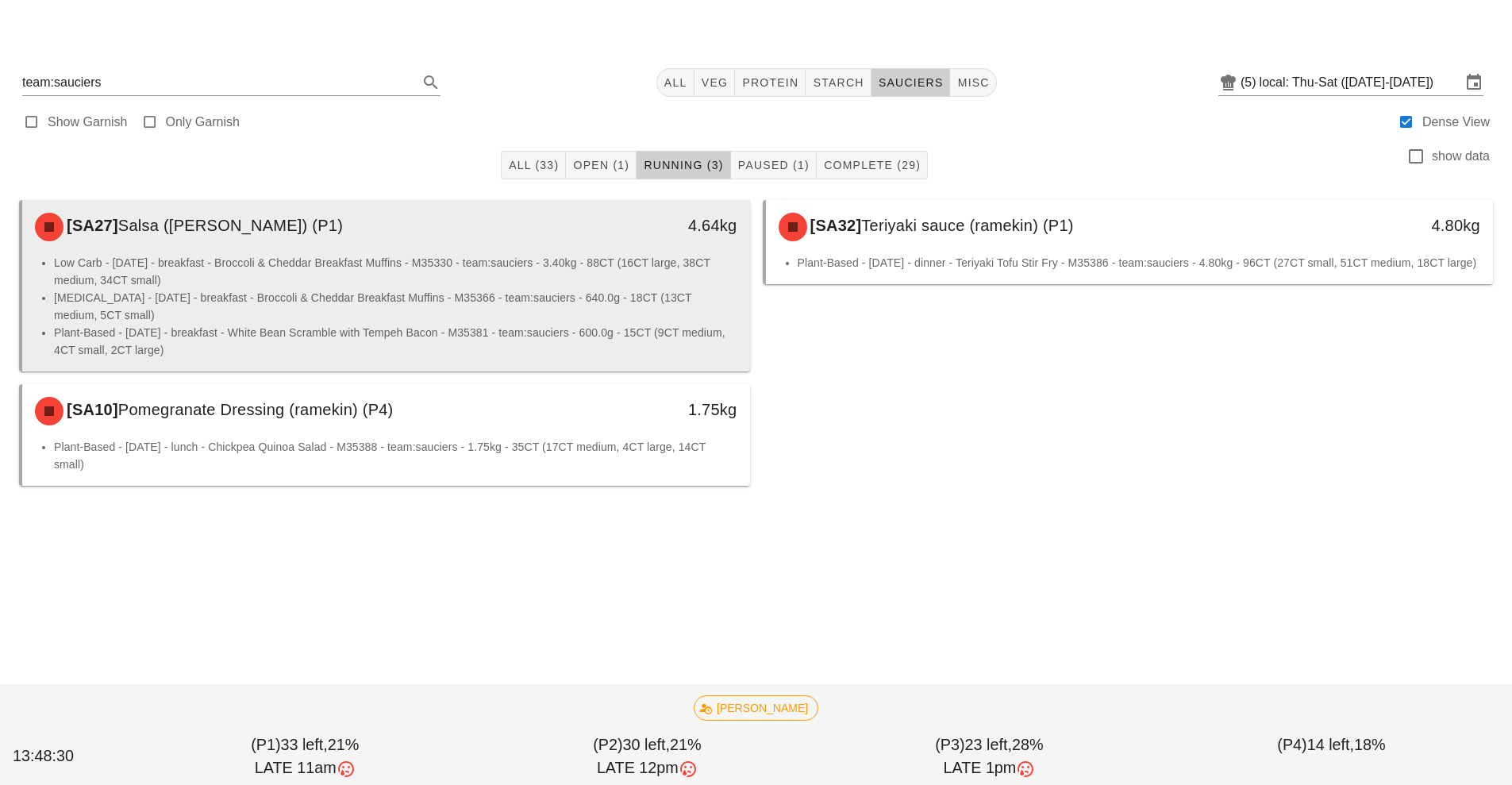
click at [182, 327] on li "Plant-Based - [DATE] - breakfast - White Bean Scramble with Tempeh Bacon - M353…" at bounding box center [396, 341] width 684 height 35
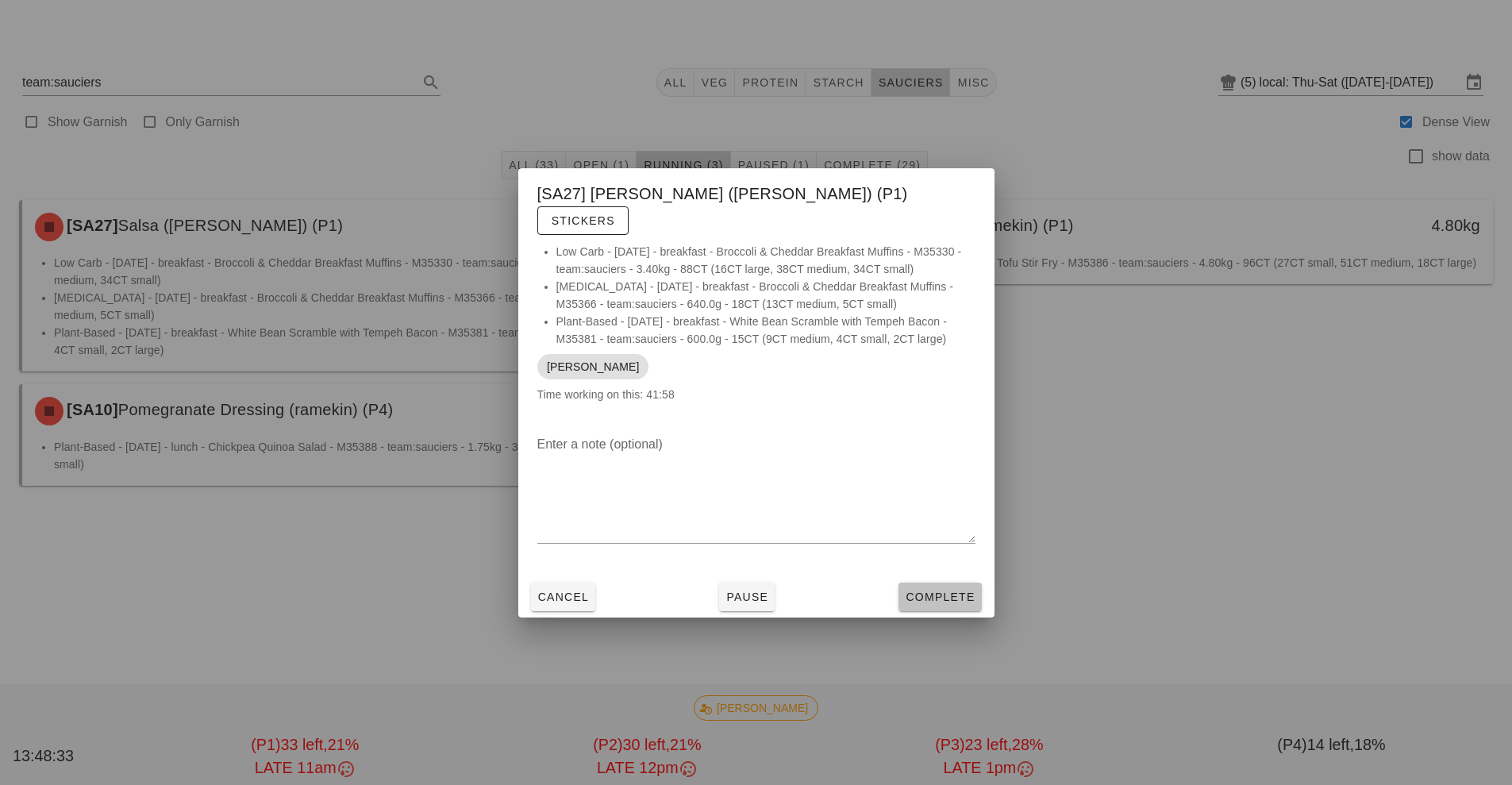
click at [922, 590] on span "Complete" at bounding box center [940, 596] width 70 height 13
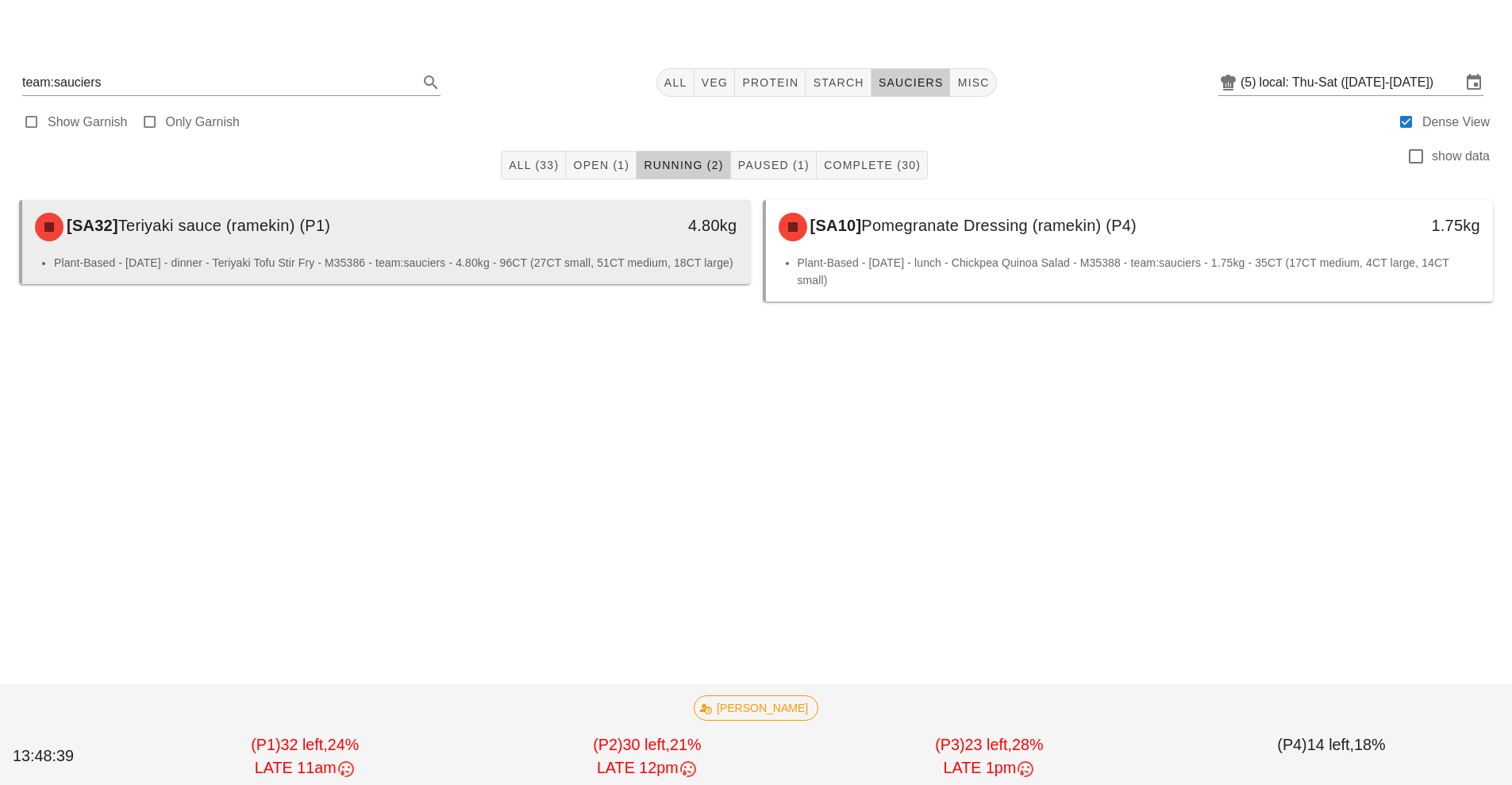
click at [411, 242] on div "[SA32] Teriyaki sauce (ramekin) (P1)" at bounding box center [296, 227] width 541 height 48
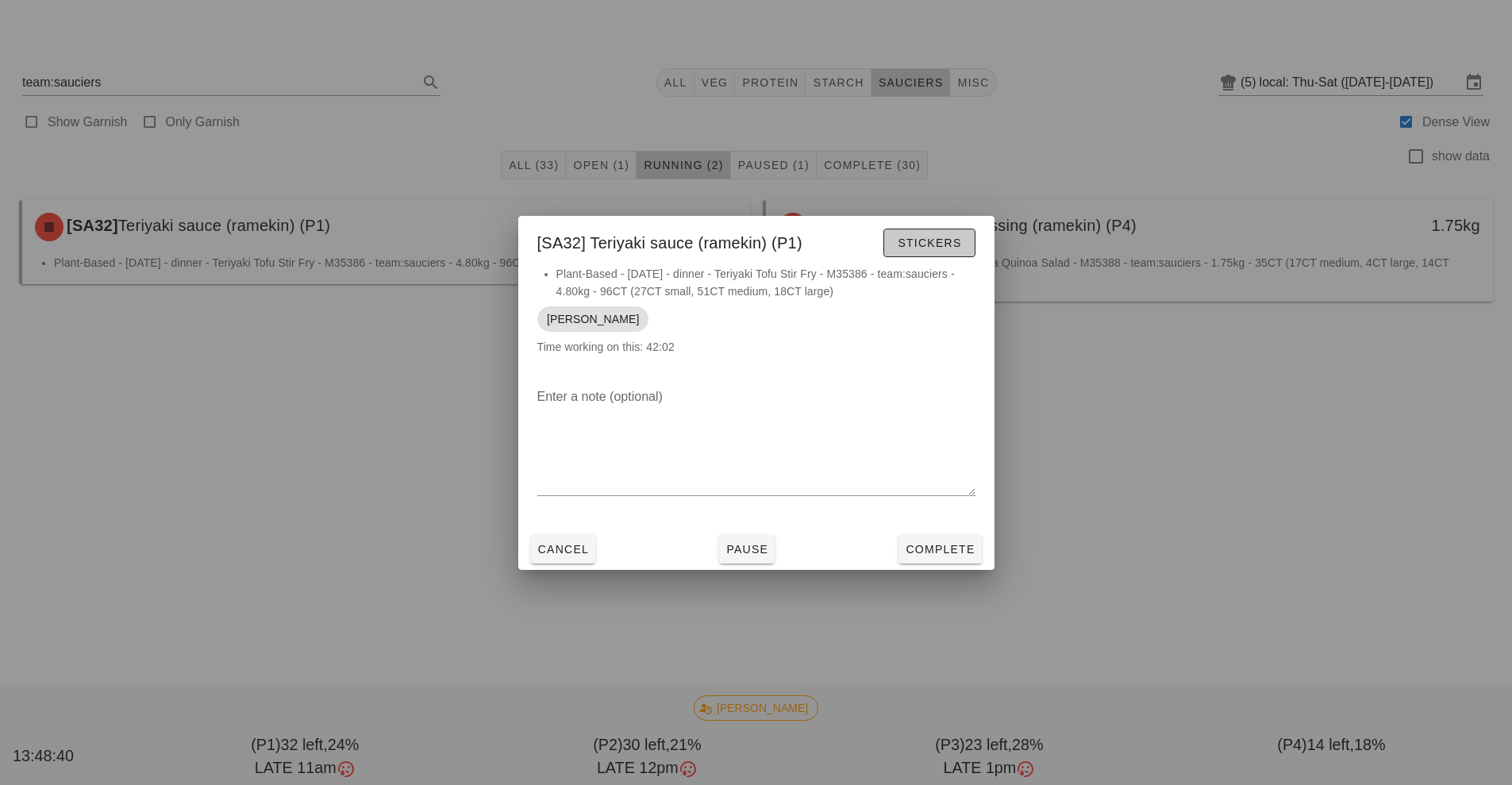
click at [917, 245] on span "Stickers" at bounding box center [929, 243] width 64 height 13
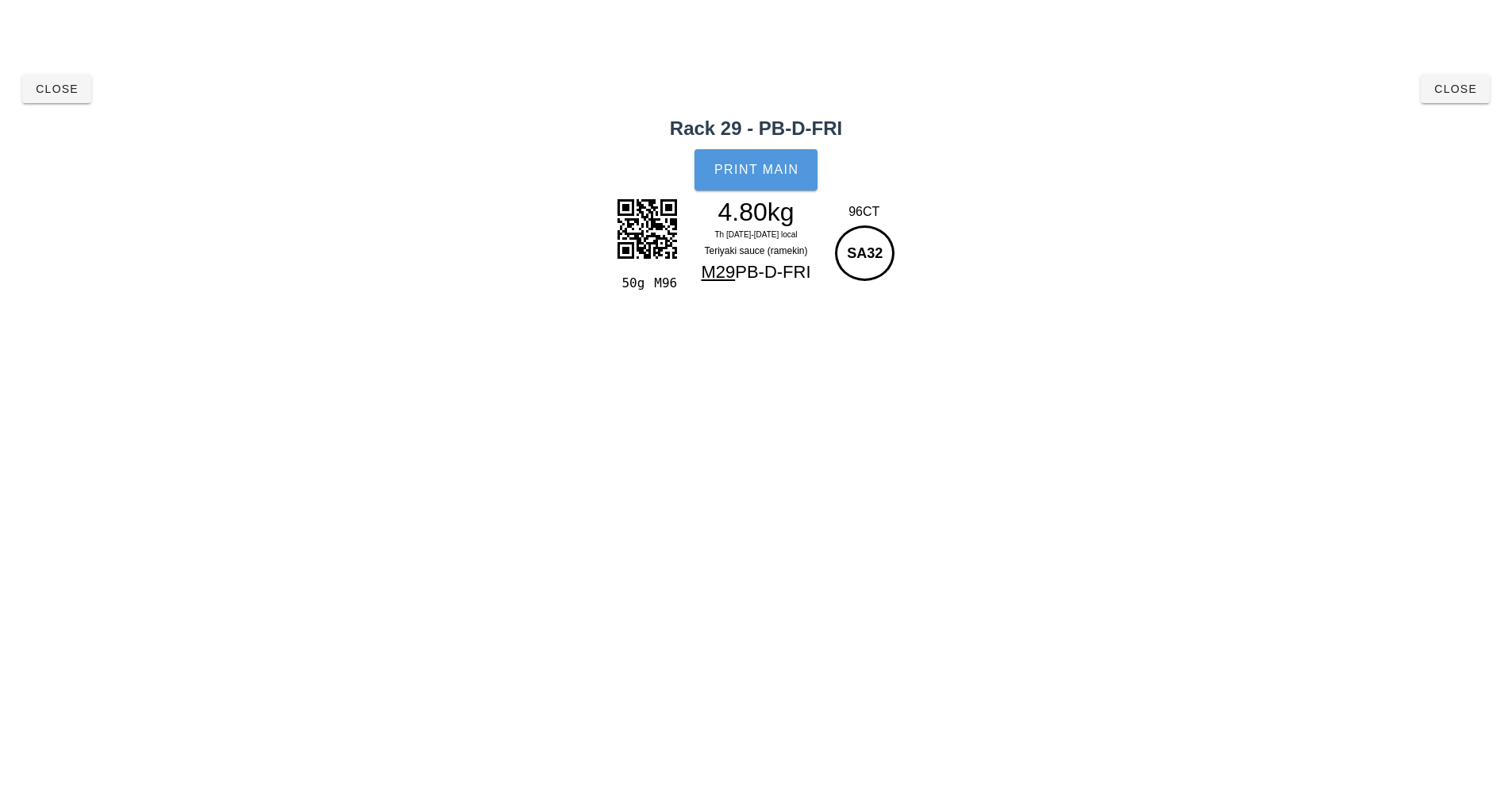
click at [752, 160] on button "Print Main" at bounding box center [756, 170] width 122 height 42
click at [1458, 99] on button "Close" at bounding box center [1456, 89] width 69 height 29
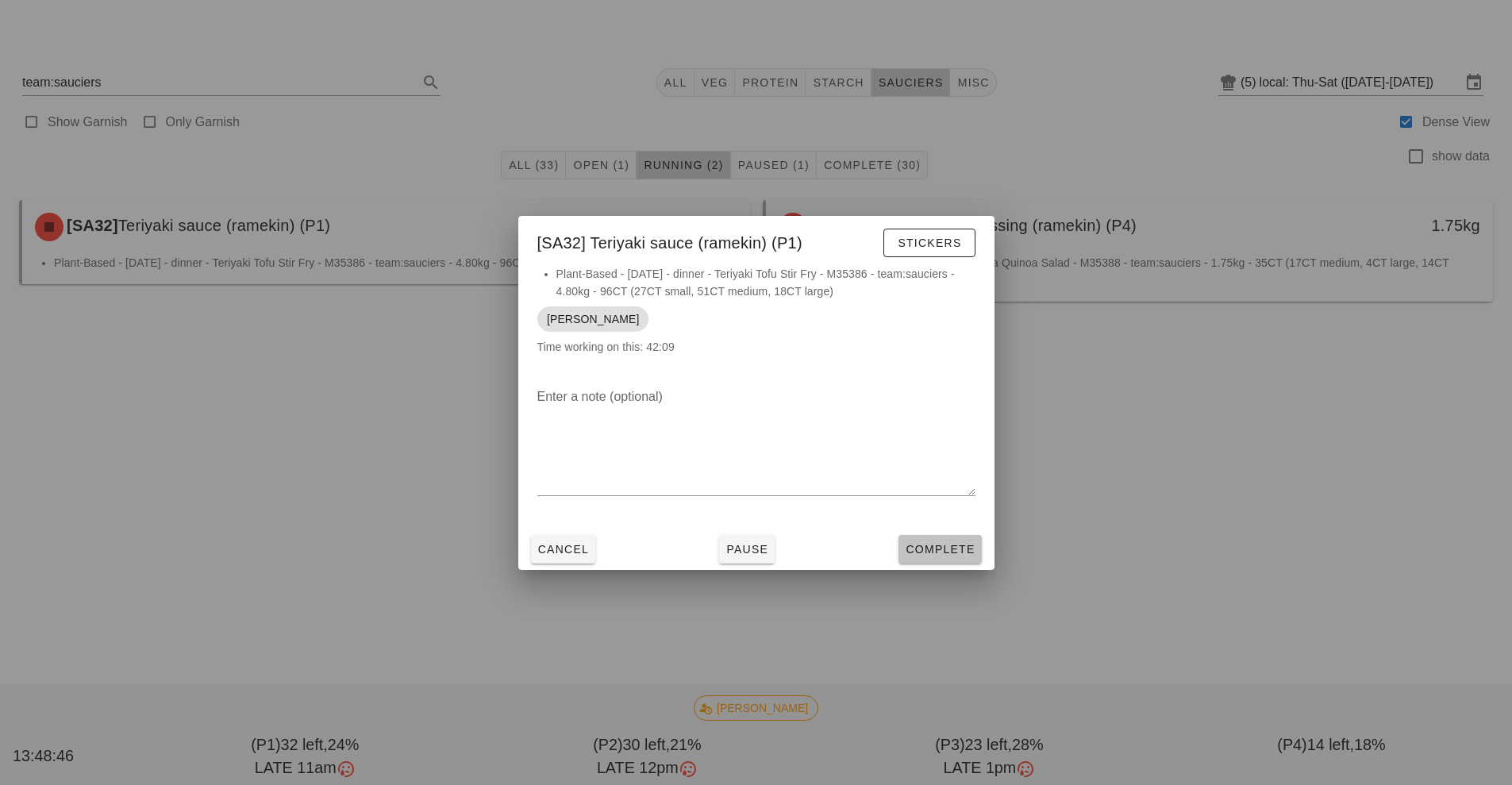
click at [932, 545] on span "Complete" at bounding box center [940, 549] width 70 height 13
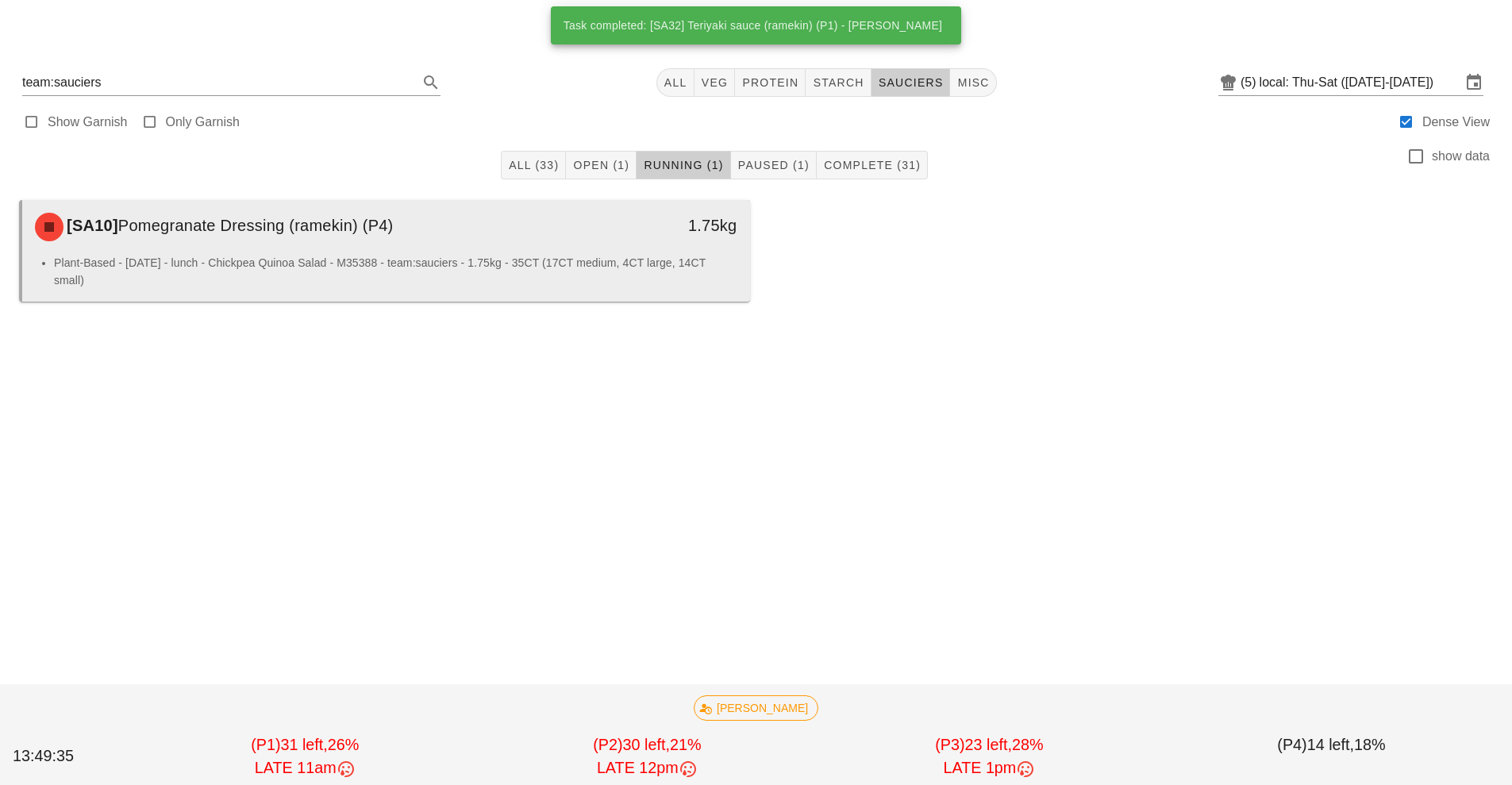
click at [670, 234] on div "1.75kg" at bounding box center [657, 226] width 161 height 25
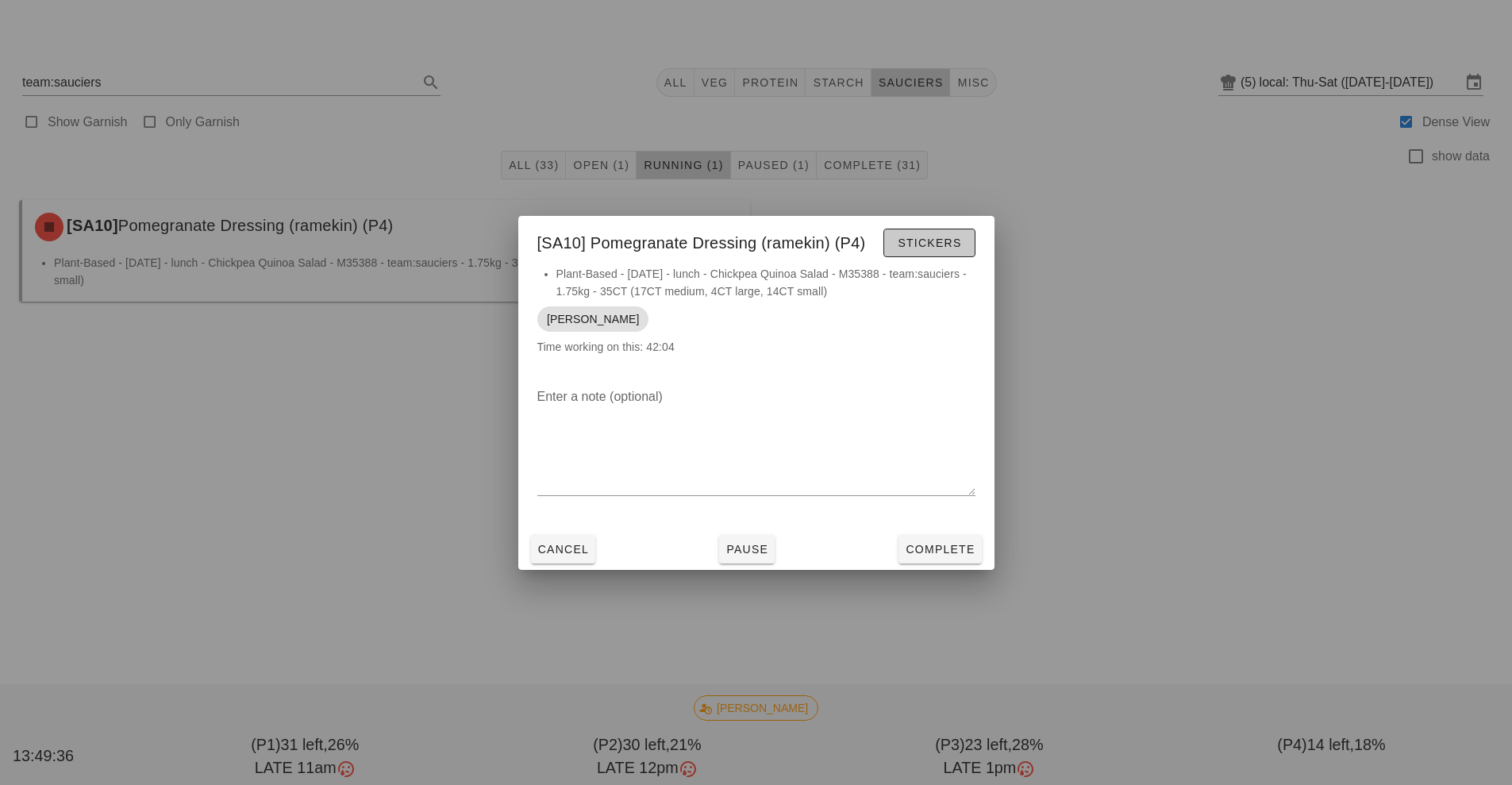
click at [907, 233] on button "Stickers" at bounding box center [929, 243] width 92 height 29
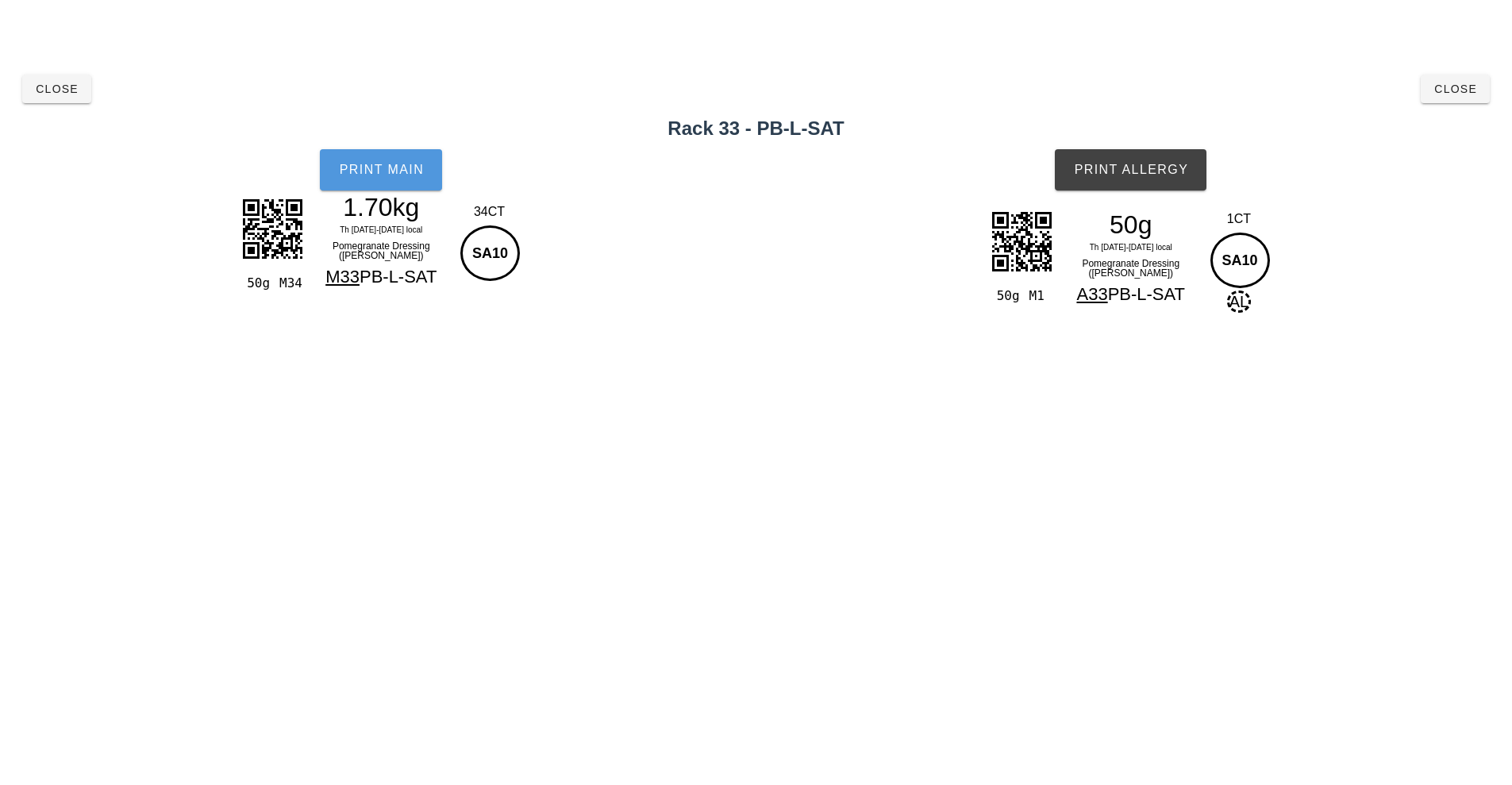
click at [377, 180] on button "Print Main" at bounding box center [381, 170] width 122 height 42
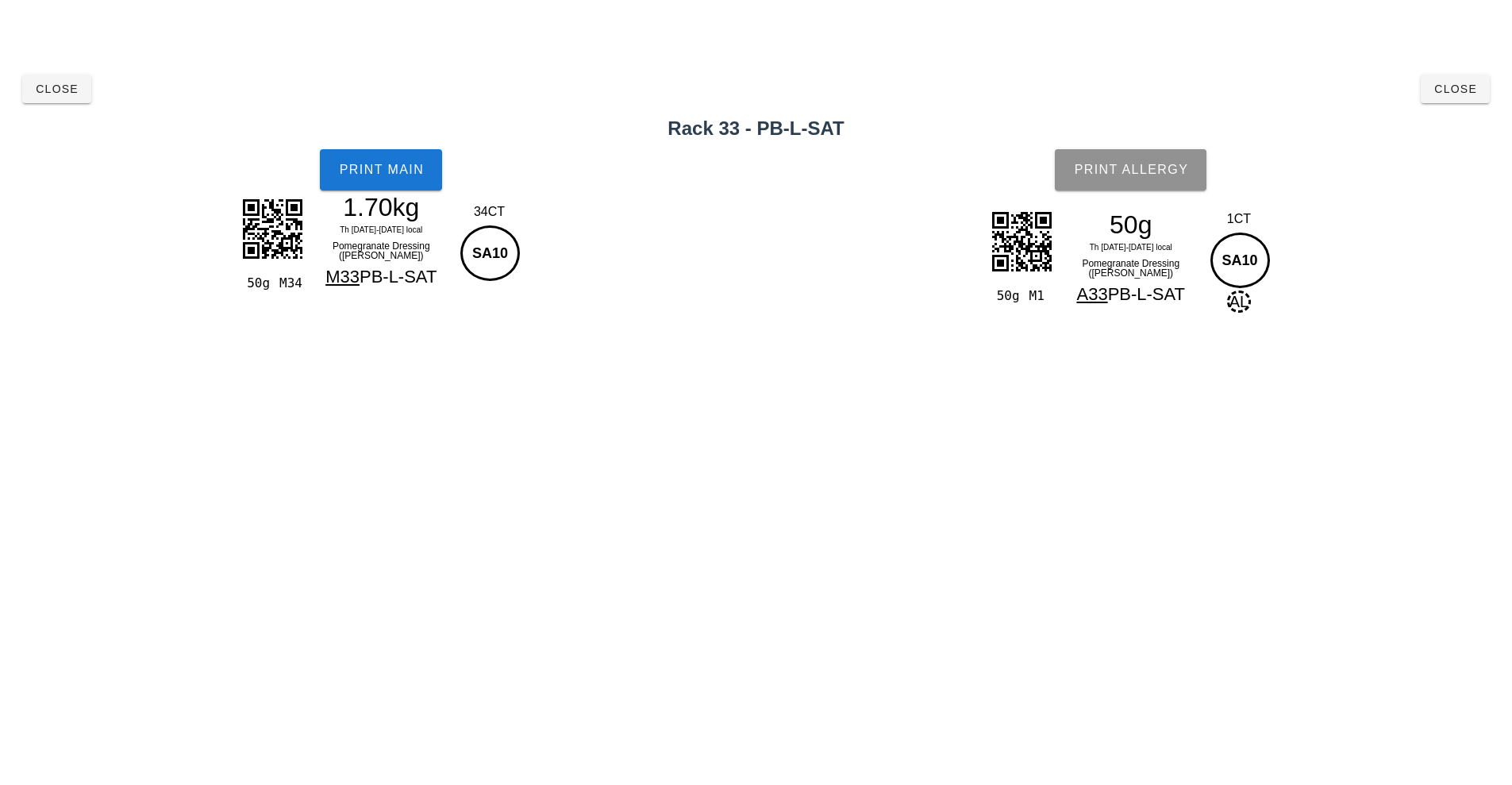
click at [1167, 181] on button "Print Allergy" at bounding box center [1130, 170] width 151 height 42
click at [1371, 572] on div "Component Tasks Next Production team:sauciers All veg protein starch sauciers m…" at bounding box center [756, 392] width 1512 height 785
click at [1464, 100] on button "Close" at bounding box center [1456, 89] width 69 height 29
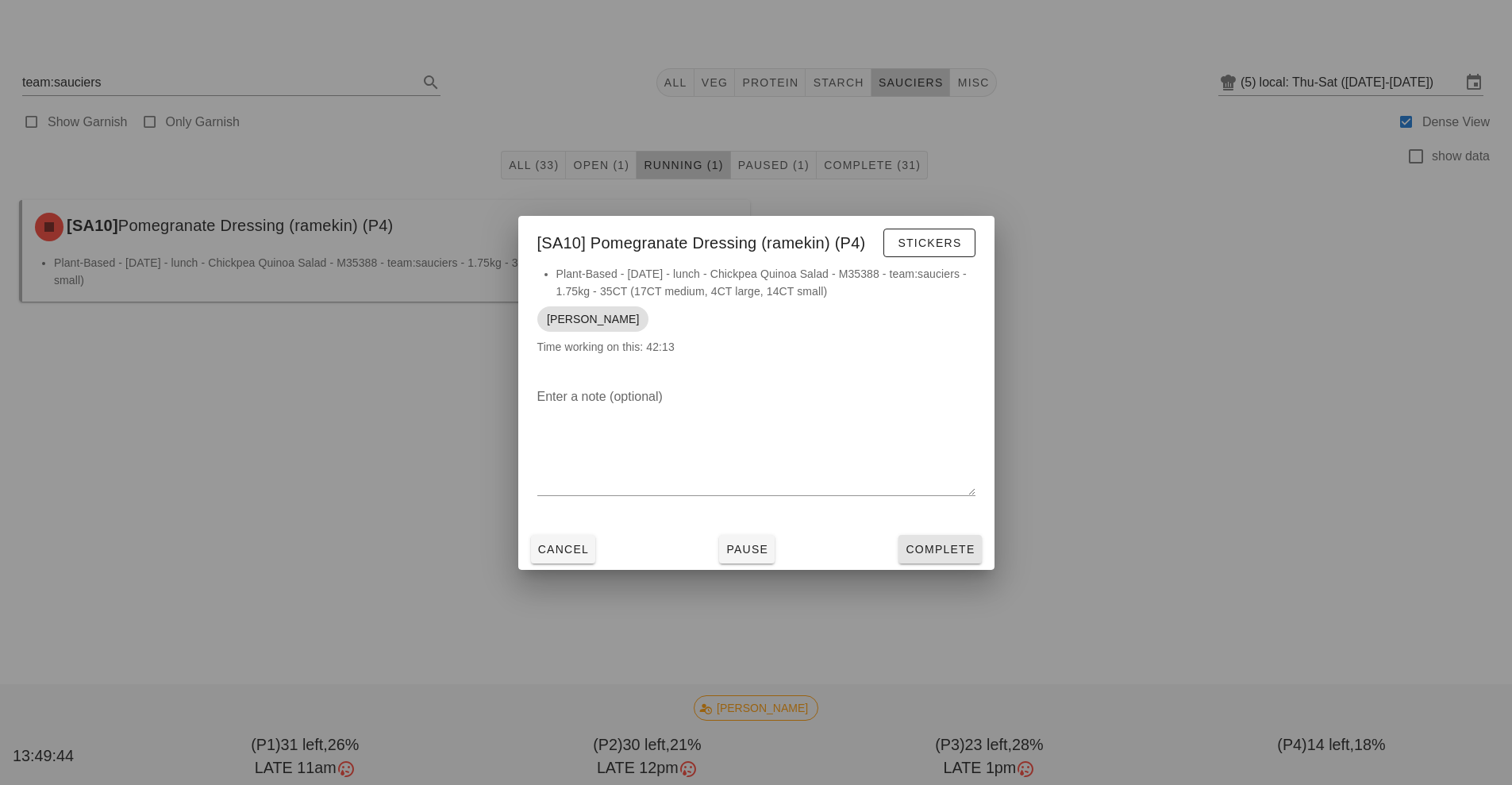
click at [933, 550] on span "Complete" at bounding box center [940, 549] width 70 height 13
